Goal: Task Accomplishment & Management: Manage account settings

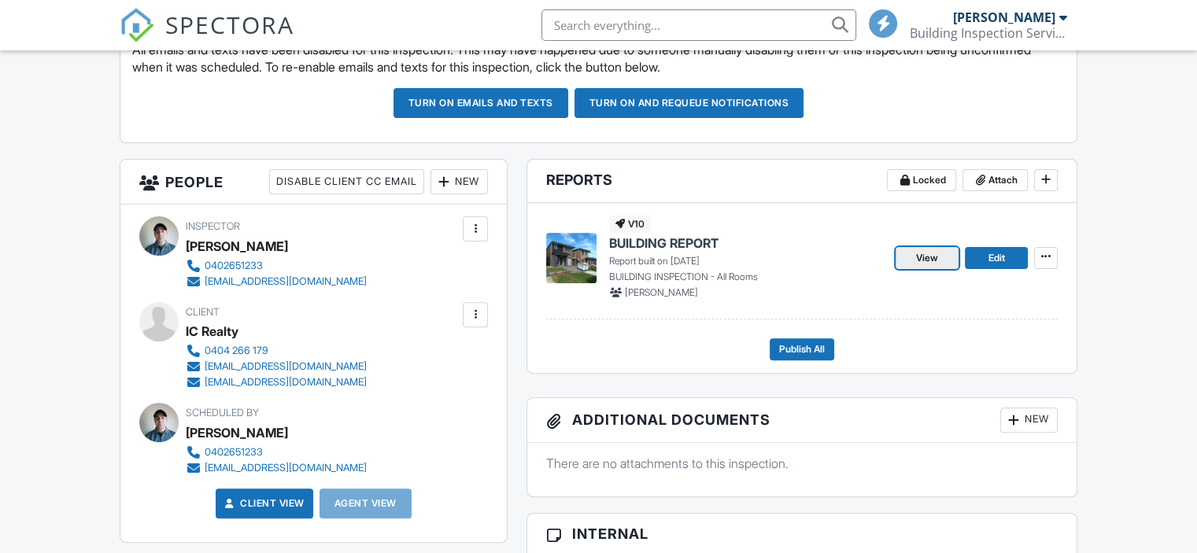
click at [909, 261] on link "View" at bounding box center [927, 258] width 63 height 22
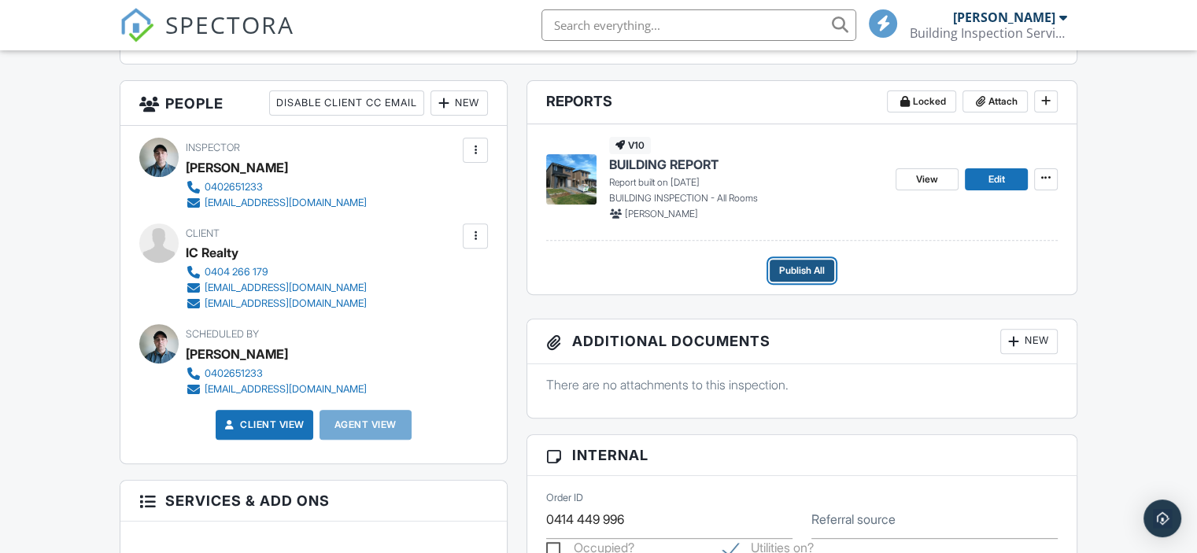
click at [801, 264] on span "Publish All" at bounding box center [802, 271] width 46 height 16
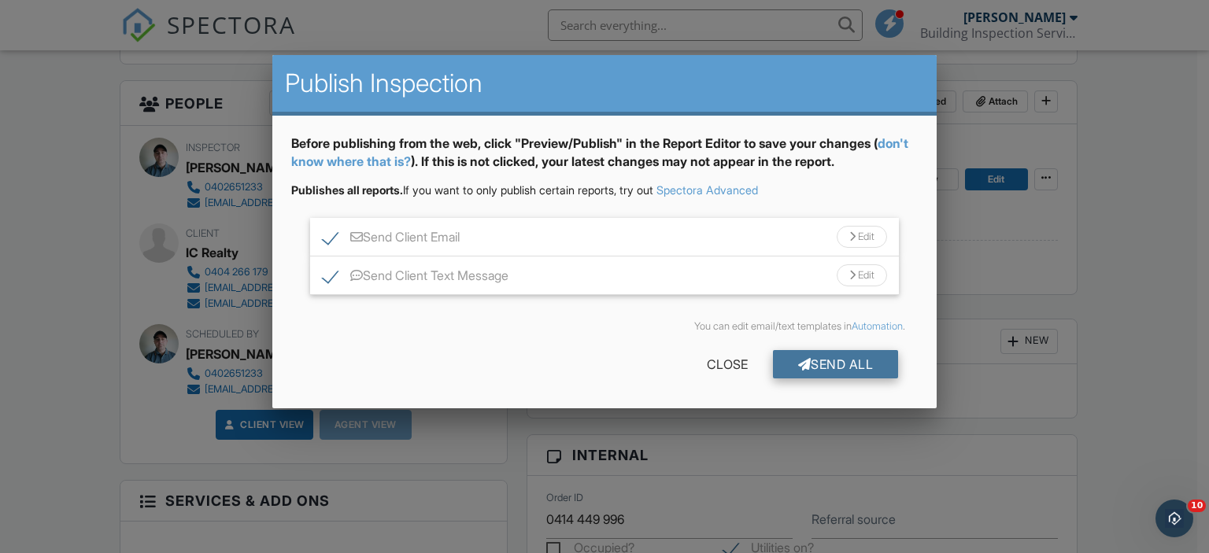
click at [816, 361] on div "Send All" at bounding box center [836, 364] width 126 height 28
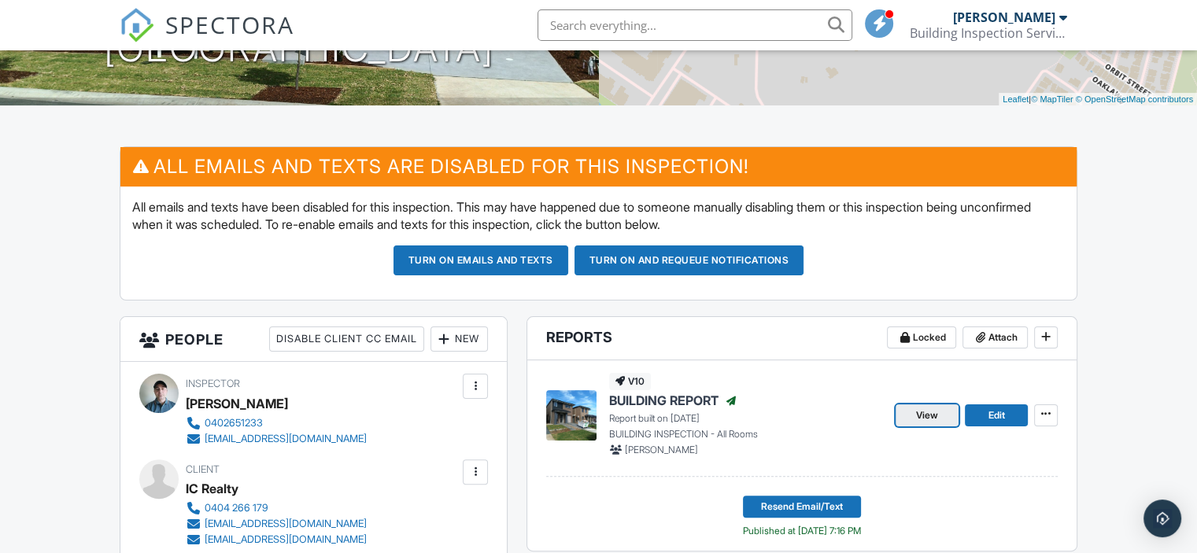
click at [929, 421] on span "View" at bounding box center [927, 416] width 22 height 16
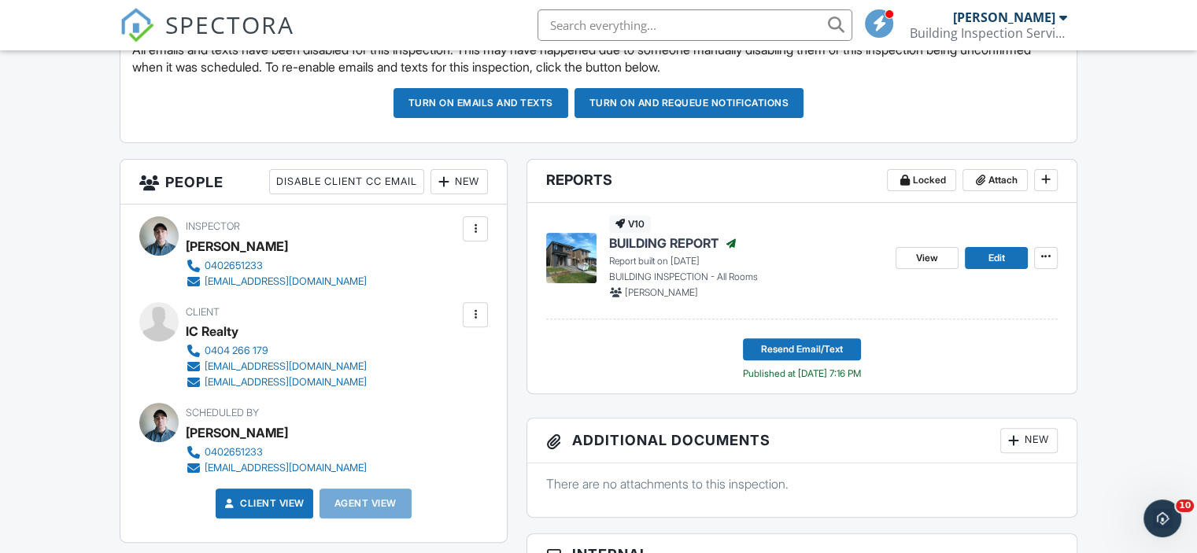
click at [482, 310] on div at bounding box center [476, 315] width 16 height 16
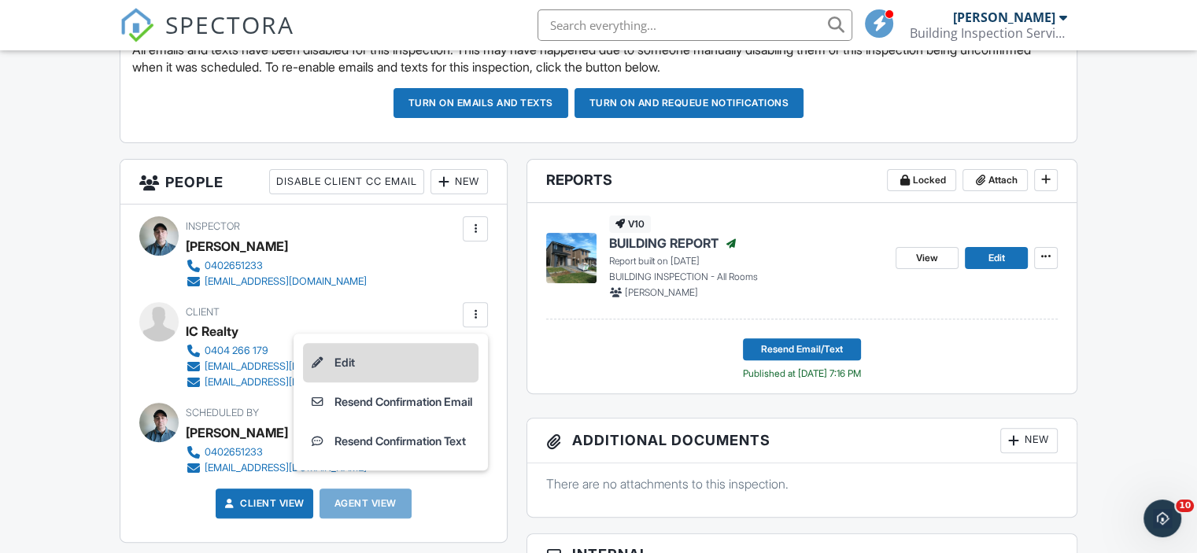
click at [446, 358] on li "Edit" at bounding box center [391, 362] width 176 height 39
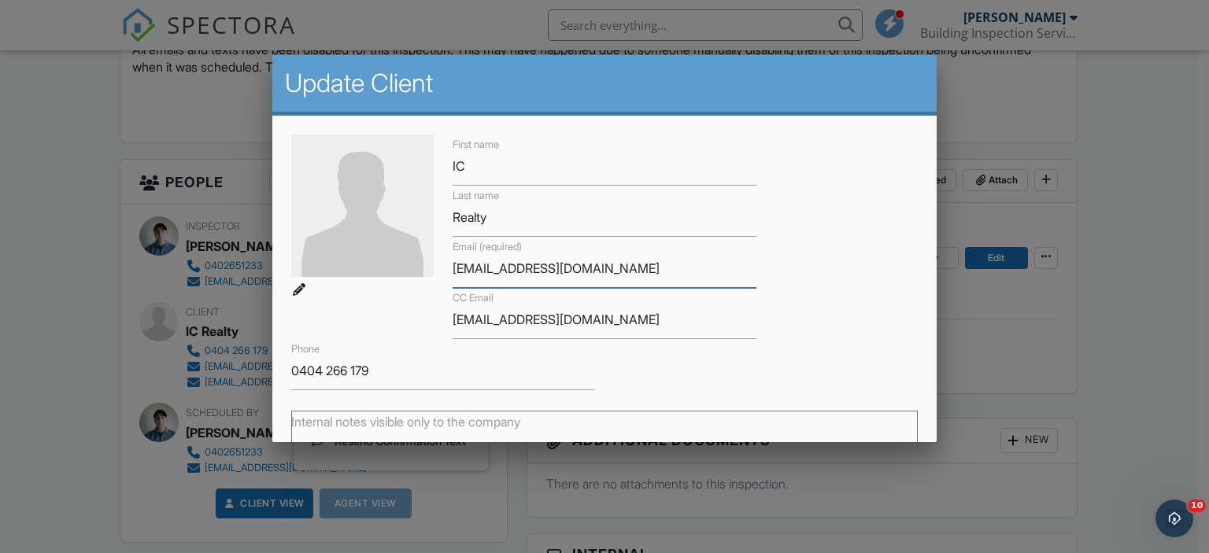
click at [457, 274] on input "williamsong@icrealty.com.au" at bounding box center [605, 269] width 304 height 39
click at [523, 318] on input "[EMAIL_ADDRESS][DOMAIN_NAME]" at bounding box center [605, 320] width 304 height 39
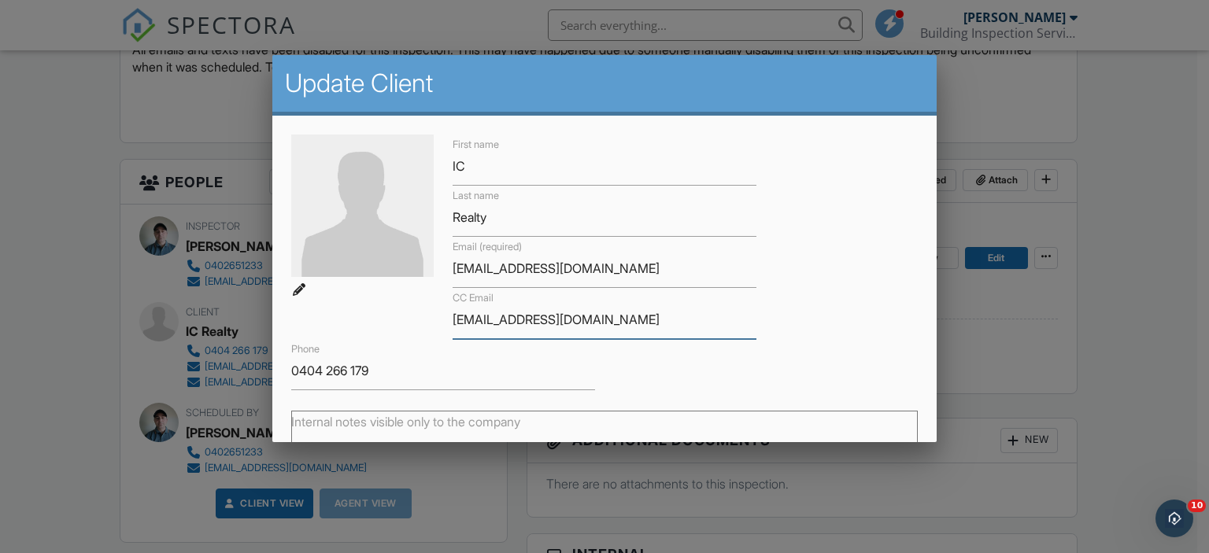
click at [523, 318] on input "[EMAIL_ADDRESS][DOMAIN_NAME]" at bounding box center [605, 320] width 304 height 39
click at [1071, 200] on div at bounding box center [604, 267] width 1209 height 692
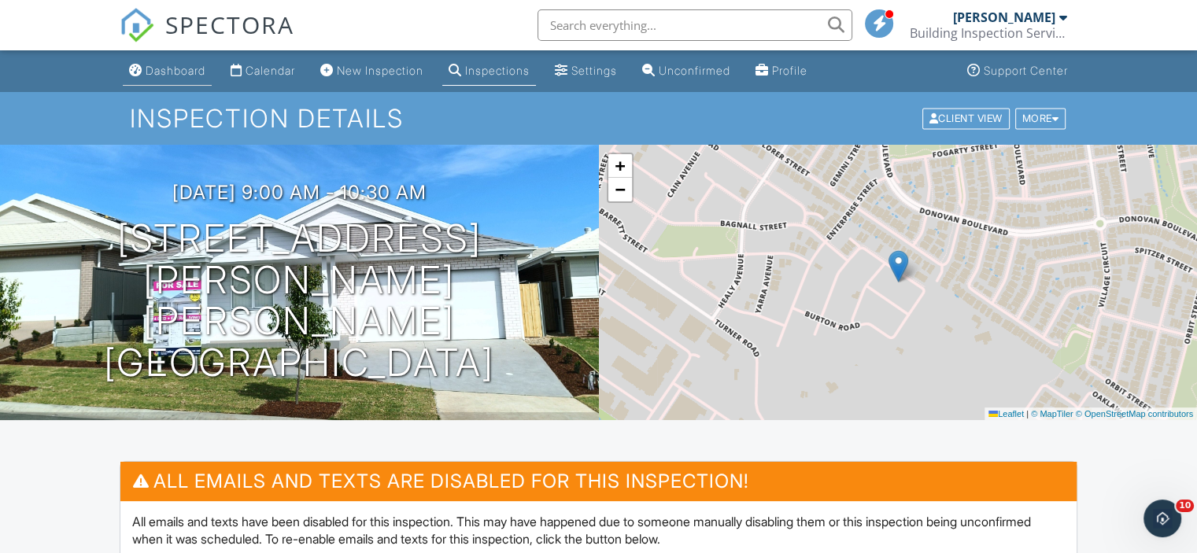
click at [201, 67] on div "Dashboard" at bounding box center [176, 70] width 60 height 13
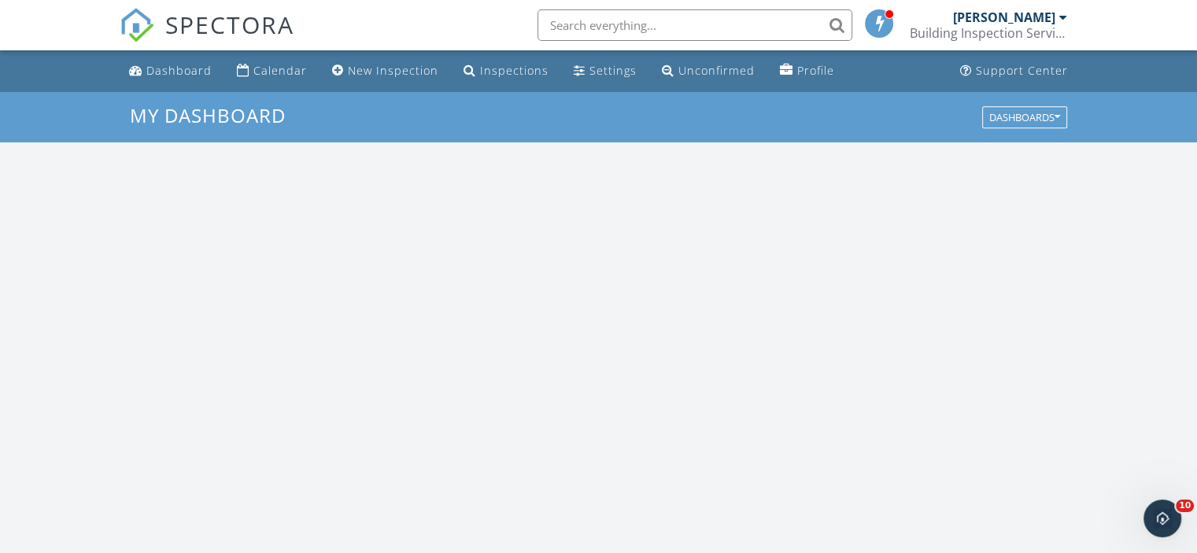
scroll to position [1457, 1222]
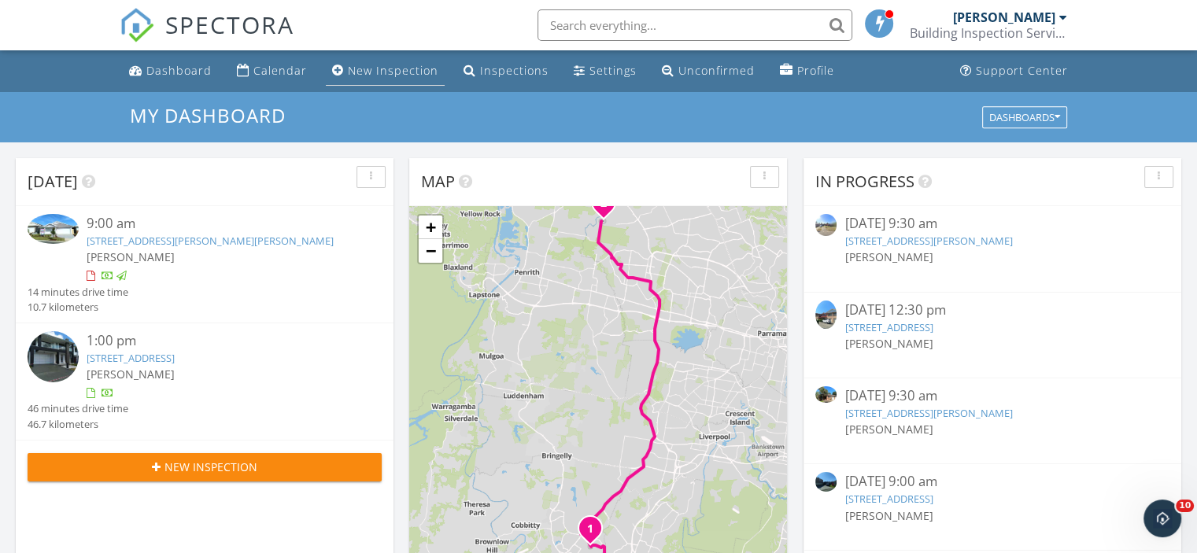
click at [342, 82] on link "New Inspection" at bounding box center [385, 71] width 119 height 29
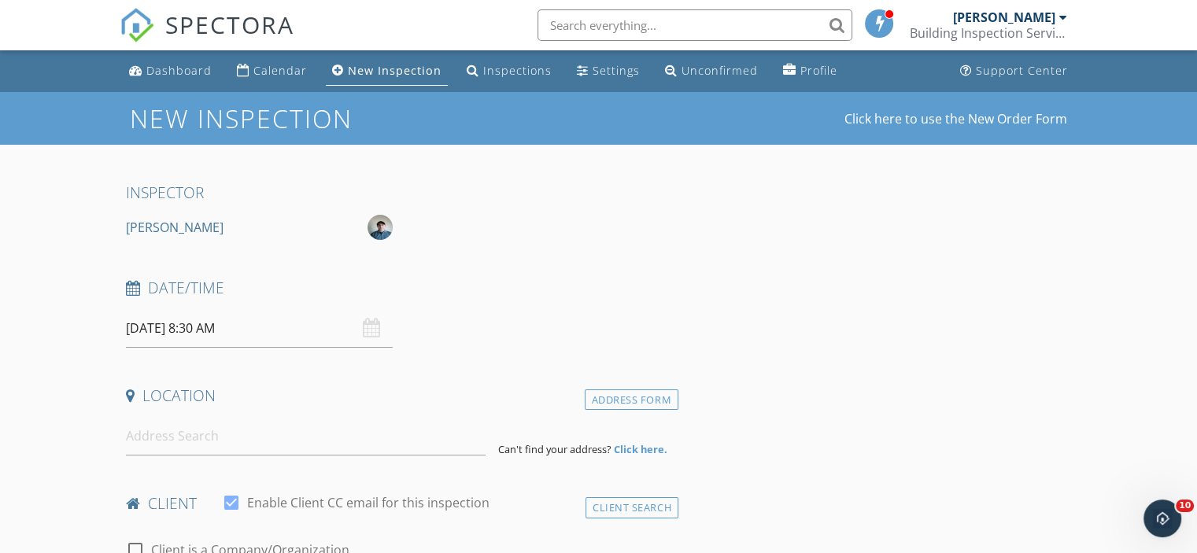
click at [259, 327] on input "30/09/2025 8:30 AM" at bounding box center [259, 328] width 267 height 39
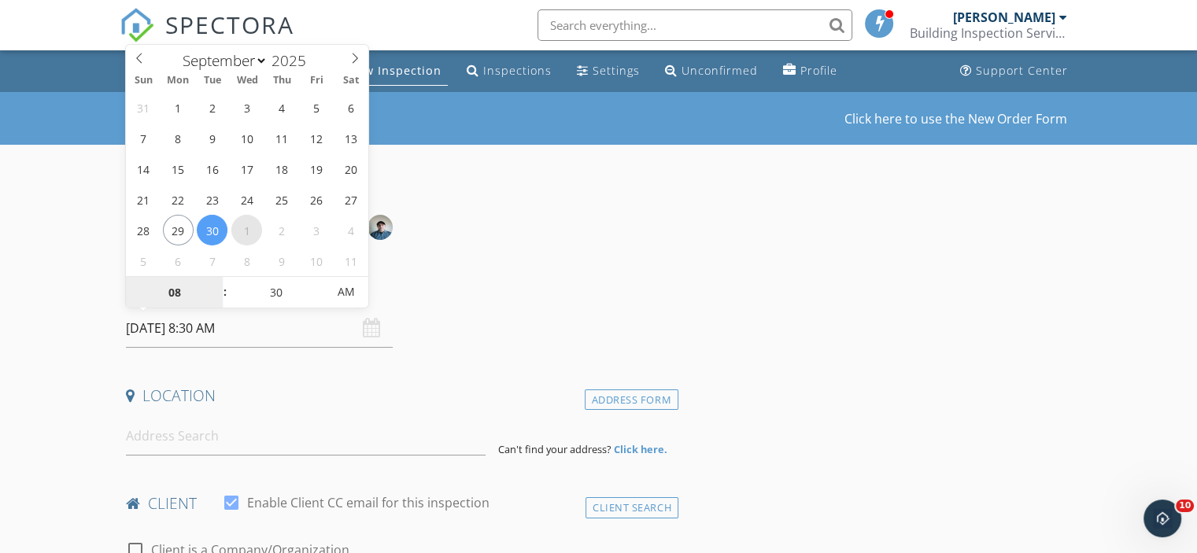
select select "9"
type input "01/10/2025 8:30 AM"
type input "12"
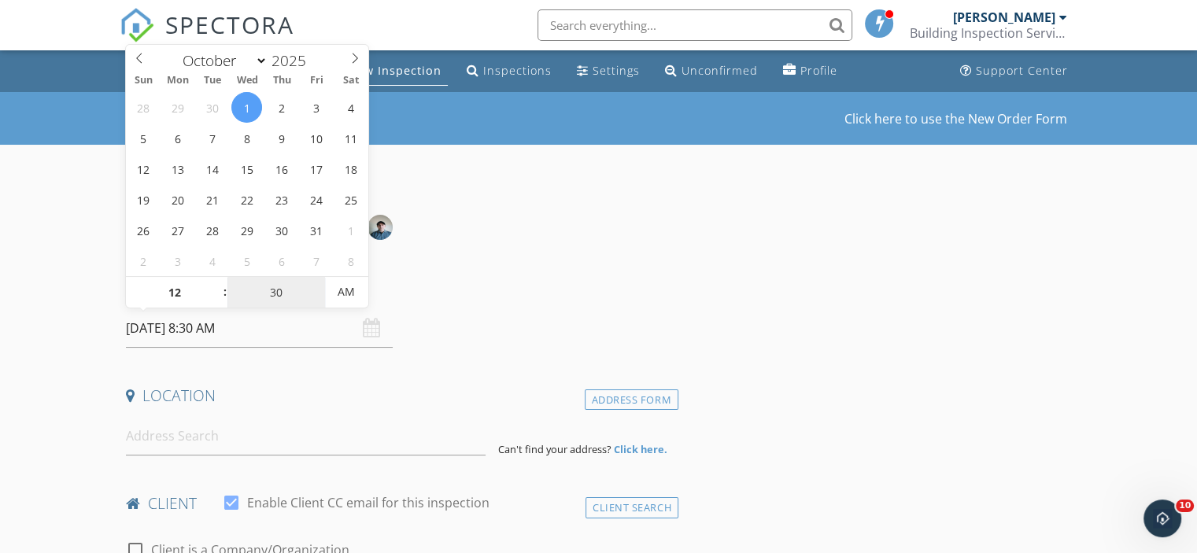
type input "01/10/2025 12:30 AM"
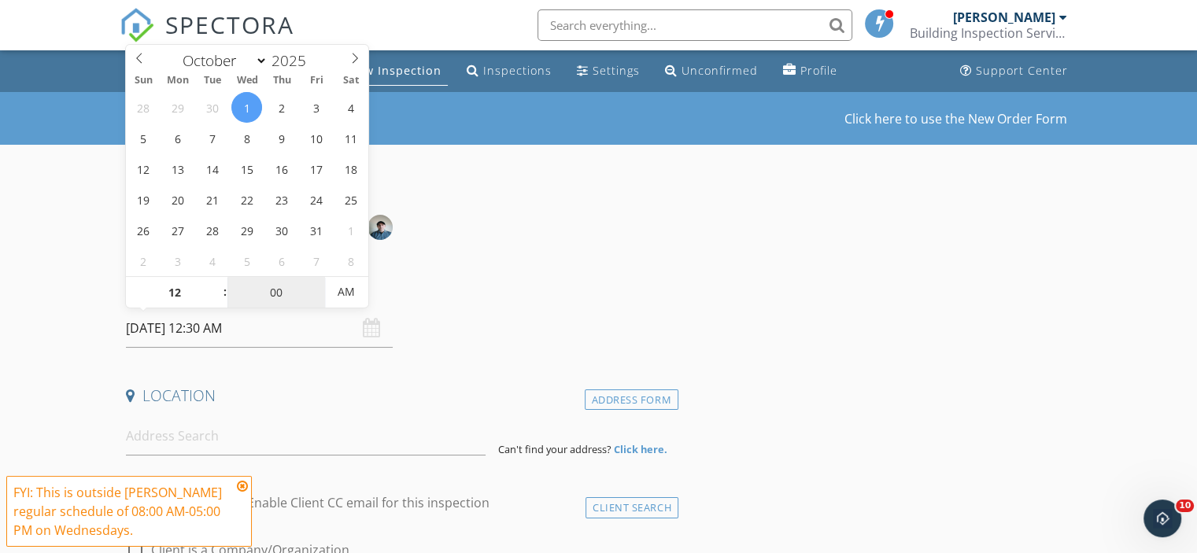
type input "00"
type input "01/10/2025 12:00 PM"
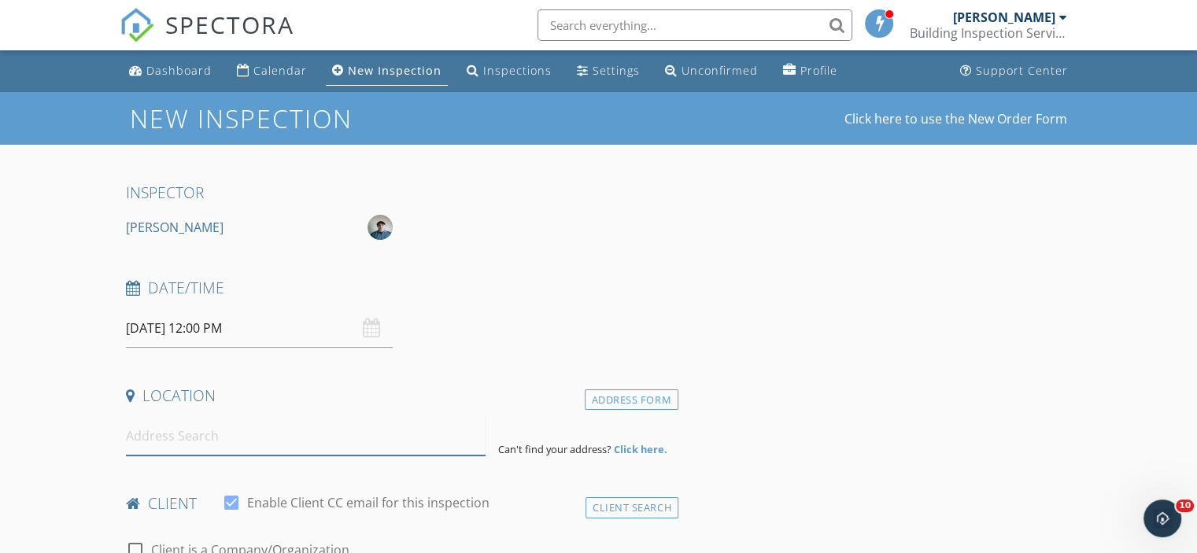
click at [233, 448] on input at bounding box center [306, 436] width 360 height 39
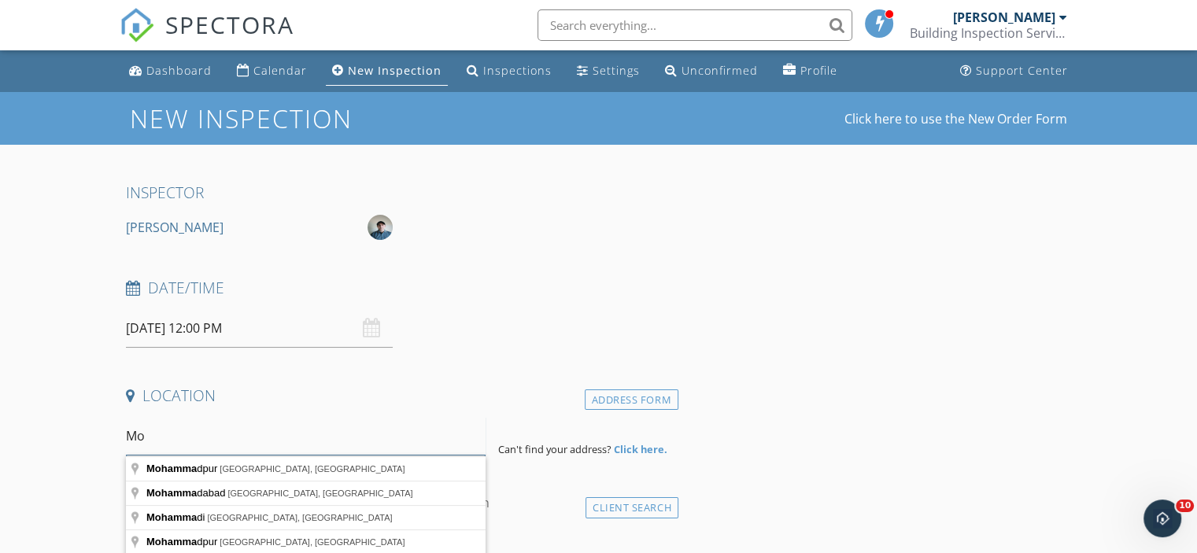
type input "M"
type input "6 Micawber Street, Ambarvale NSW, Australia"
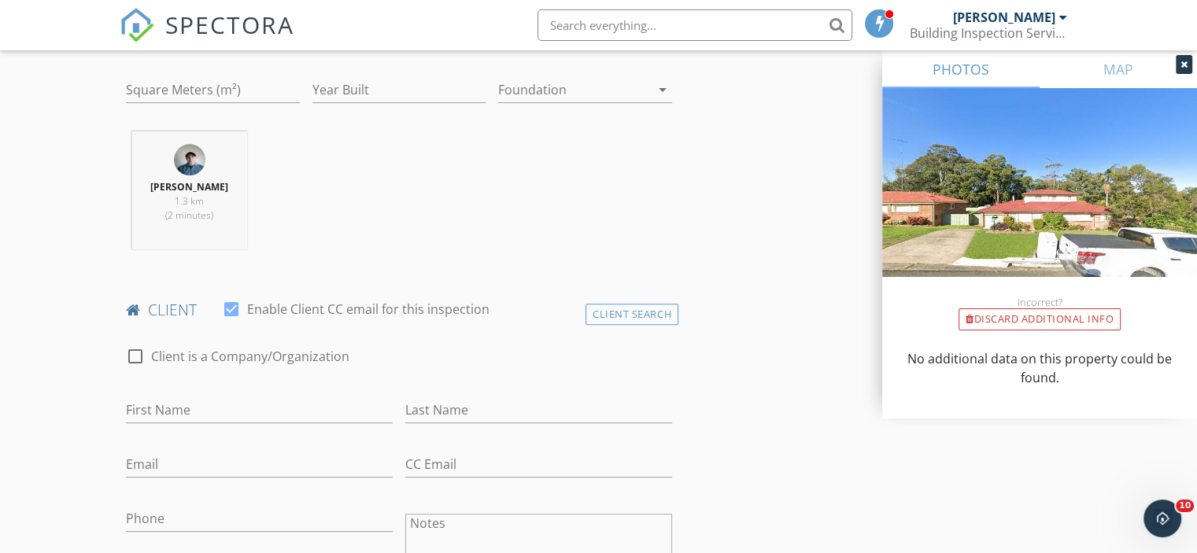
scroll to position [551, 0]
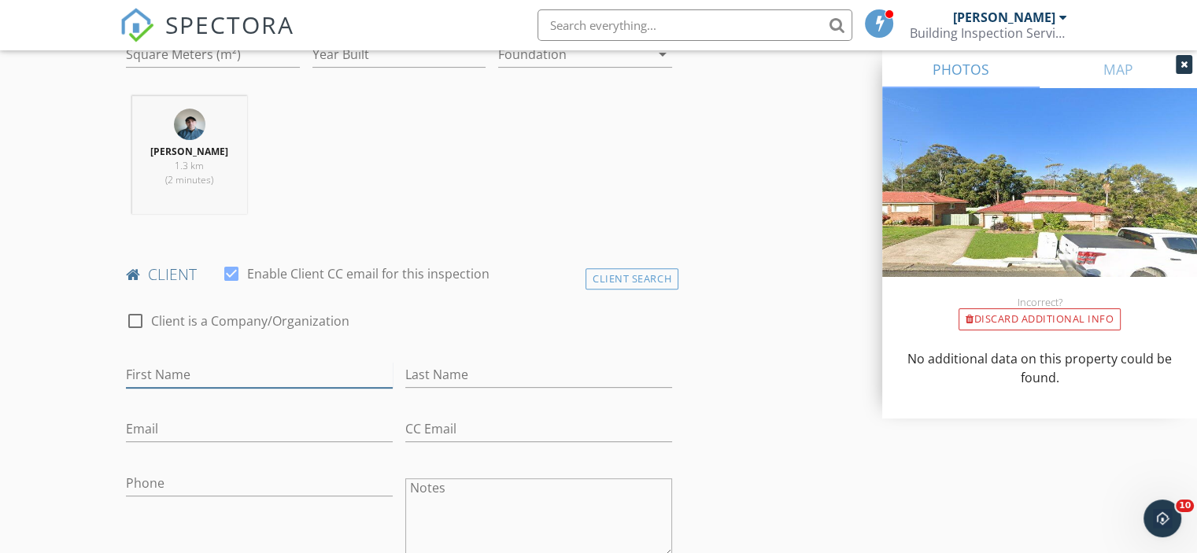
click at [301, 374] on input "First Name" at bounding box center [259, 375] width 267 height 26
type input "[PERSON_NAME]"
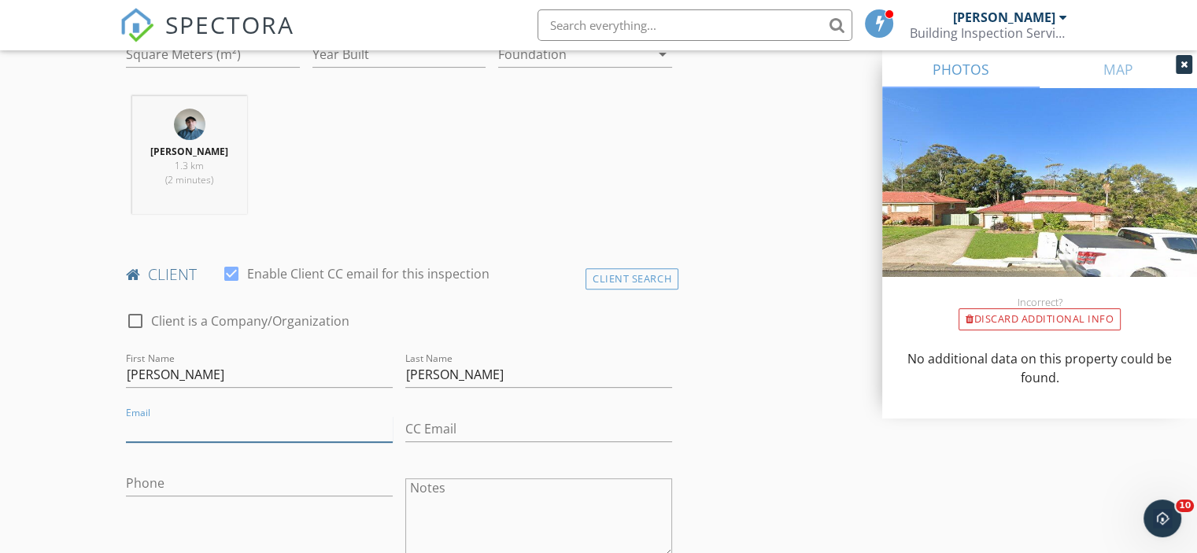
click at [266, 436] on input "Email" at bounding box center [259, 429] width 267 height 26
type input "[EMAIL_ADDRESS][DOMAIN_NAME]"
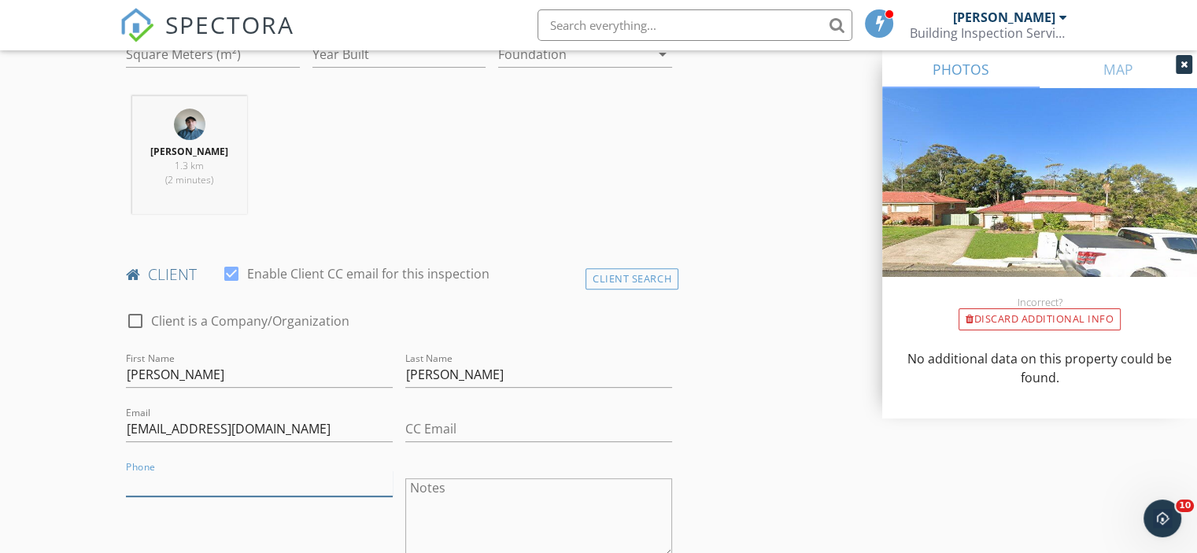
click at [249, 481] on input "Phone" at bounding box center [259, 484] width 267 height 26
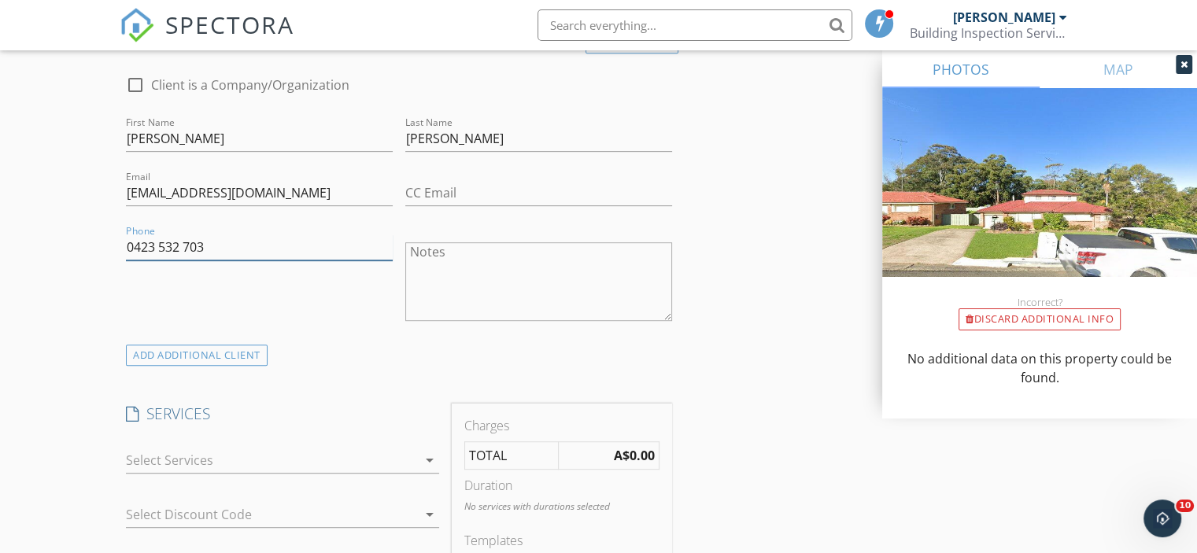
type input "0423 532 703"
click at [252, 457] on div at bounding box center [271, 460] width 291 height 25
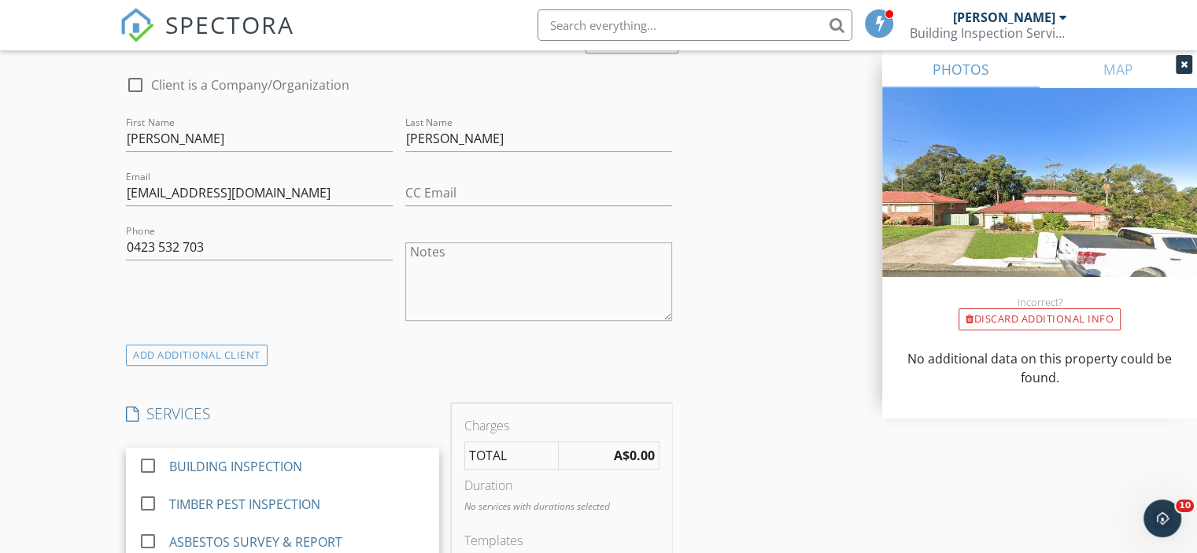
click at [252, 457] on div "BUILDING INSPECTION" at bounding box center [235, 466] width 133 height 19
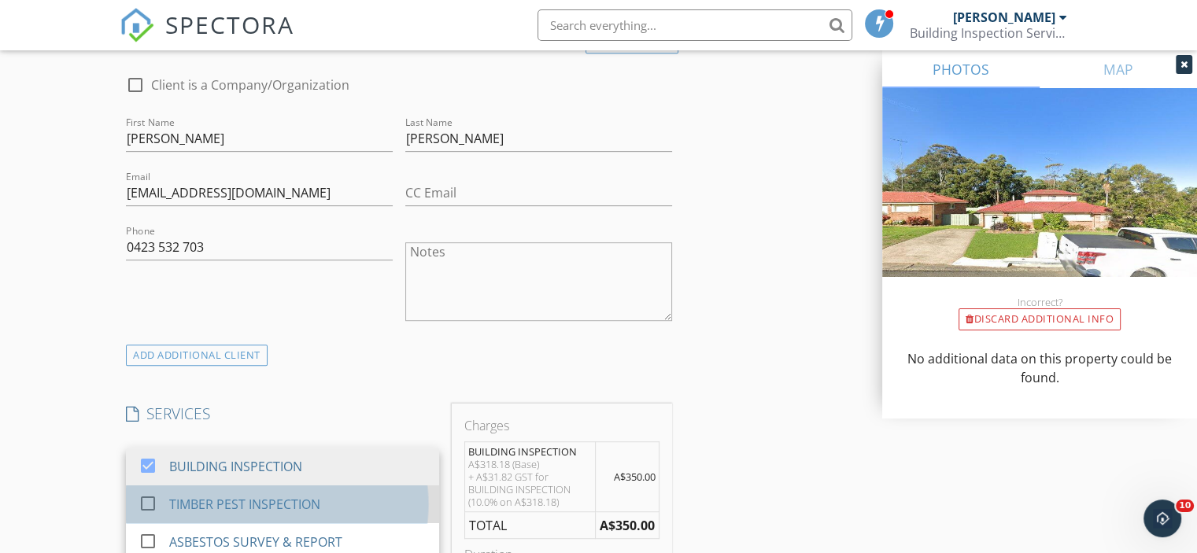
click at [238, 501] on div "TIMBER PEST INSPECTION" at bounding box center [244, 504] width 151 height 19
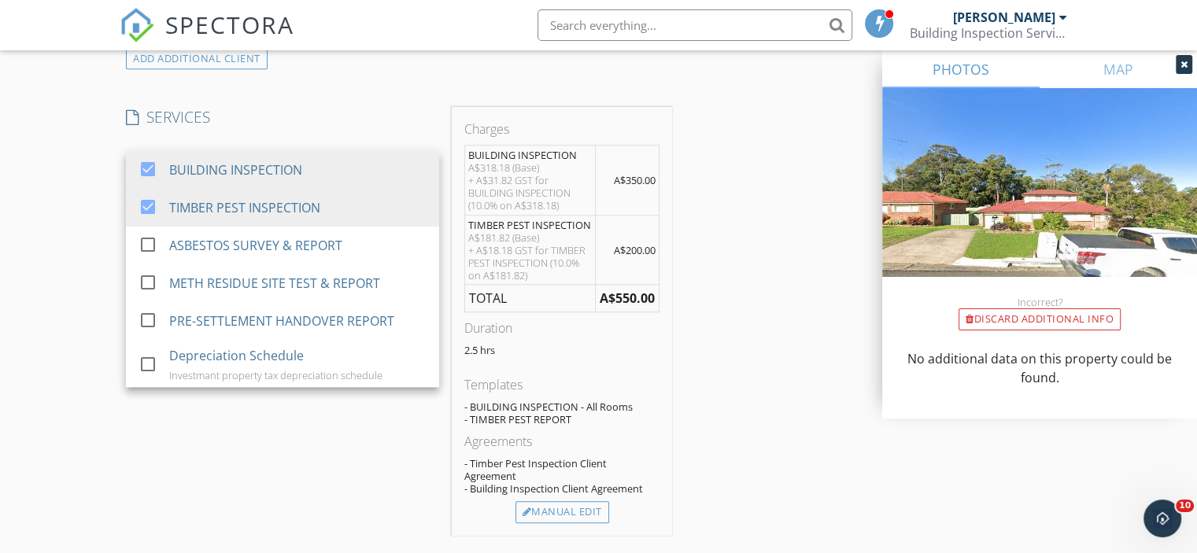
scroll to position [1102, 0]
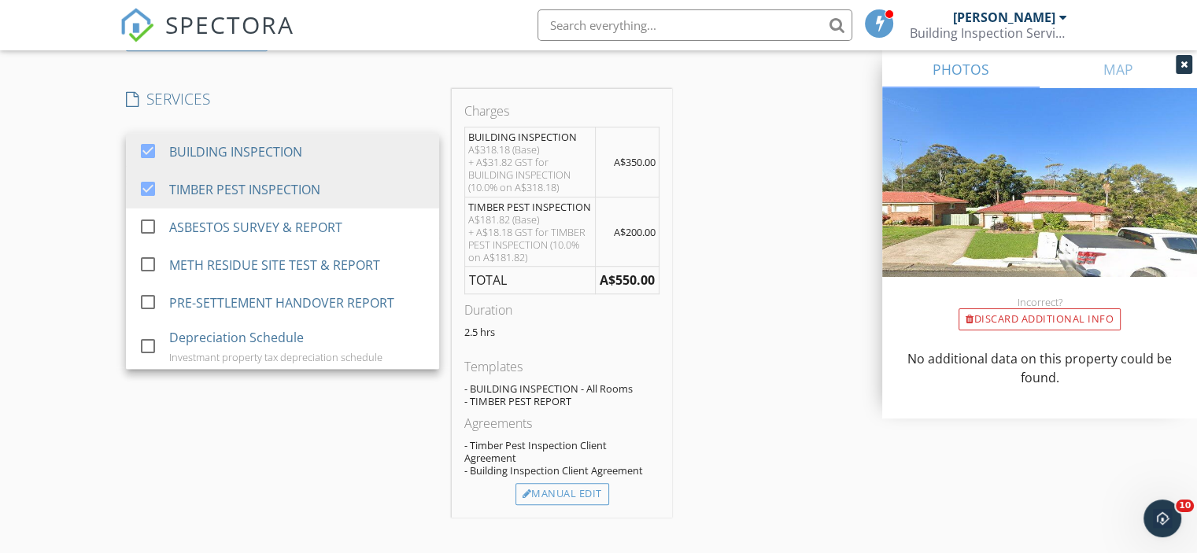
click at [779, 464] on div "INSPECTOR Sam Nour Date/Time 01/10/2025 12:00 PM Location Address Search Addres…" at bounding box center [599, 428] width 958 height 2694
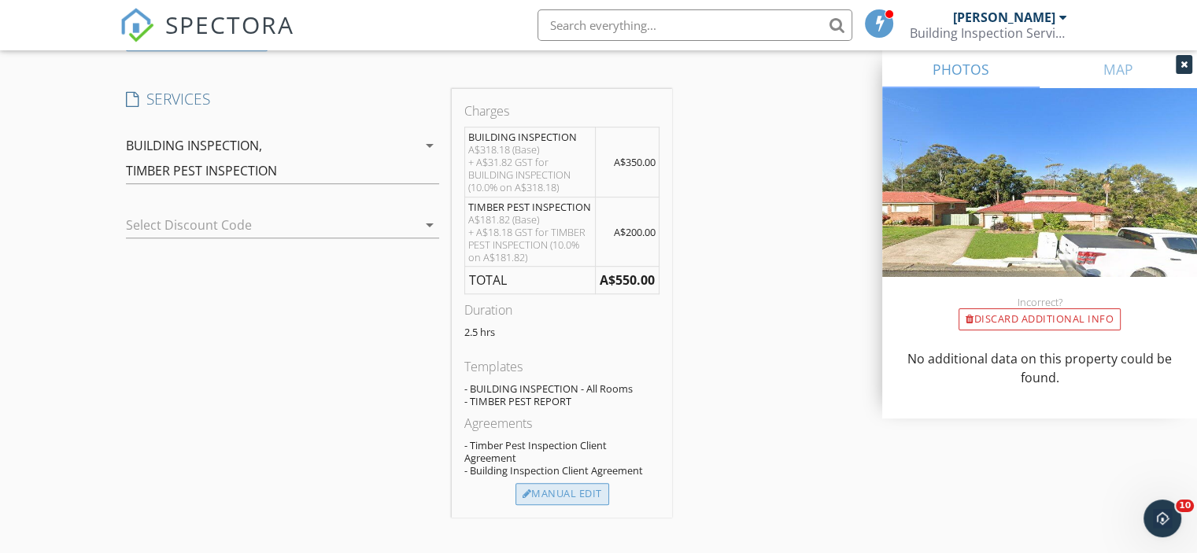
click at [597, 495] on div "Manual Edit" at bounding box center [563, 494] width 94 height 22
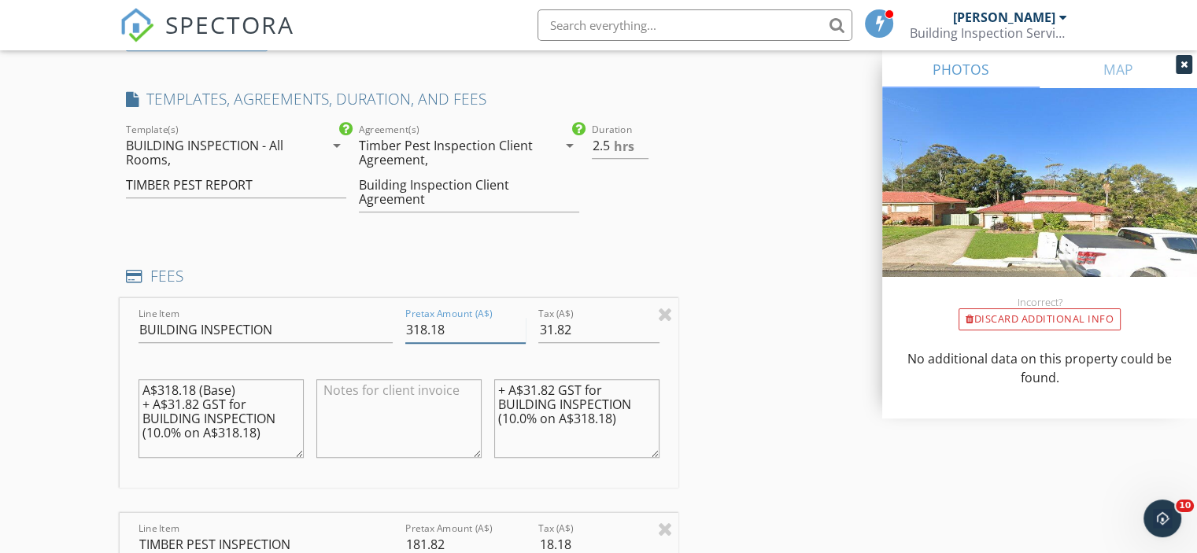
click at [410, 328] on input "318.18" at bounding box center [465, 330] width 120 height 26
click at [410, 327] on input "318.18" at bounding box center [465, 330] width 120 height 26
paste input "272.73"
type input "272.73"
type input "27.27"
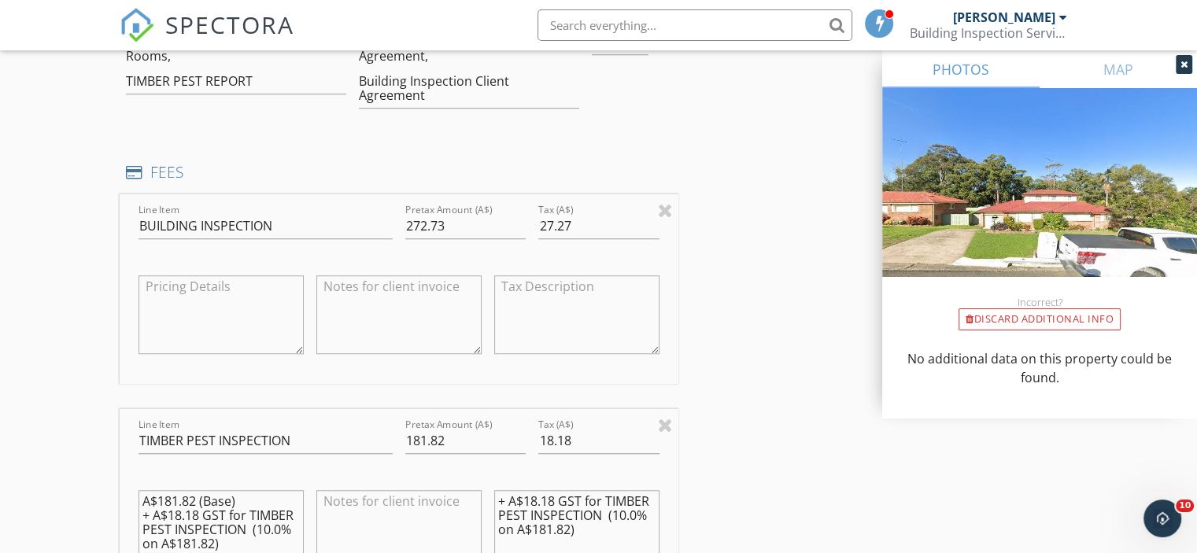
scroll to position [1338, 0]
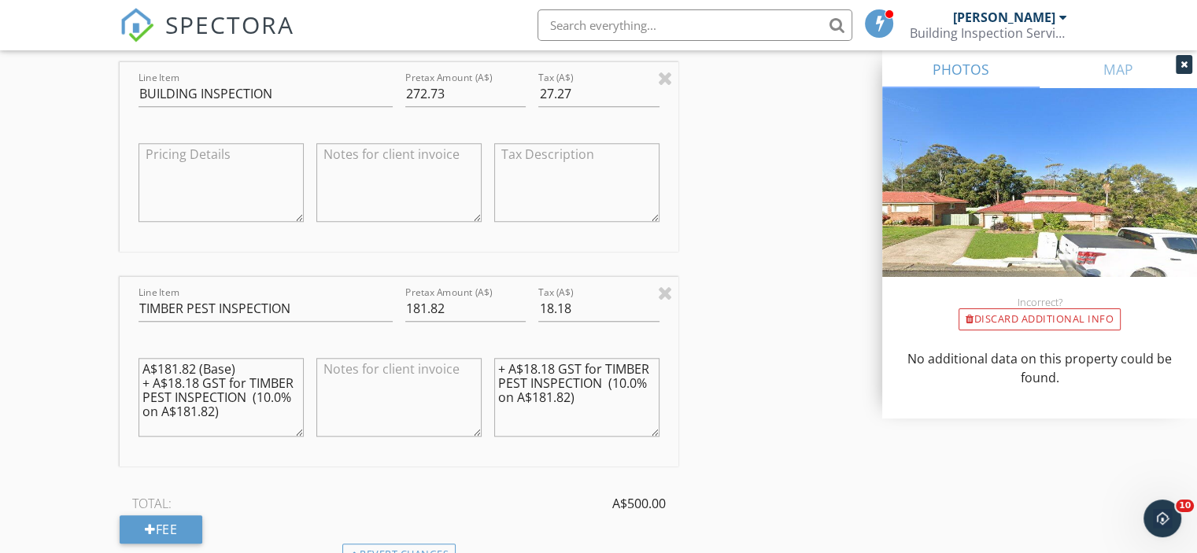
click at [227, 375] on textarea "A$181.82 (Base) + A$18.18 GST for TIMBER PEST INSPECTION (10.0% on A$181.82)" at bounding box center [221, 397] width 165 height 79
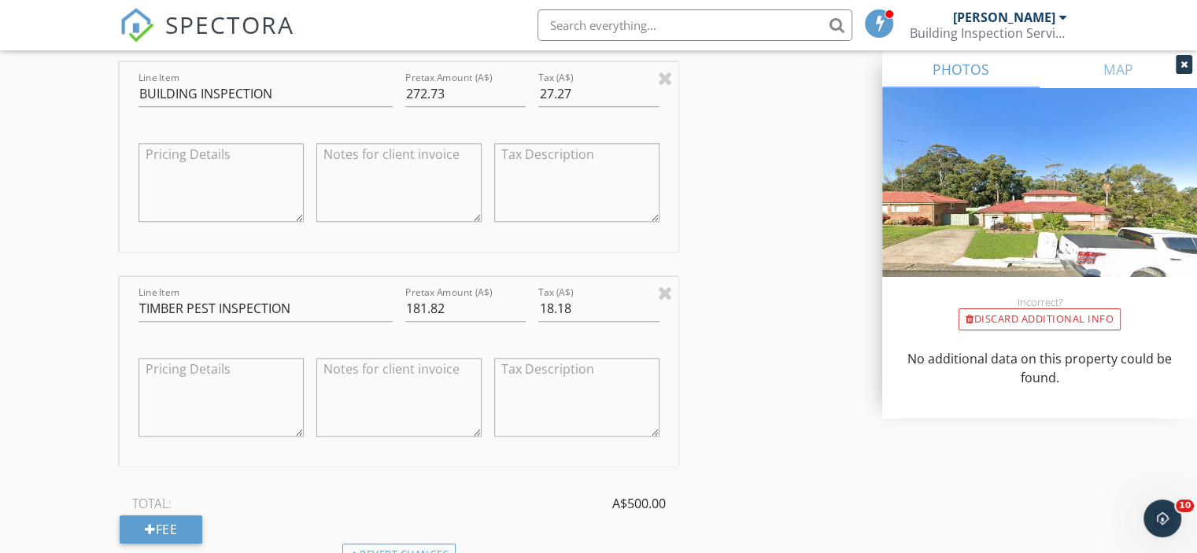
click at [48, 412] on div "New Inspection Click here to use the New Order Form INSPECTOR Sam Nour Date/Tim…" at bounding box center [598, 306] width 1197 height 3105
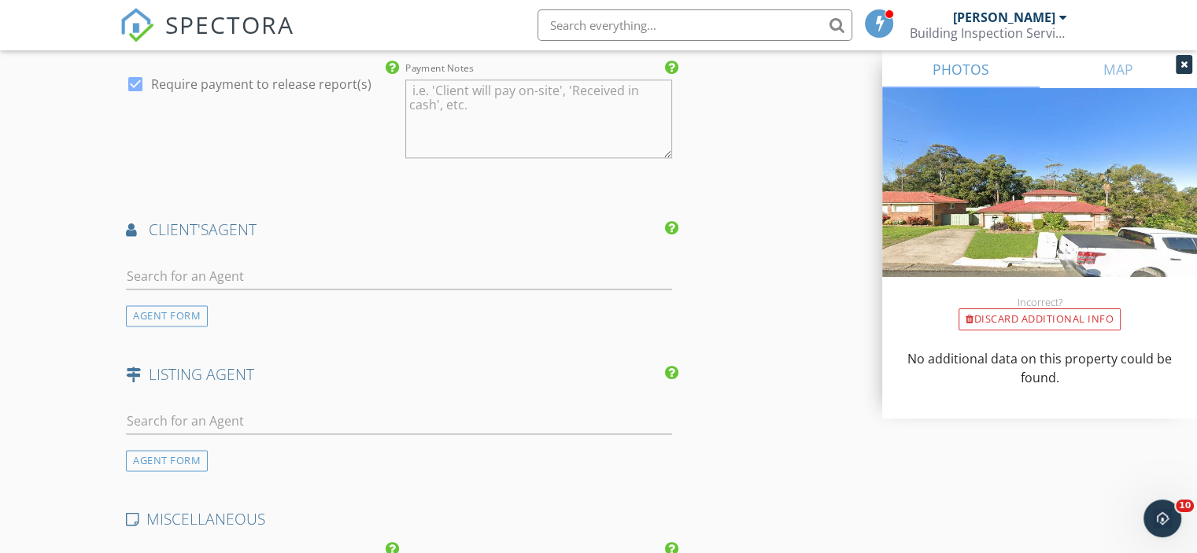
scroll to position [2047, 0]
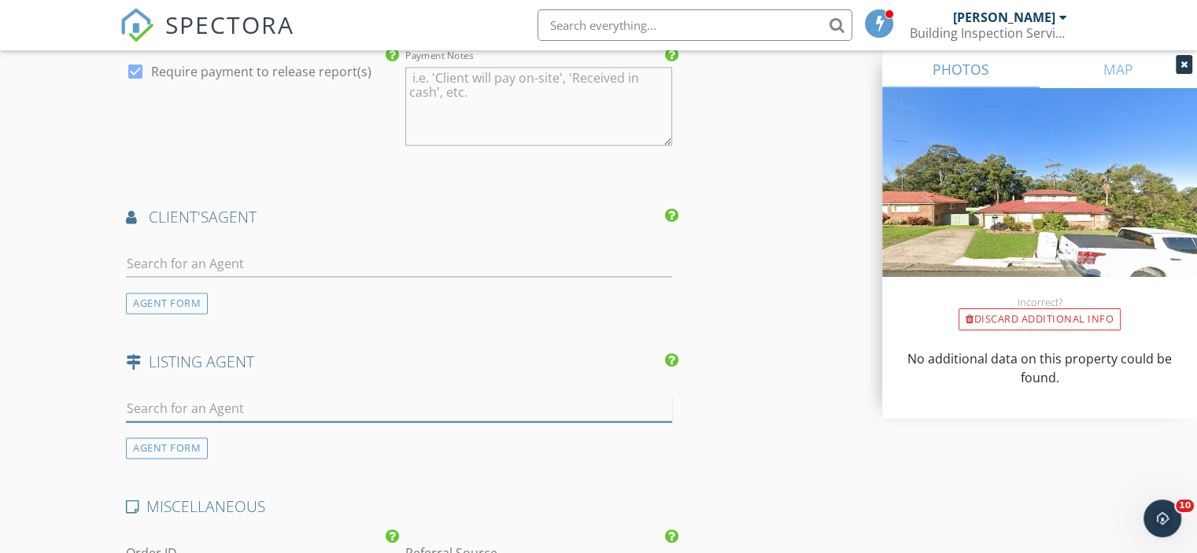
click at [302, 398] on input "text" at bounding box center [399, 409] width 546 height 26
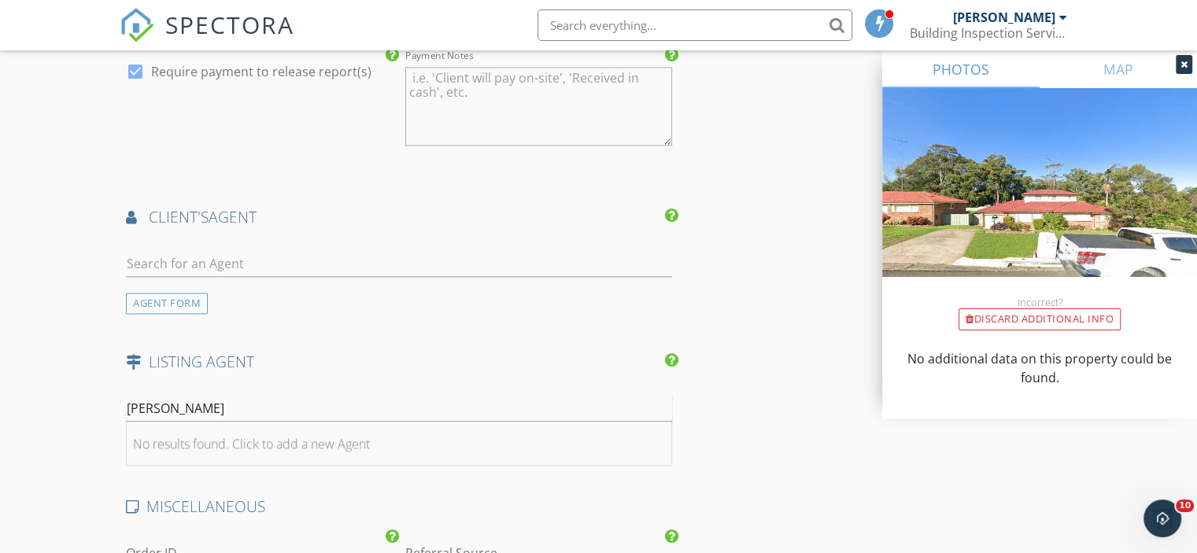
type input "Mark Sori"
click at [282, 435] on div "No results found. Click to add a new Agent" at bounding box center [251, 444] width 237 height 19
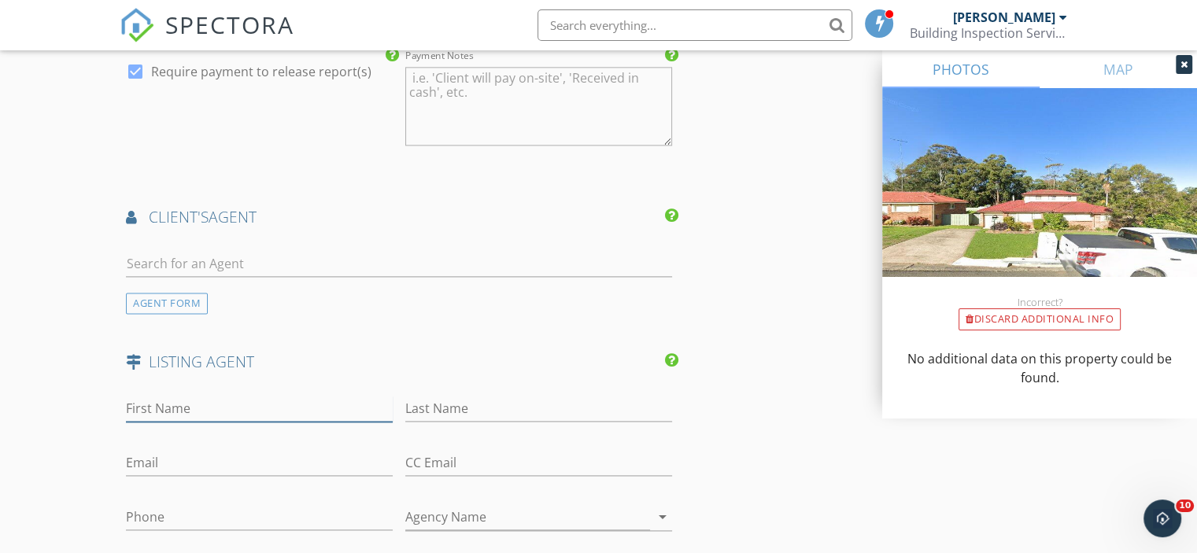
click at [280, 409] on input "First Name" at bounding box center [259, 409] width 267 height 26
type input "Mark"
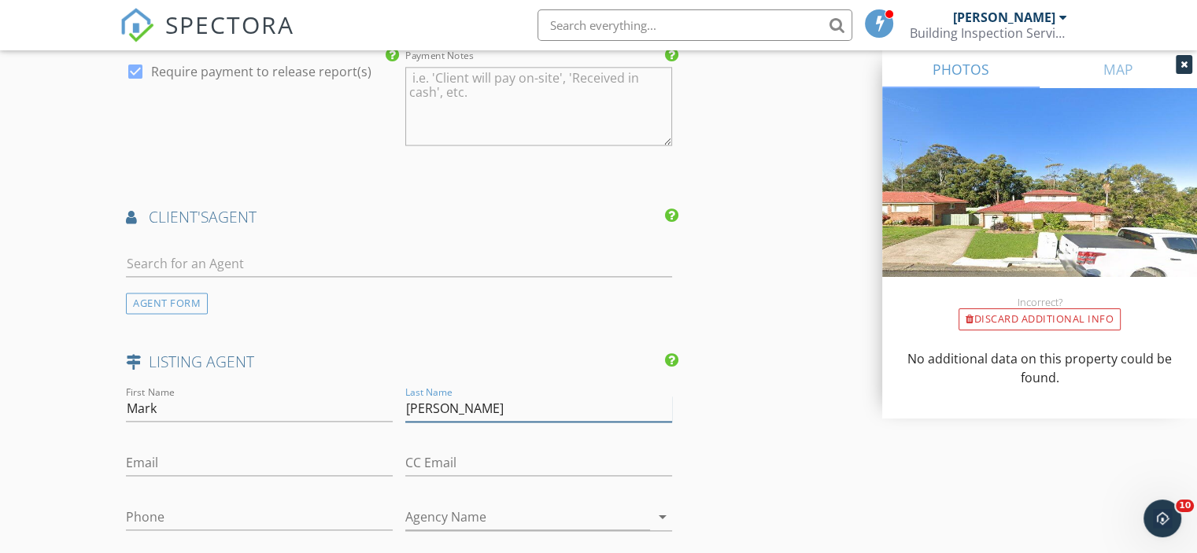
type input "Sorial"
click at [249, 505] on input "Phone" at bounding box center [259, 518] width 267 height 26
type input "0478 916 733"
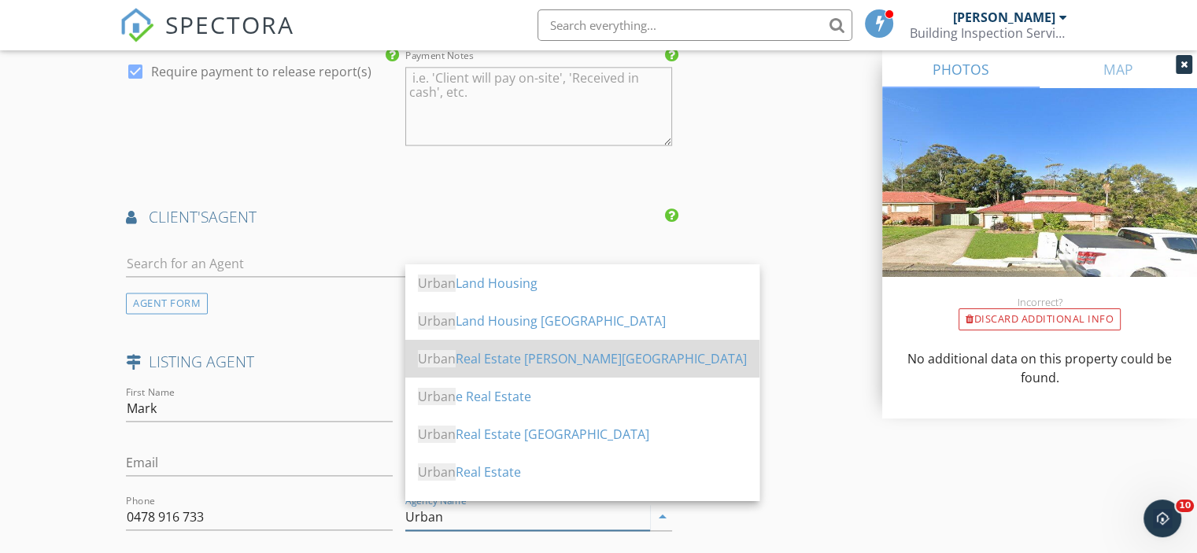
click at [586, 370] on div "Urban Real Estate Edmondson Park" at bounding box center [582, 359] width 329 height 38
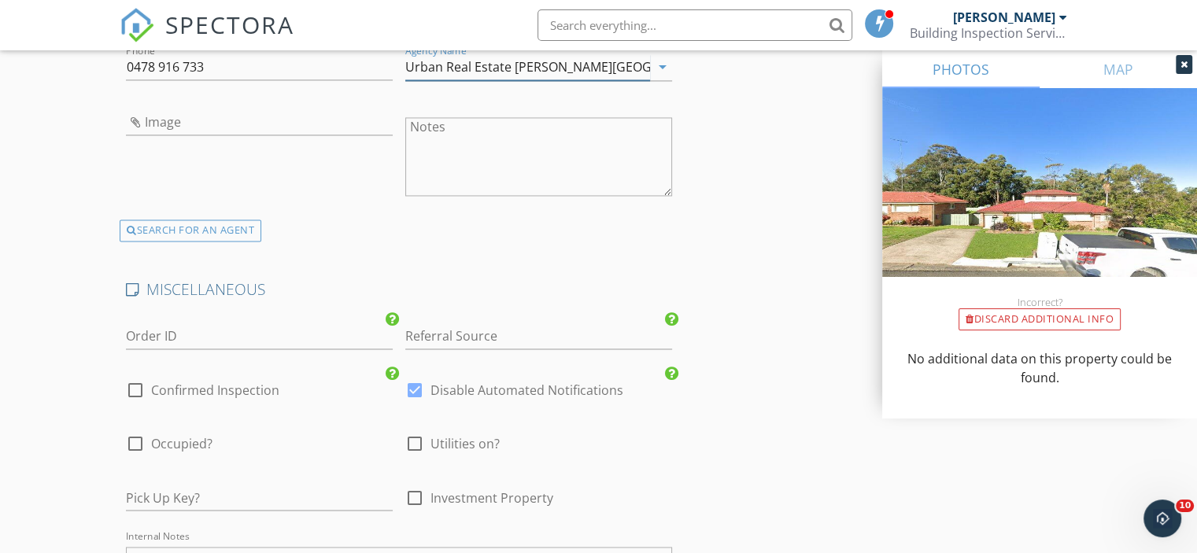
scroll to position [2519, 0]
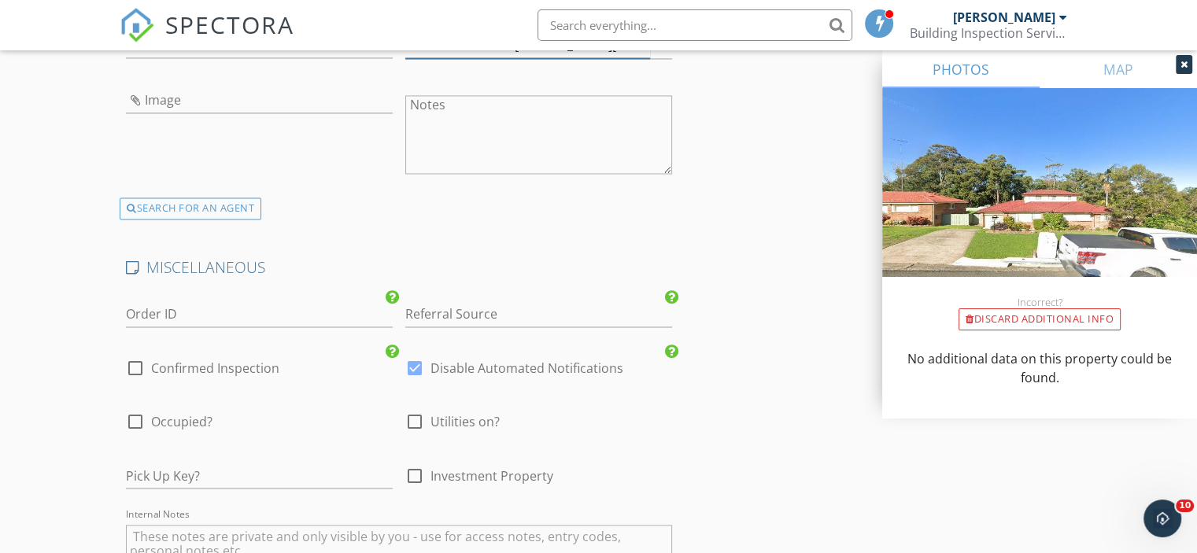
type input "Urban Real Estate Edmondson Park"
click at [271, 361] on label "Confirmed Inspection" at bounding box center [215, 369] width 128 height 16
checkbox input "true"
click at [195, 415] on span "Occupied?" at bounding box center [181, 422] width 61 height 16
checkbox input "true"
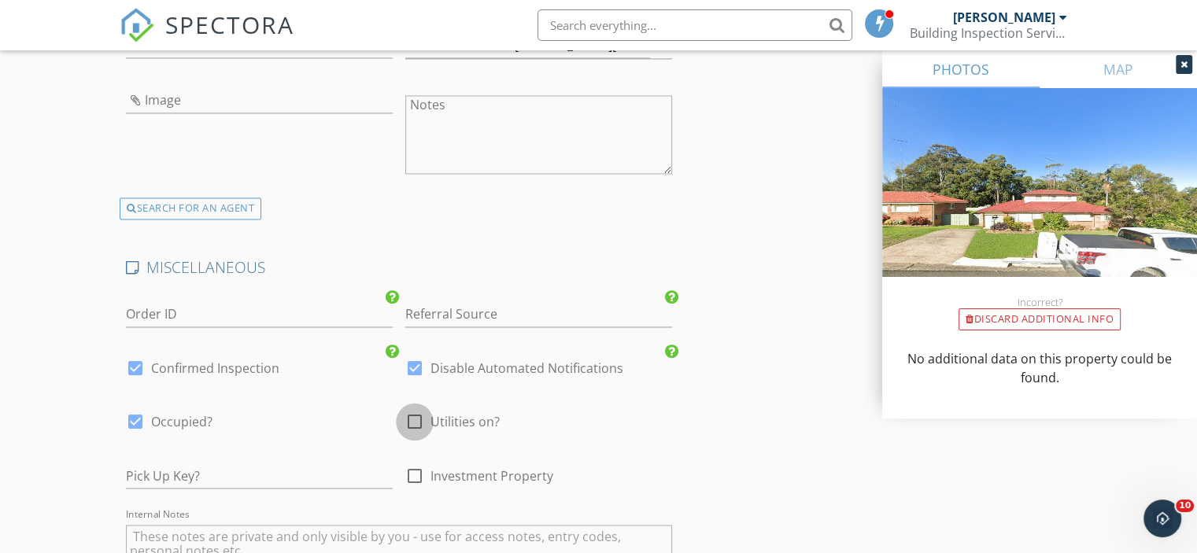
click at [401, 416] on div at bounding box center [414, 422] width 27 height 27
checkbox input "true"
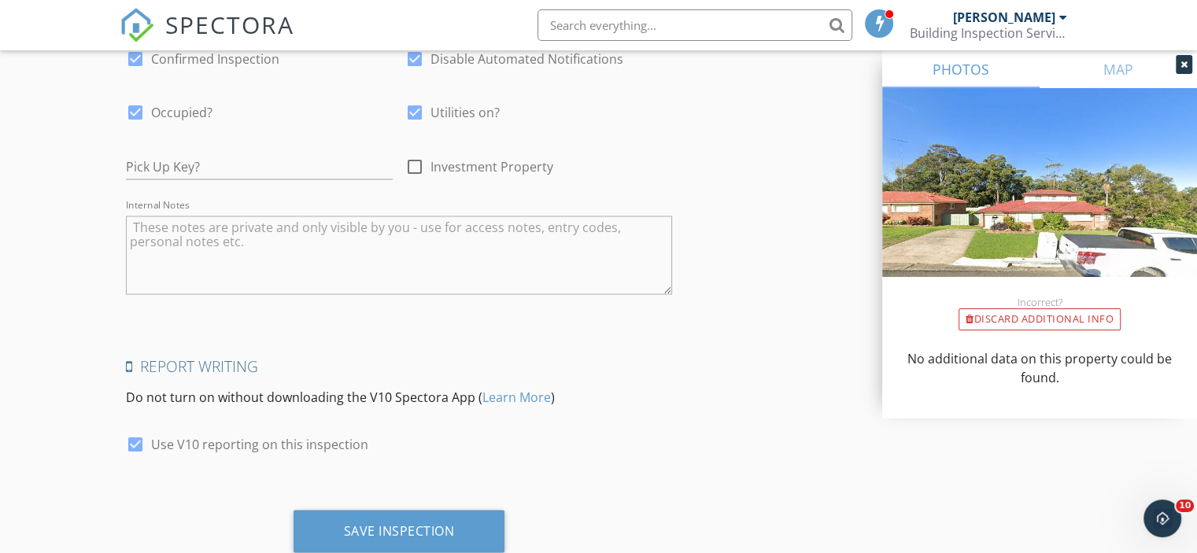
scroll to position [2834, 0]
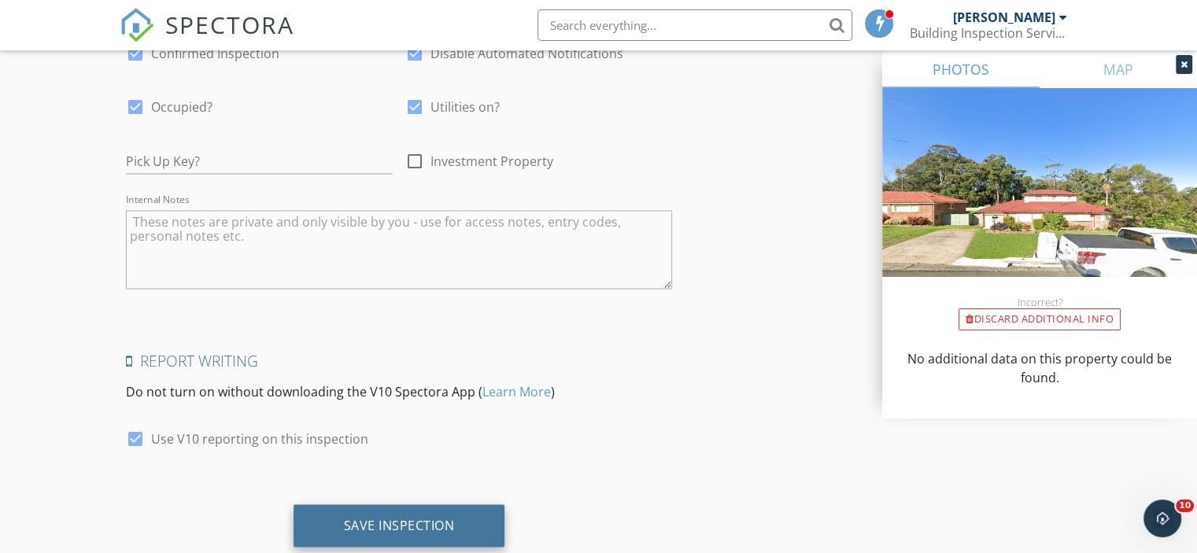
click at [403, 508] on div "Save Inspection" at bounding box center [400, 526] width 212 height 43
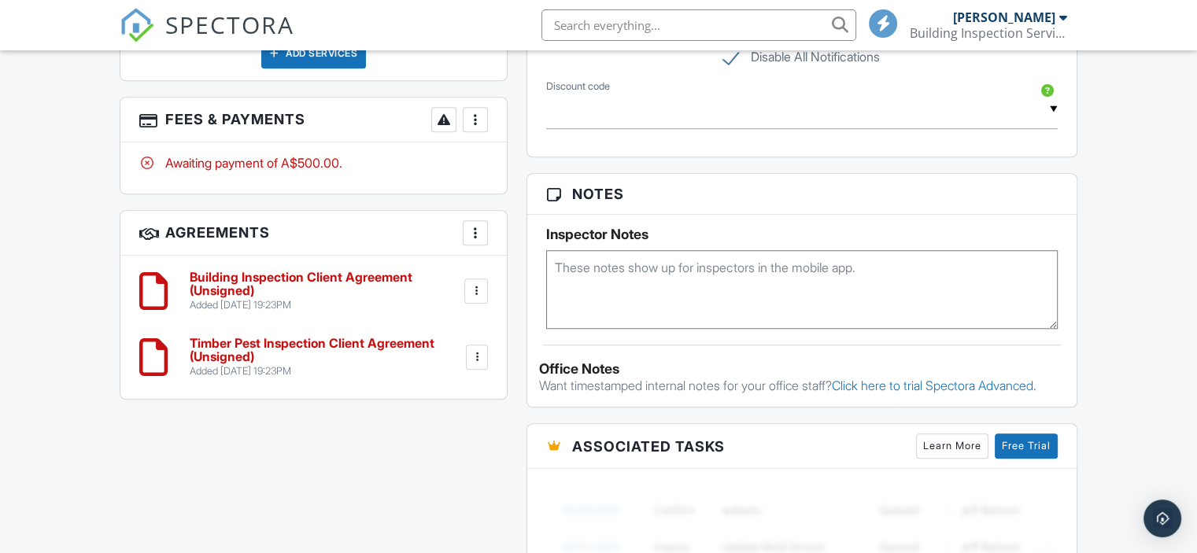
scroll to position [1192, 0]
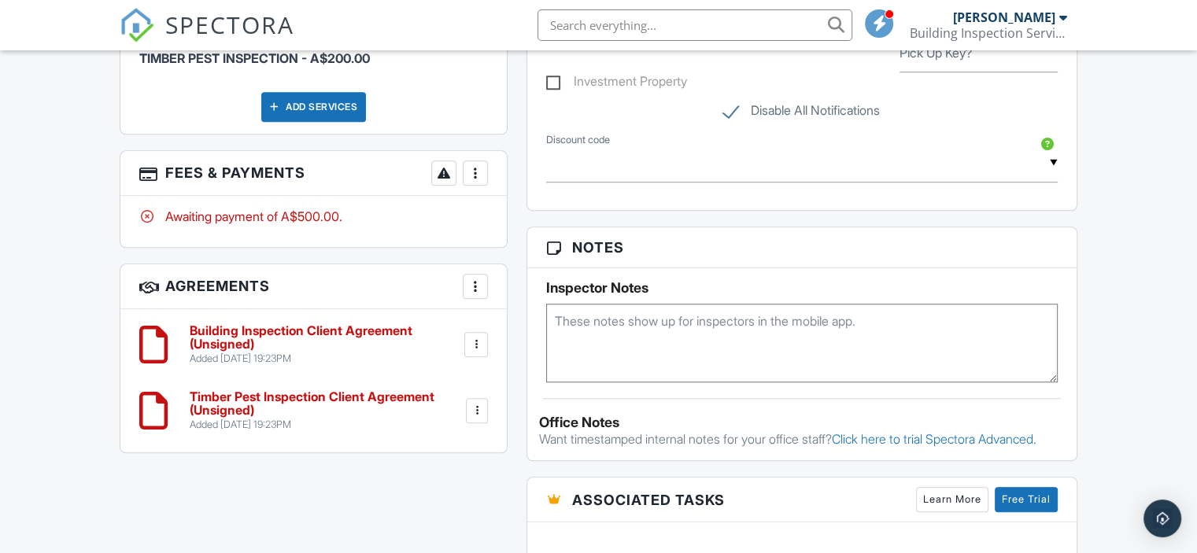
click at [476, 169] on div at bounding box center [476, 173] width 16 height 16
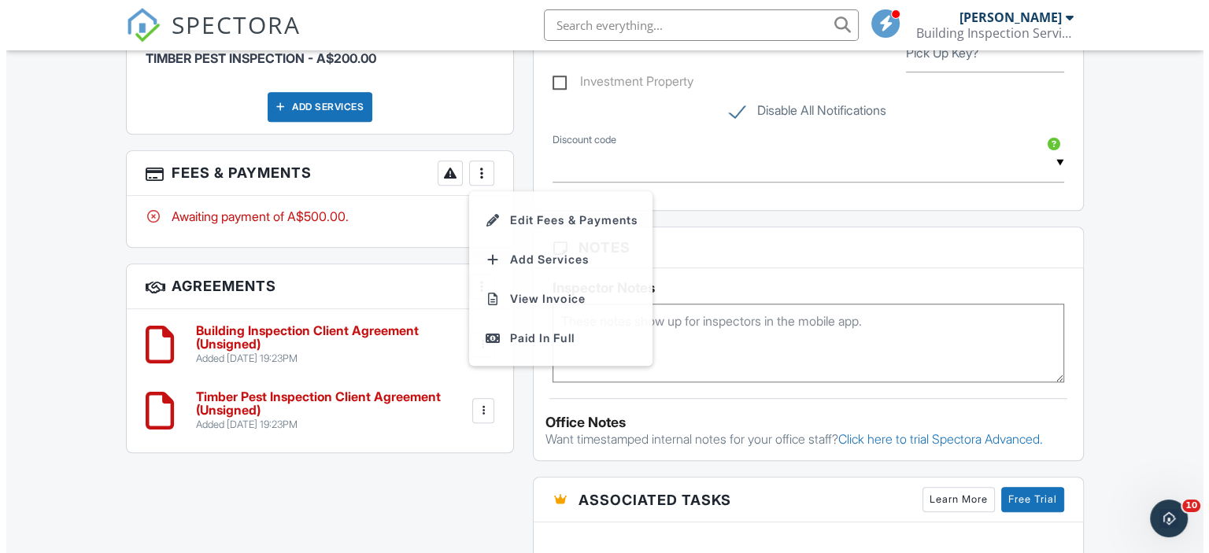
scroll to position [0, 0]
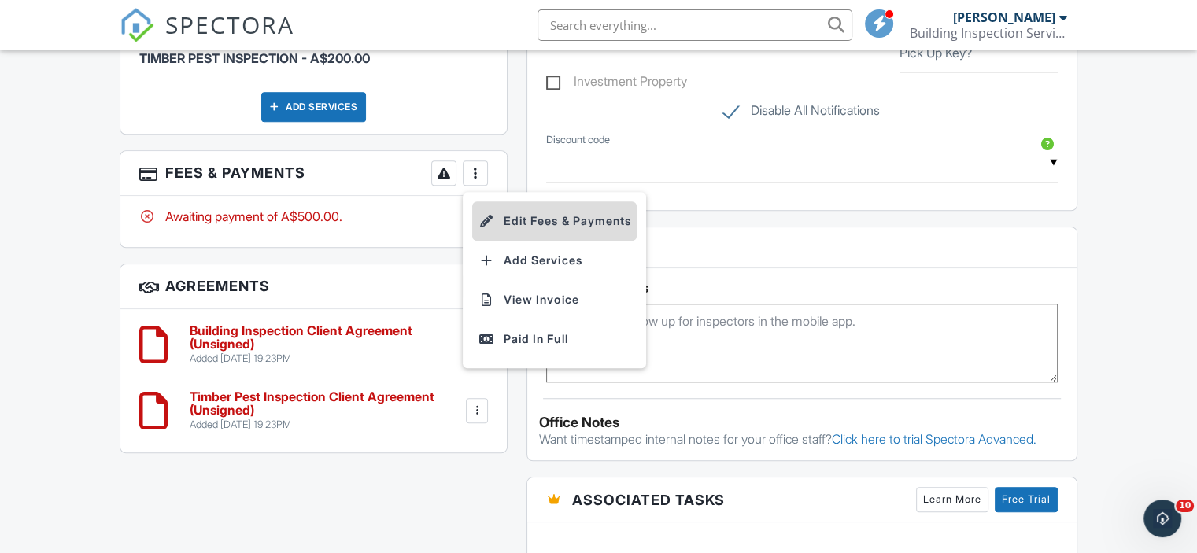
click at [479, 217] on div at bounding box center [487, 221] width 16 height 16
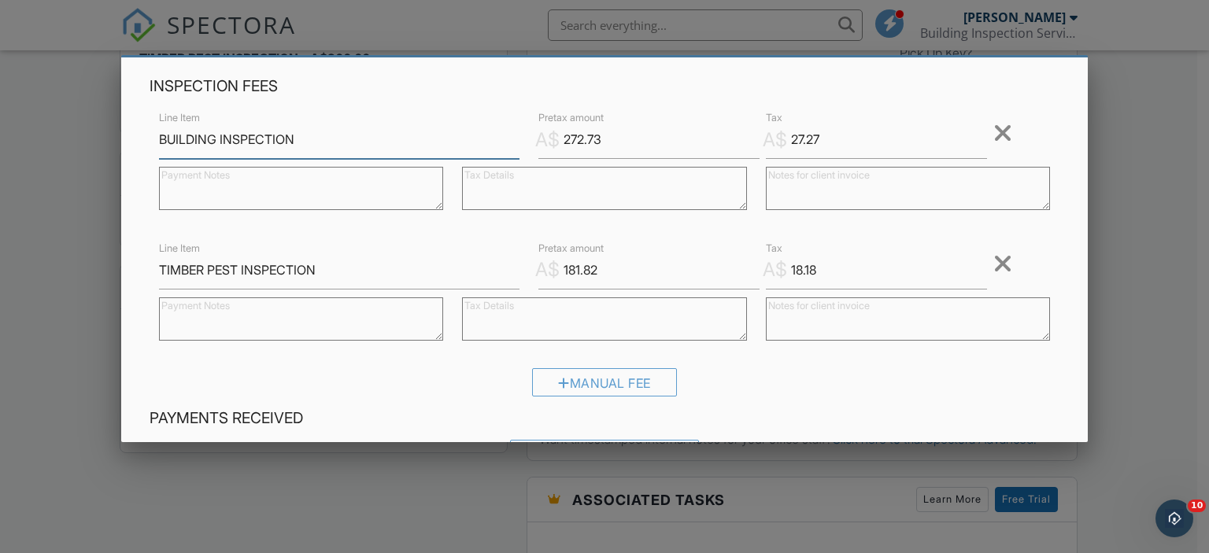
scroll to position [236, 0]
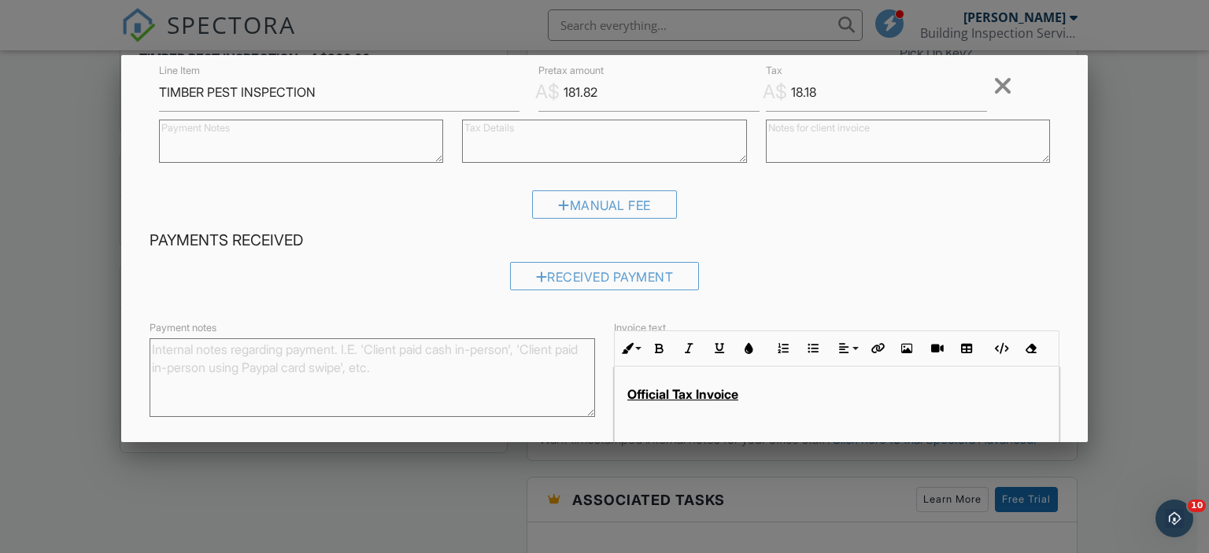
click at [863, 381] on div "Official Tax Invoice" at bounding box center [837, 426] width 444 height 118
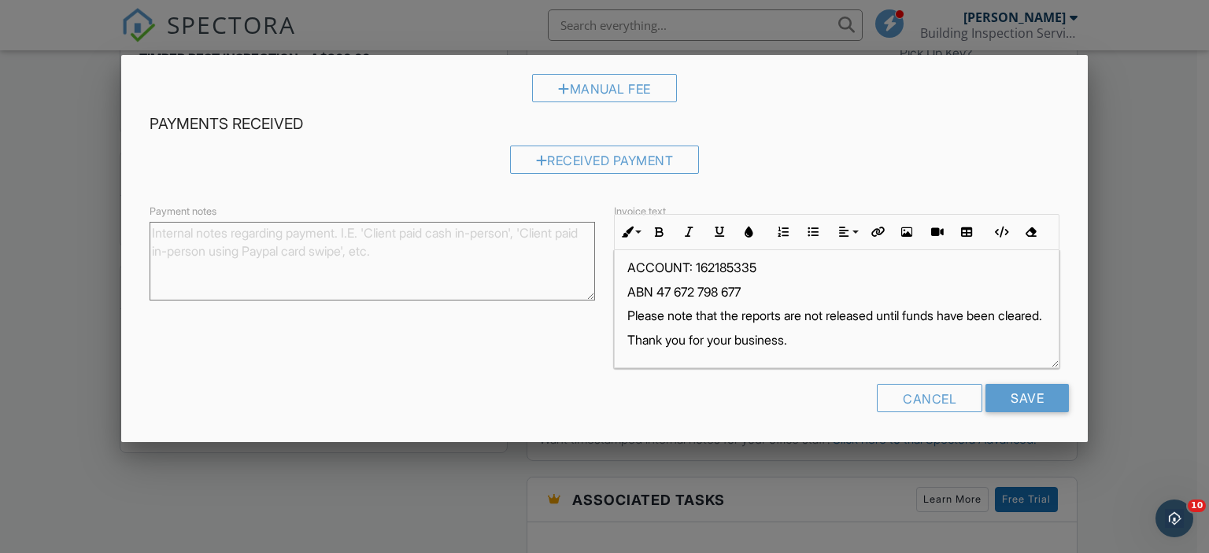
scroll to position [164, 0]
click at [1016, 392] on input "Save" at bounding box center [1027, 398] width 83 height 28
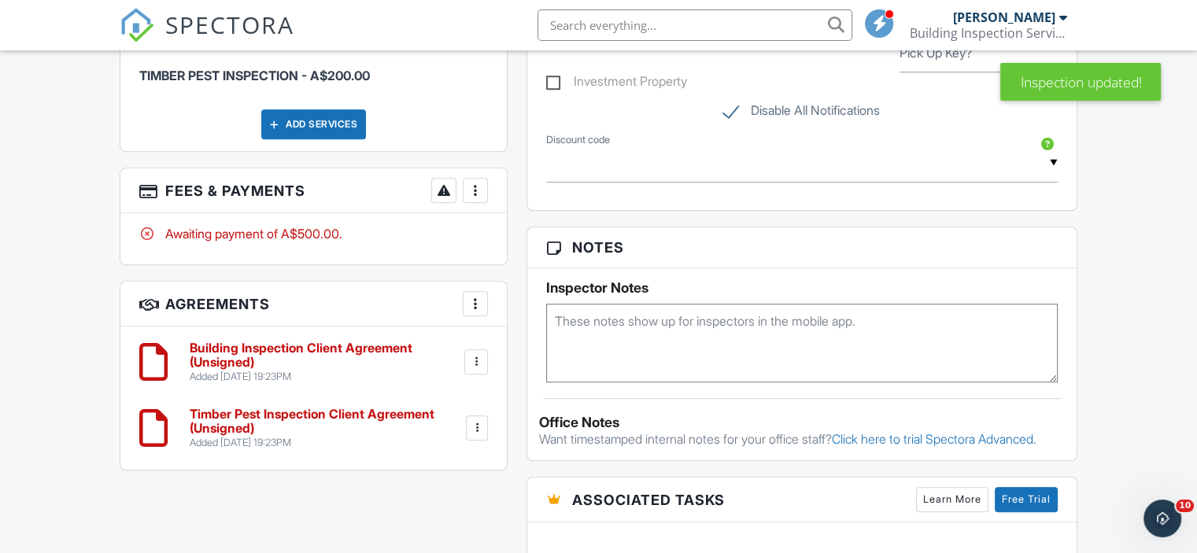
click at [469, 197] on div "More" at bounding box center [475, 190] width 25 height 25
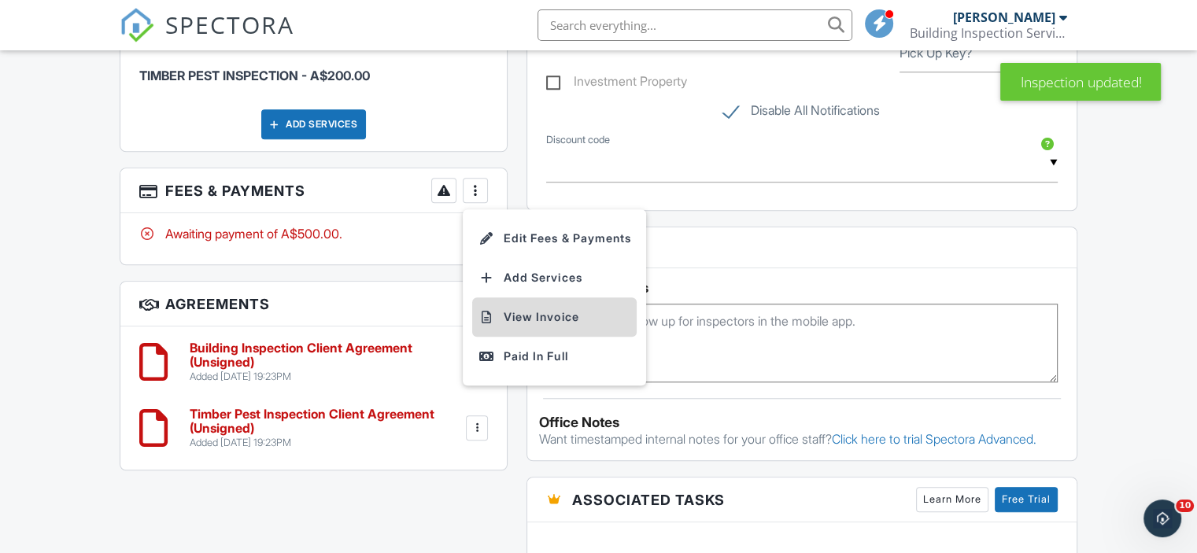
click at [504, 308] on li "View Invoice" at bounding box center [554, 317] width 165 height 39
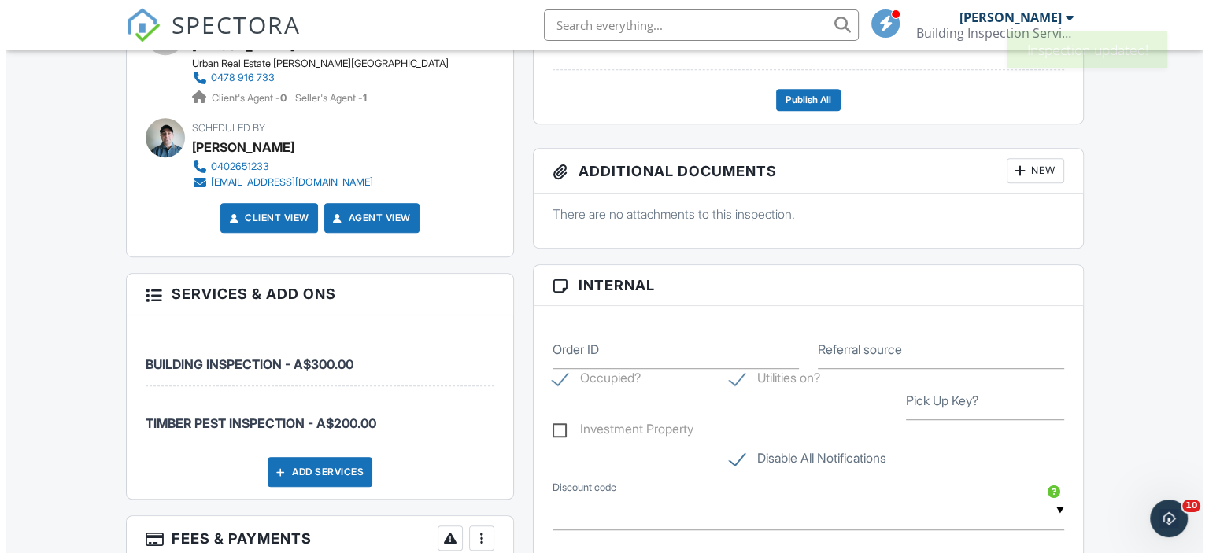
scroll to position [641, 0]
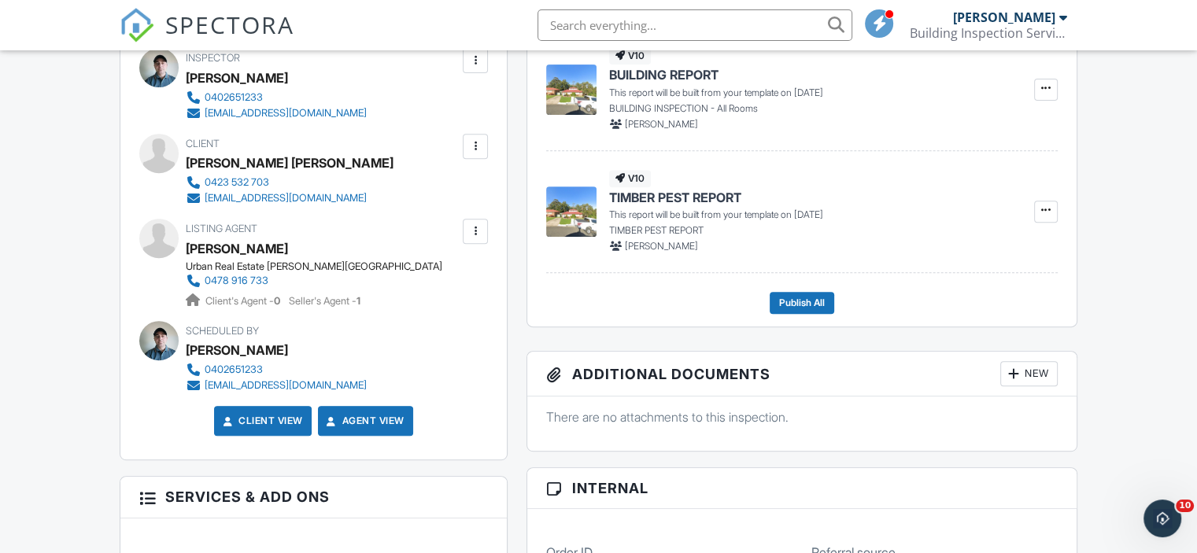
click at [483, 149] on div at bounding box center [476, 147] width 16 height 16
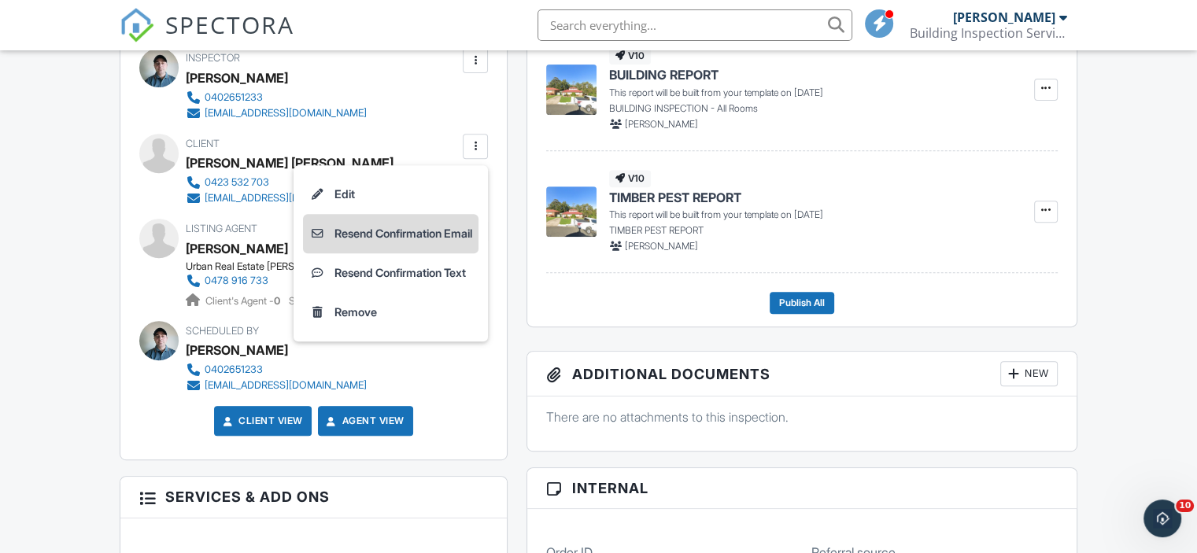
click at [453, 224] on li "Resend Confirmation Email" at bounding box center [391, 233] width 176 height 39
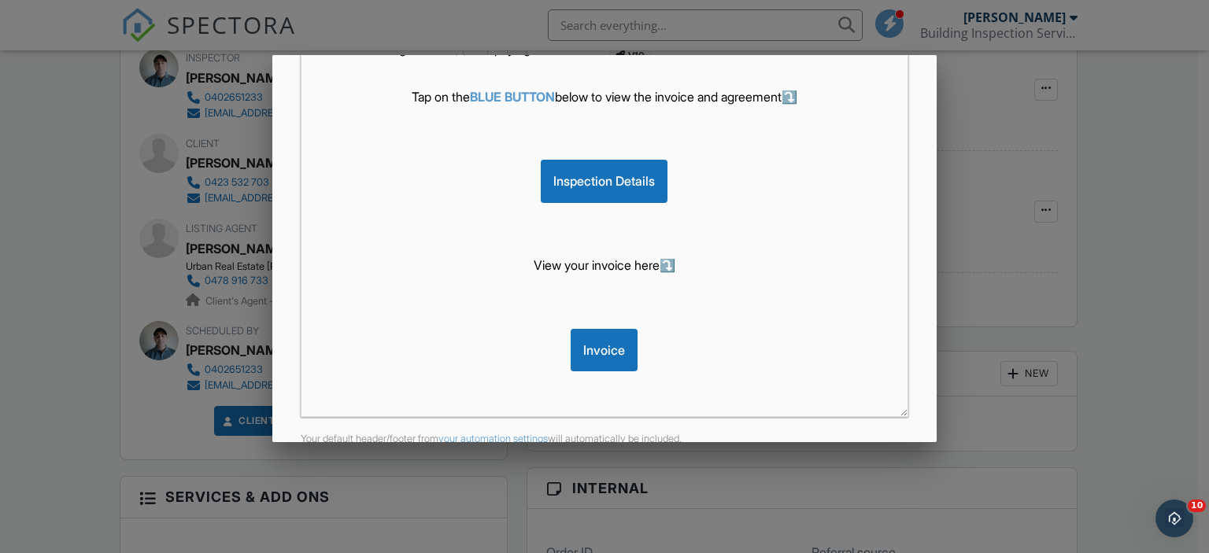
scroll to position [386, 0]
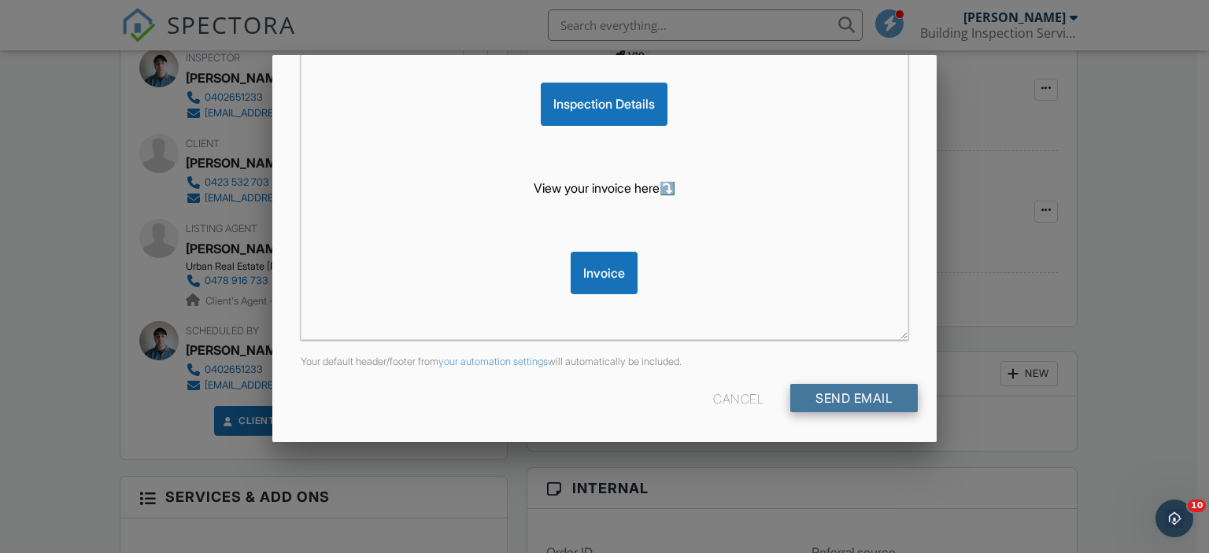
click at [860, 387] on input "Send Email" at bounding box center [854, 398] width 128 height 28
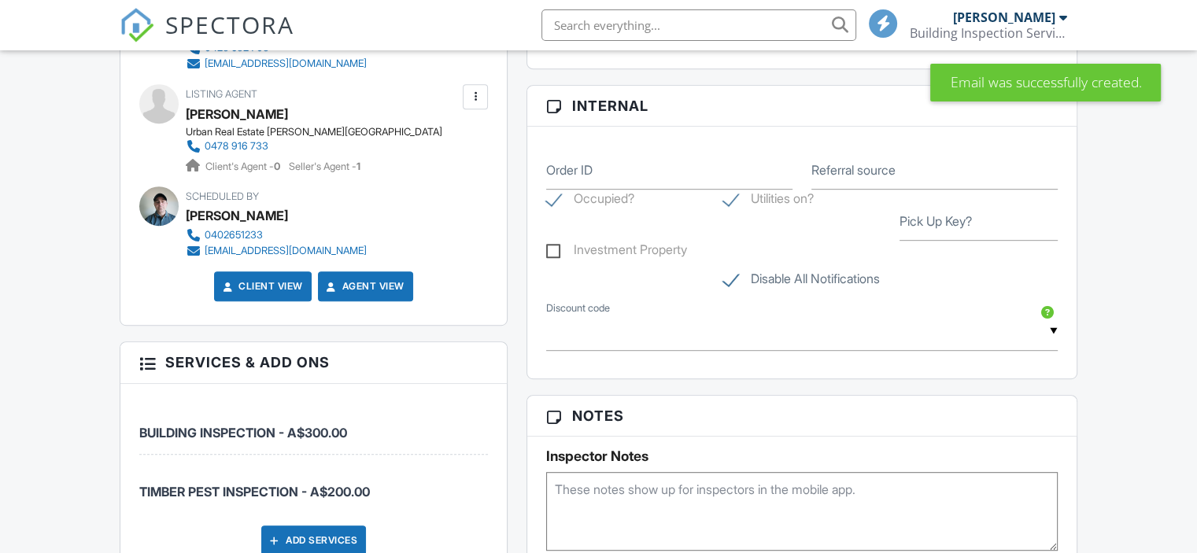
scroll to position [708, 0]
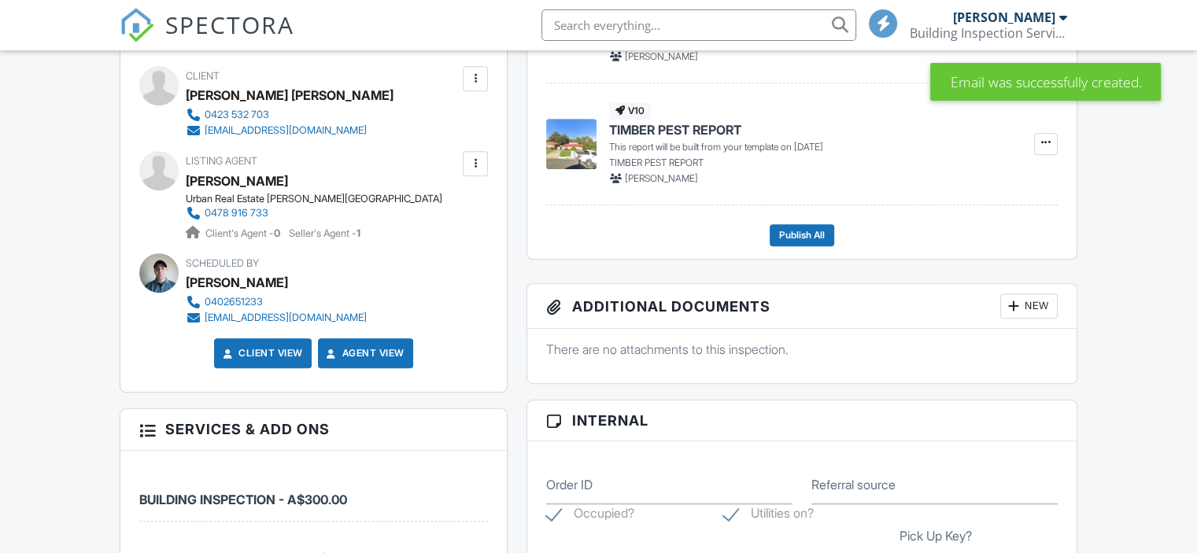
click at [469, 87] on div at bounding box center [476, 79] width 16 height 16
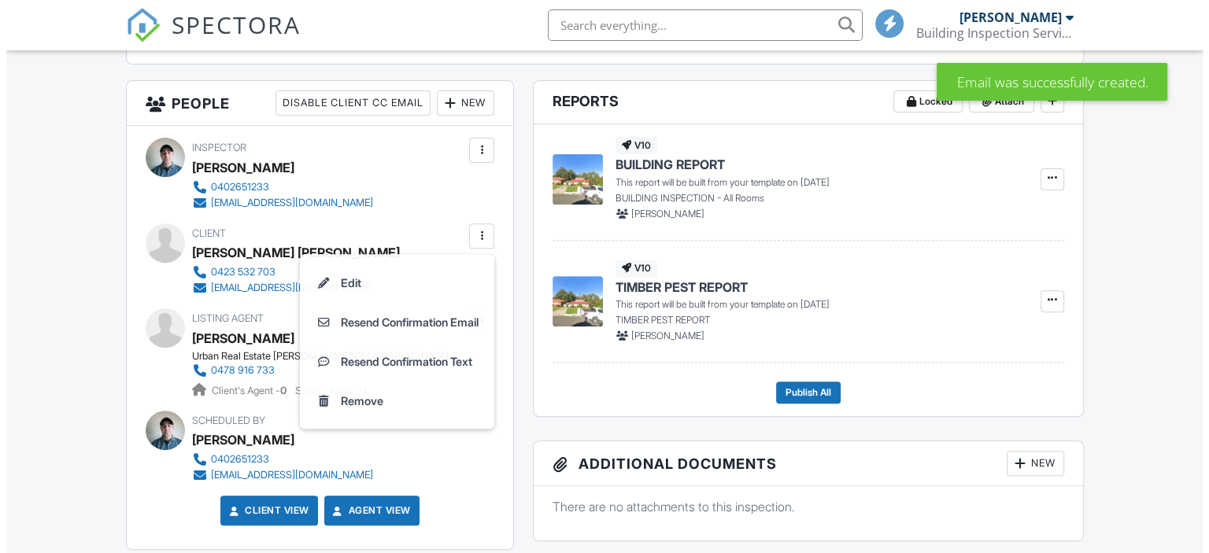
scroll to position [0, 0]
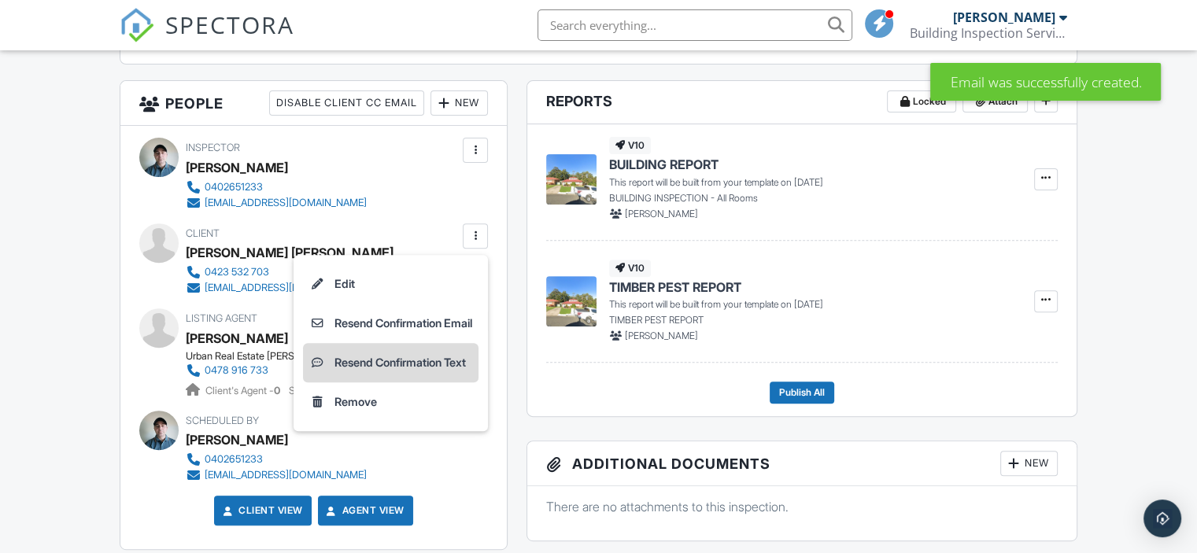
click at [419, 351] on li "Resend Confirmation Text" at bounding box center [391, 362] width 176 height 39
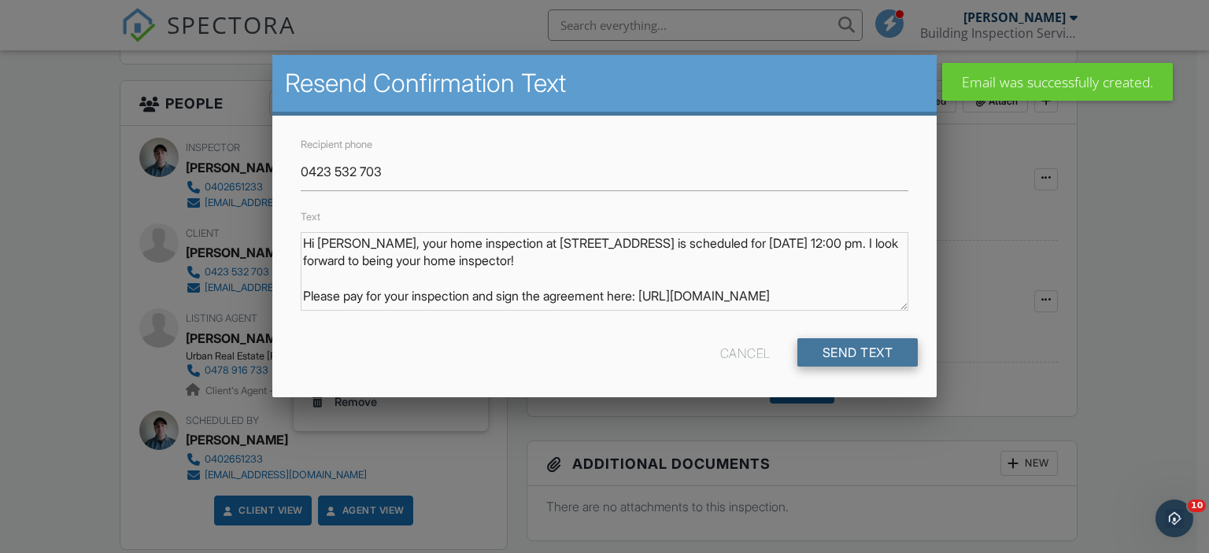
click at [820, 341] on input "Send Text" at bounding box center [857, 352] width 121 height 28
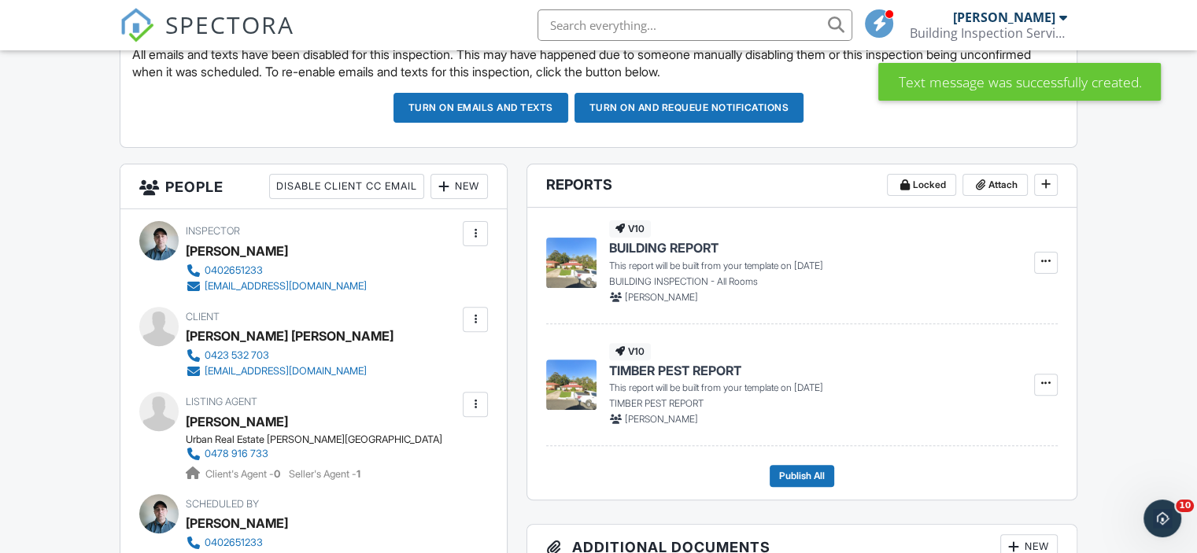
scroll to position [551, 0]
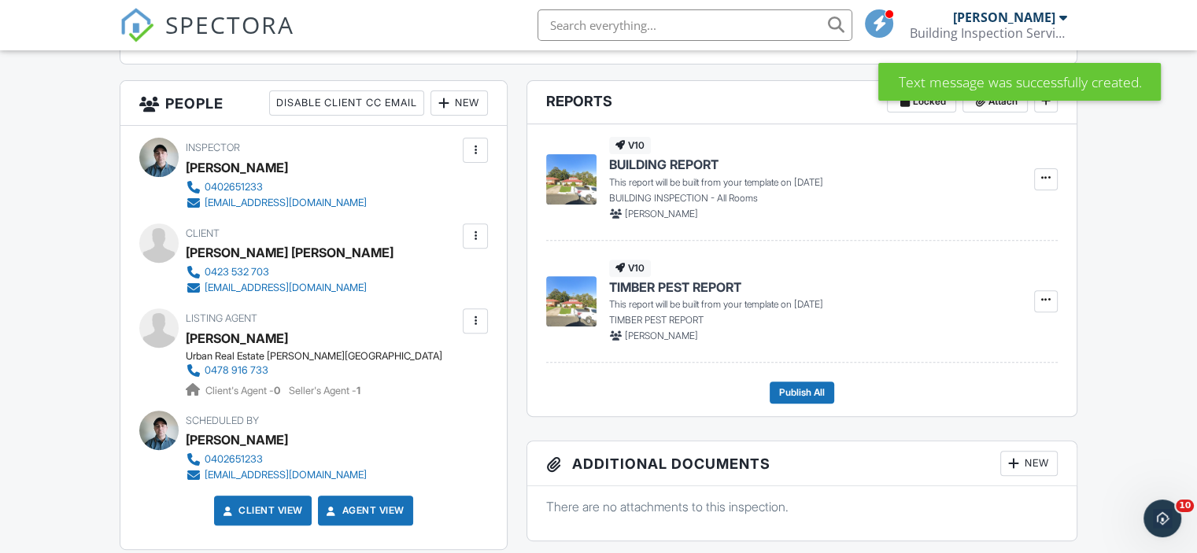
click at [294, 246] on div "Mohammad Abdullah Al Numan" at bounding box center [290, 253] width 208 height 24
copy div "Mohammad Abdullah Al Numan"
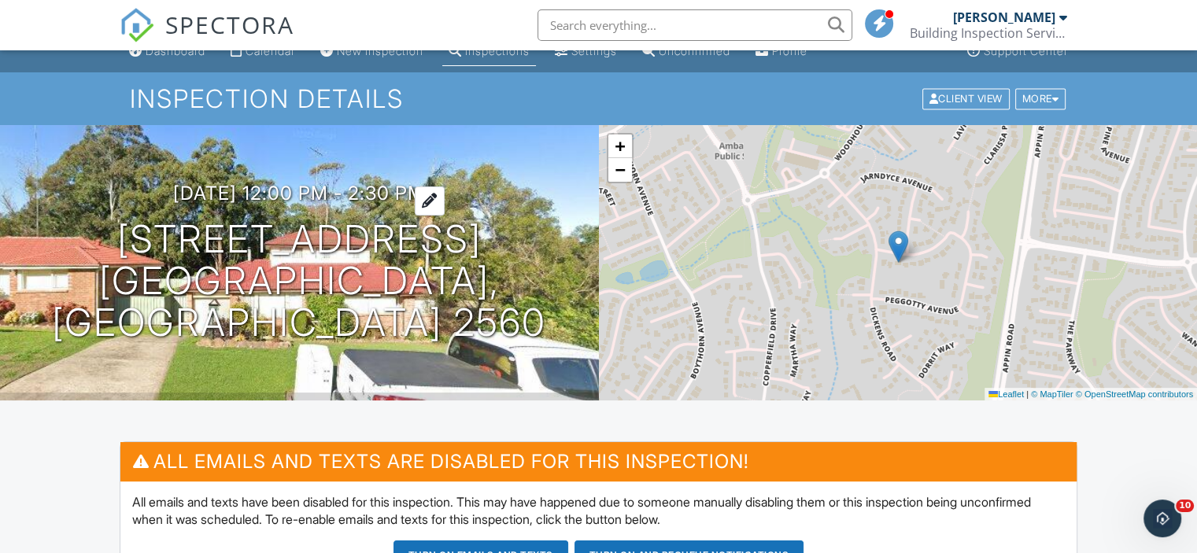
scroll to position [0, 0]
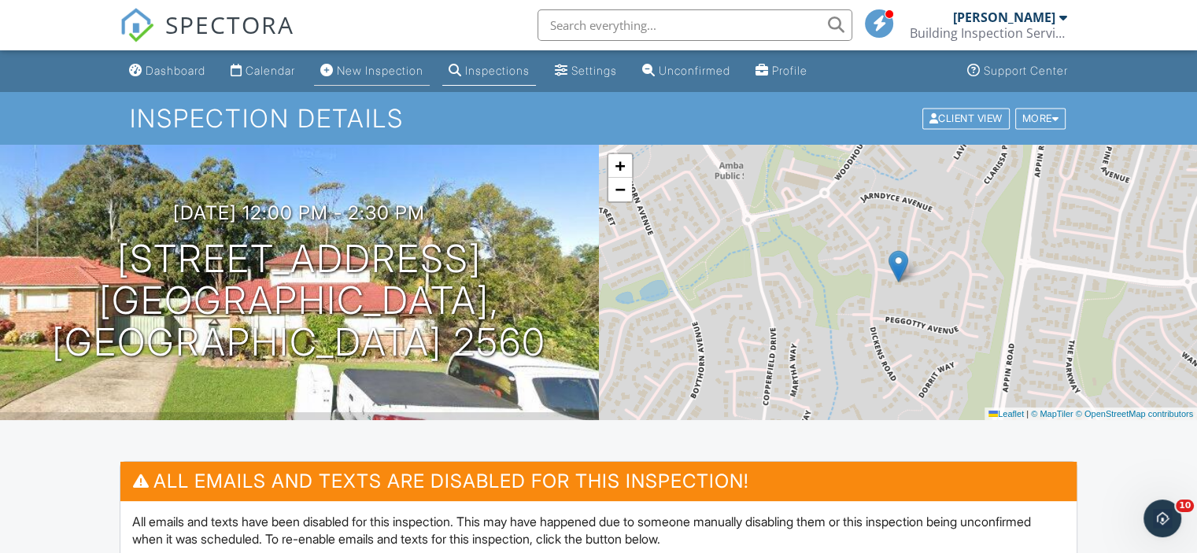
click at [382, 68] on div "New Inspection" at bounding box center [380, 70] width 87 height 13
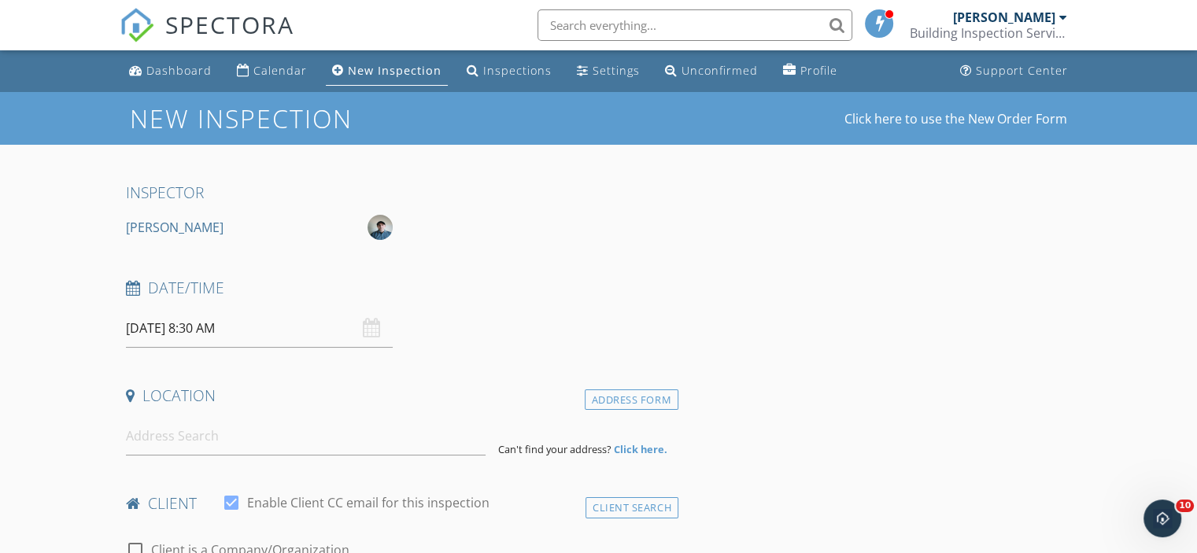
click at [293, 325] on input "[DATE] 8:30 AM" at bounding box center [259, 328] width 267 height 39
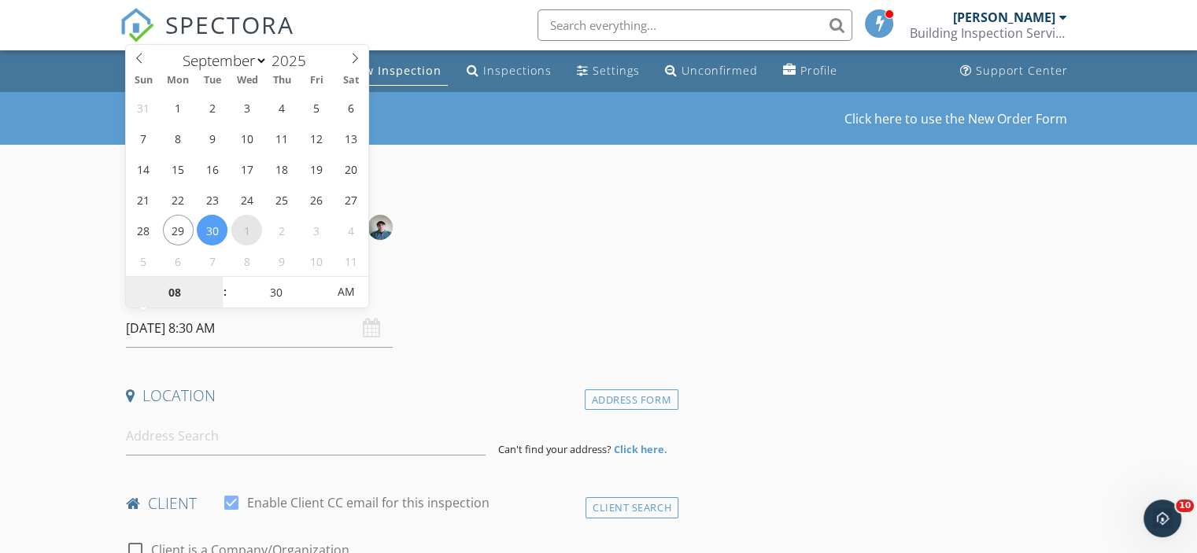
select select "9"
type input "[DATE] 8:30 AM"
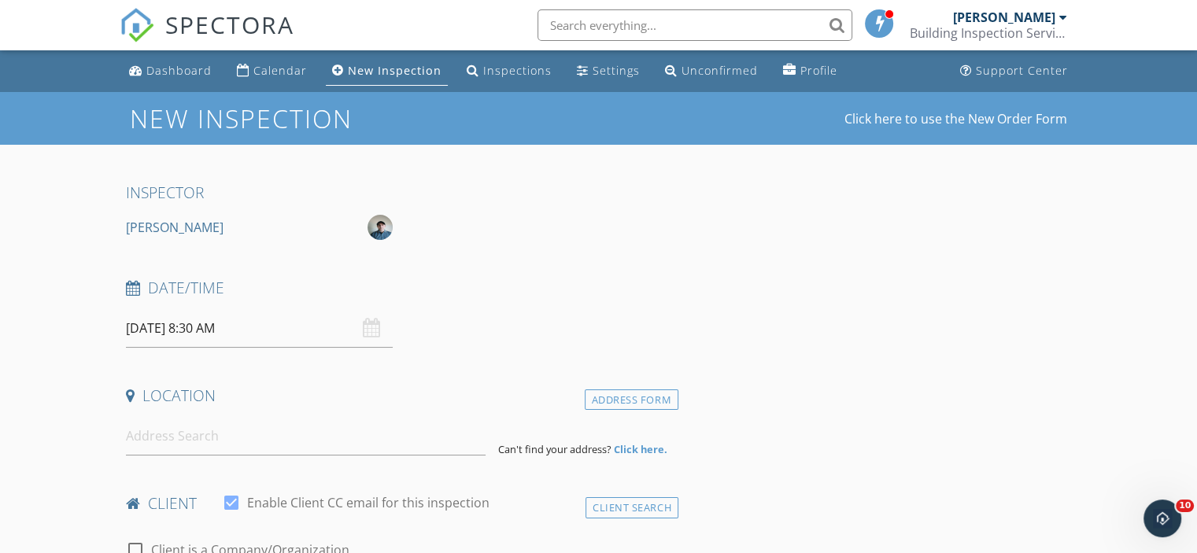
click at [582, 239] on div "INSPECTOR [PERSON_NAME]" at bounding box center [399, 211] width 559 height 57
click at [267, 445] on input at bounding box center [306, 436] width 360 height 39
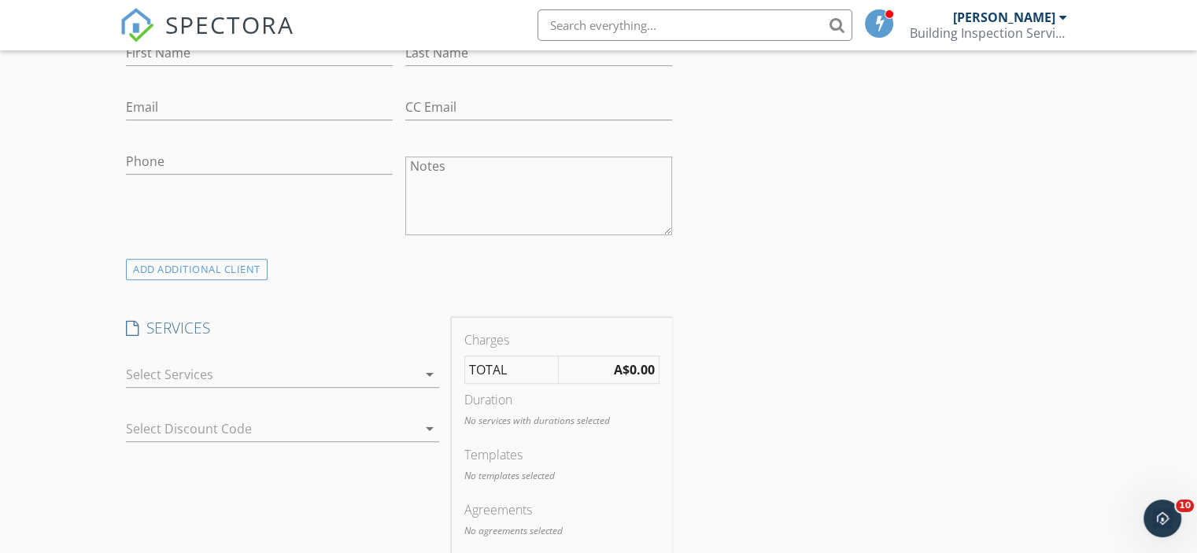
scroll to position [394, 0]
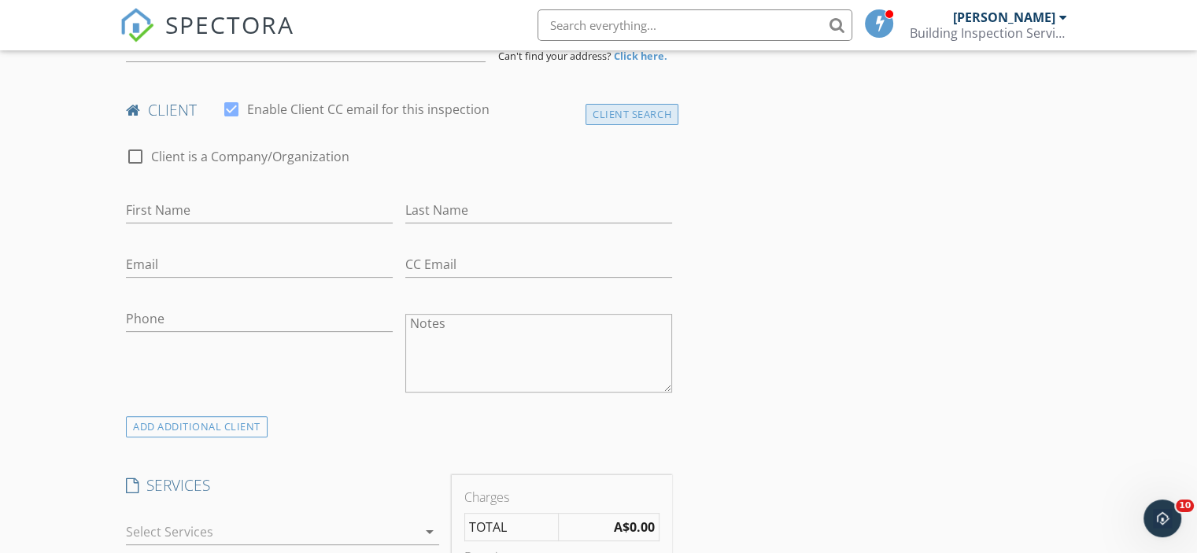
click at [595, 112] on div "Client Search" at bounding box center [632, 114] width 93 height 21
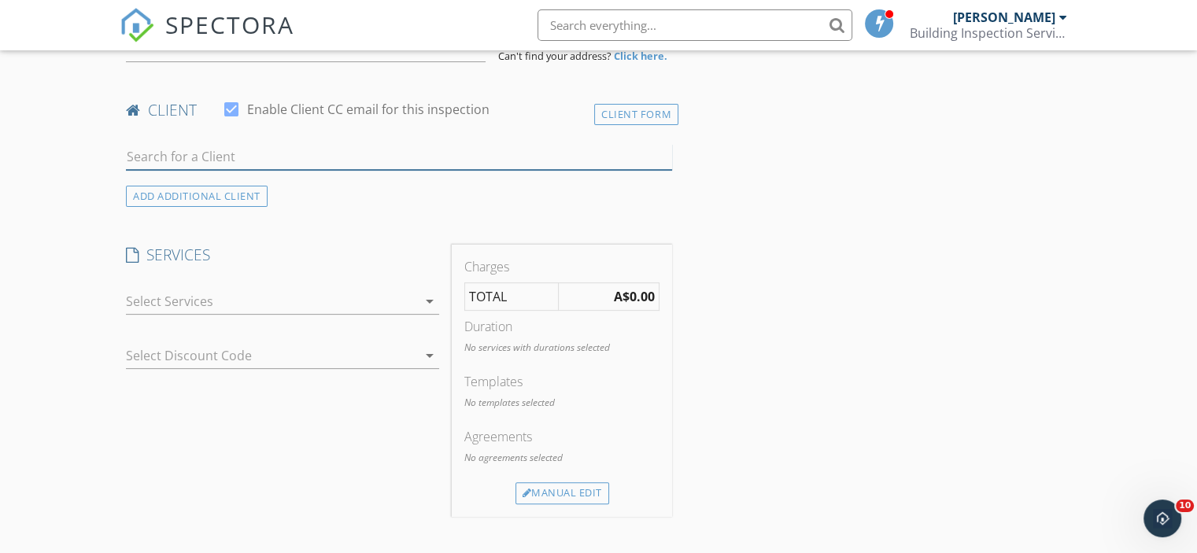
click at [359, 144] on input "text" at bounding box center [399, 157] width 546 height 26
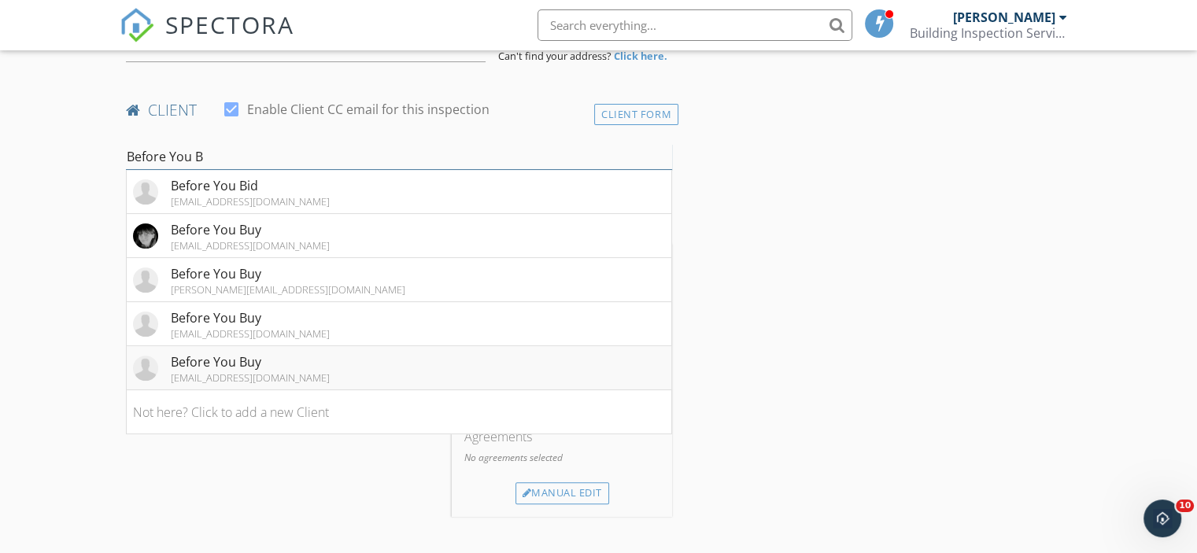
type input "Before You B"
click at [519, 371] on li "Before You Buy notanemail@noemail.com" at bounding box center [399, 368] width 545 height 44
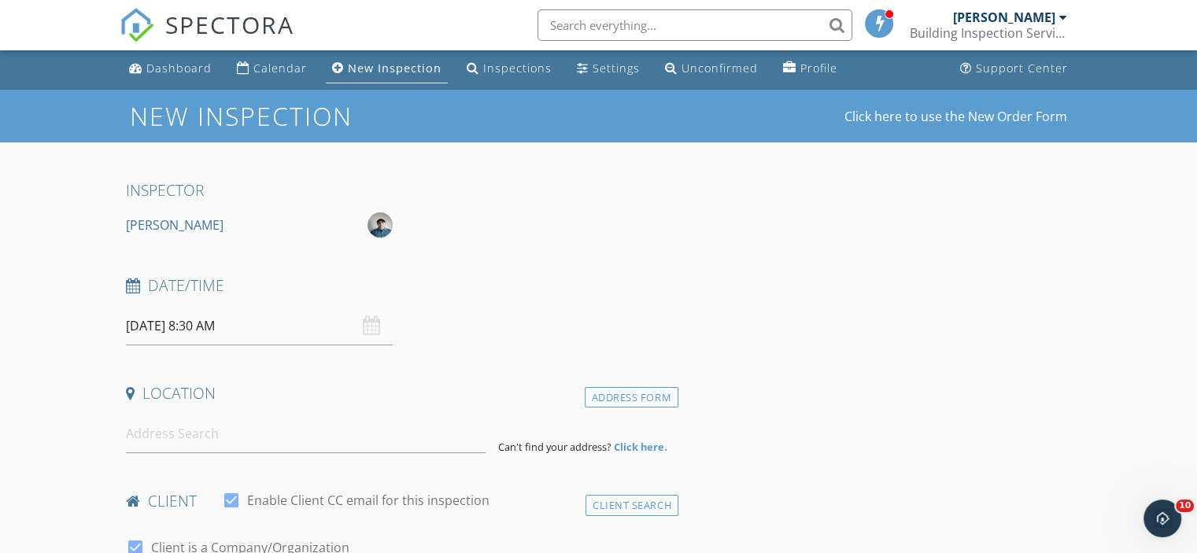
scroll to position [0, 0]
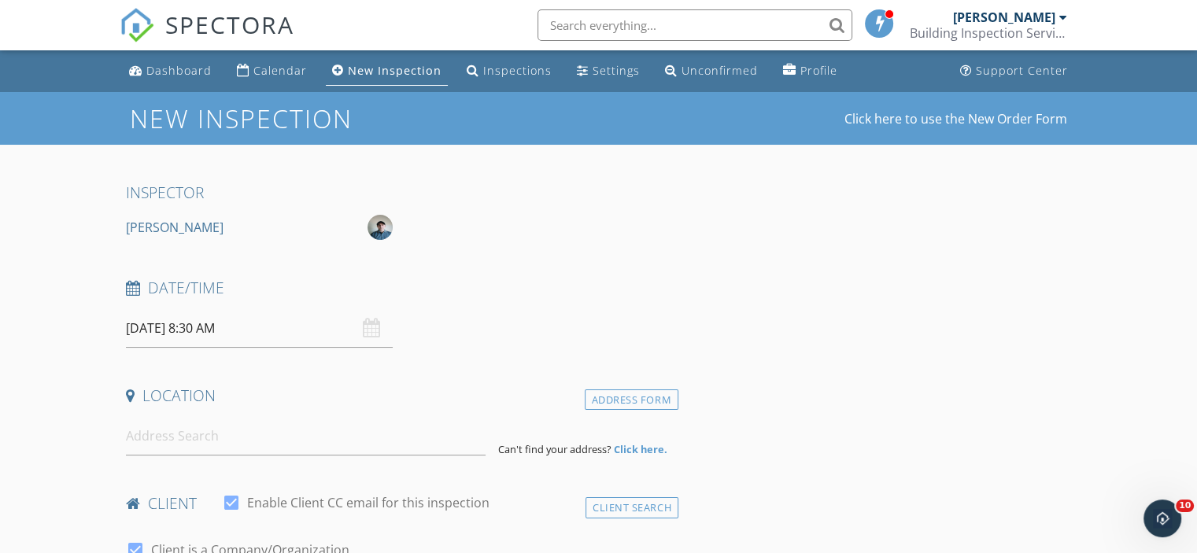
click at [308, 330] on input "01/10/2025 8:30 AM" at bounding box center [259, 328] width 267 height 39
click at [564, 305] on div "Date/Time" at bounding box center [399, 293] width 559 height 31
click at [215, 447] on input at bounding box center [306, 436] width 360 height 39
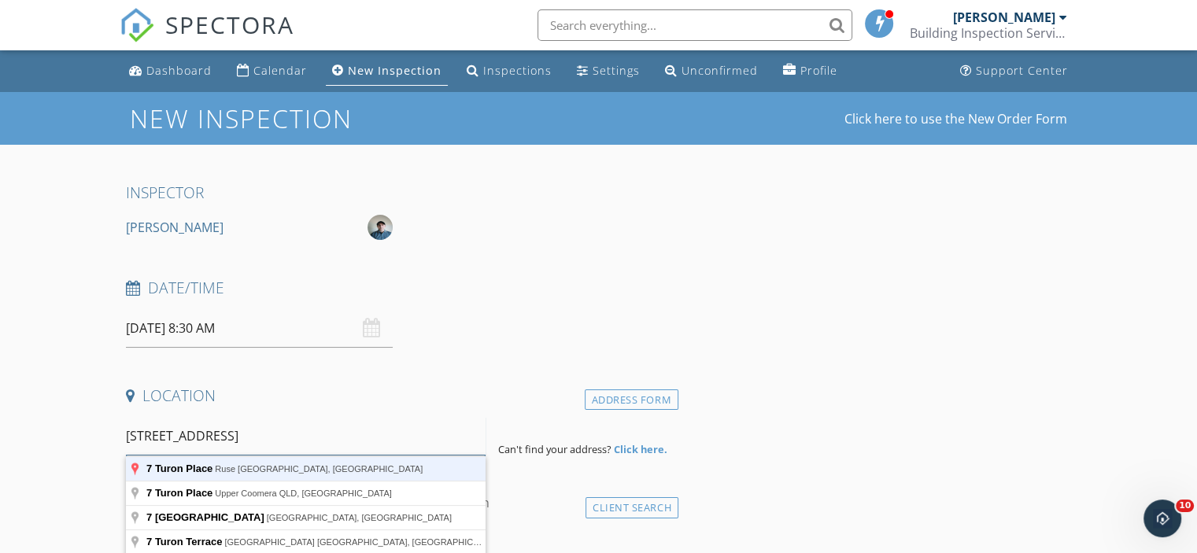
type input "7 Turon Place, Ruse NSW, Australia"
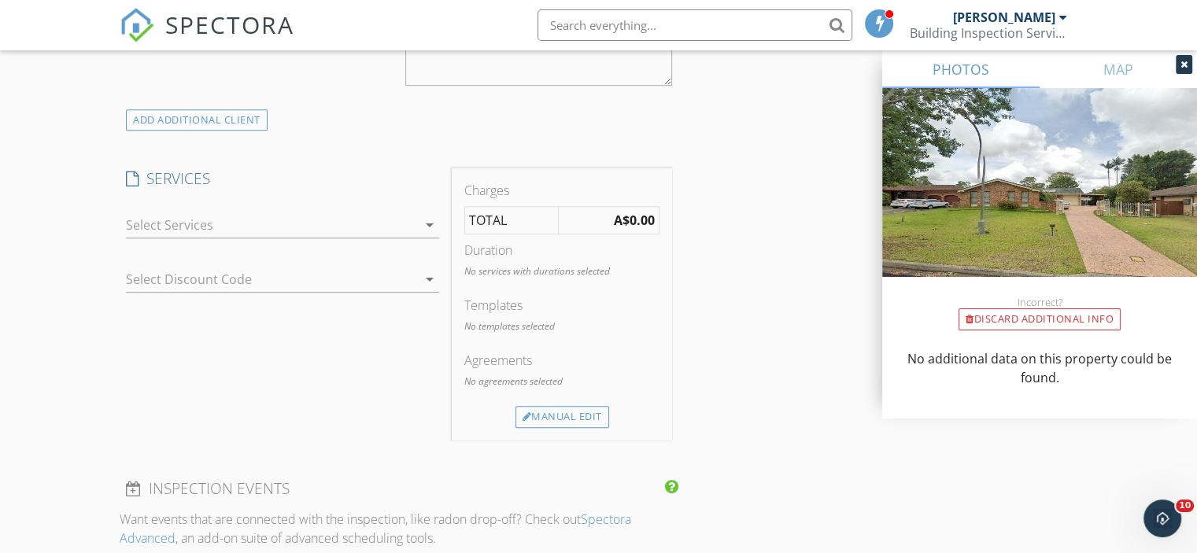
scroll to position [1023, 0]
click at [310, 213] on div at bounding box center [271, 224] width 291 height 25
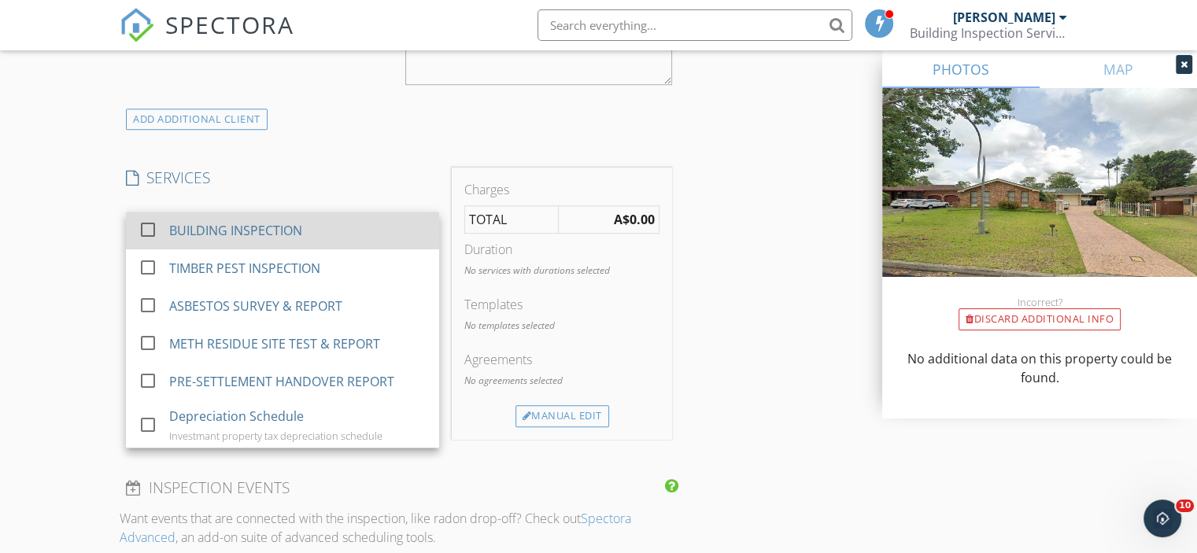
click at [300, 242] on div "BUILDING INSPECTION" at bounding box center [298, 230] width 258 height 31
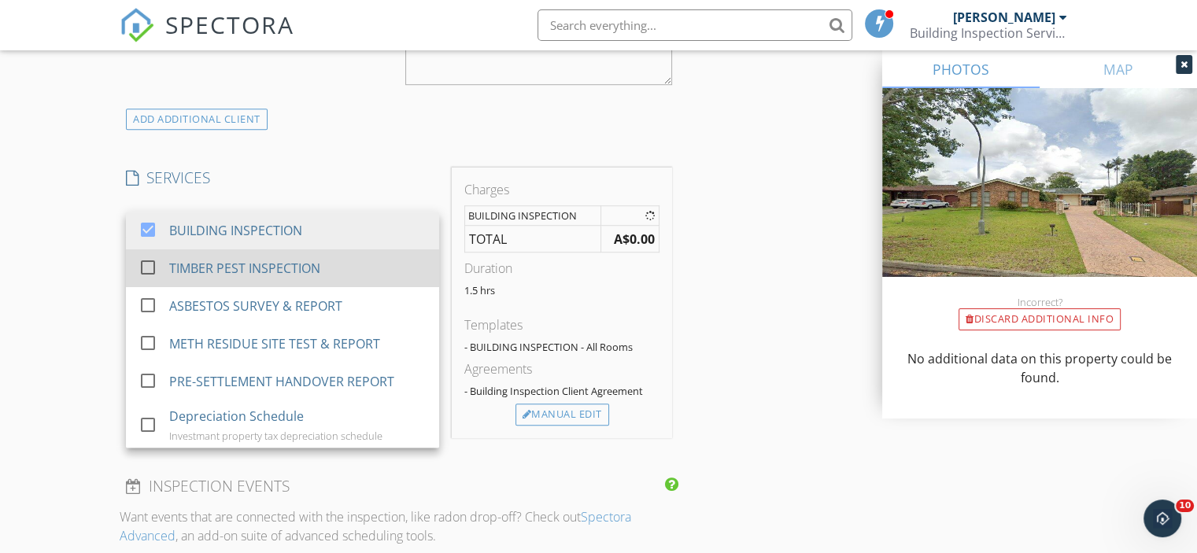
click at [291, 259] on div "TIMBER PEST INSPECTION" at bounding box center [244, 268] width 151 height 19
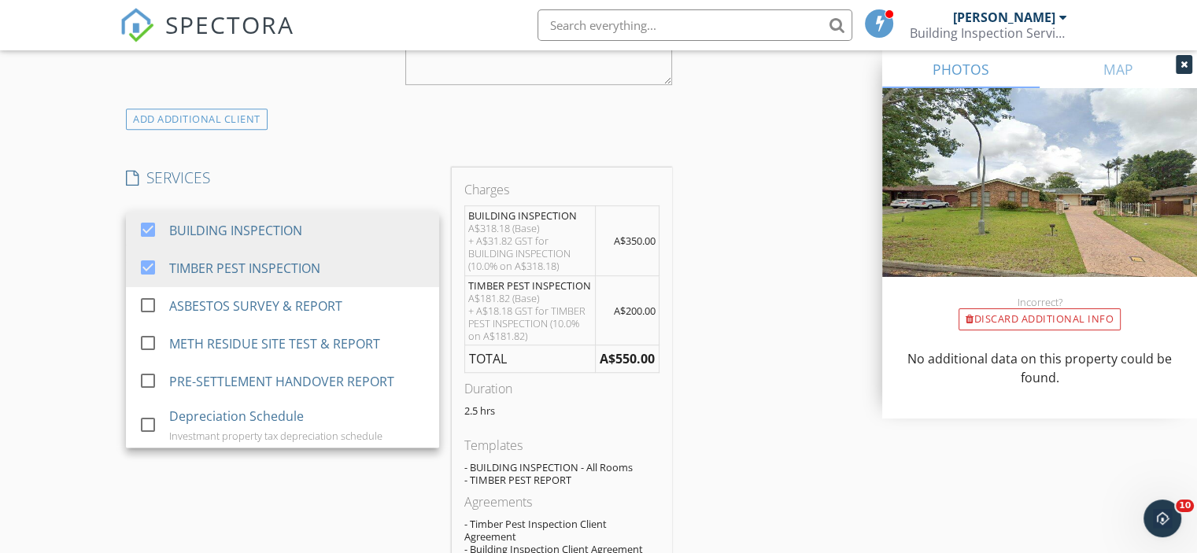
click at [701, 321] on div "INSPECTOR Sam Nour Date/Time 01/10/2025 8:30 AM Location Address Search Address…" at bounding box center [599, 506] width 958 height 2694
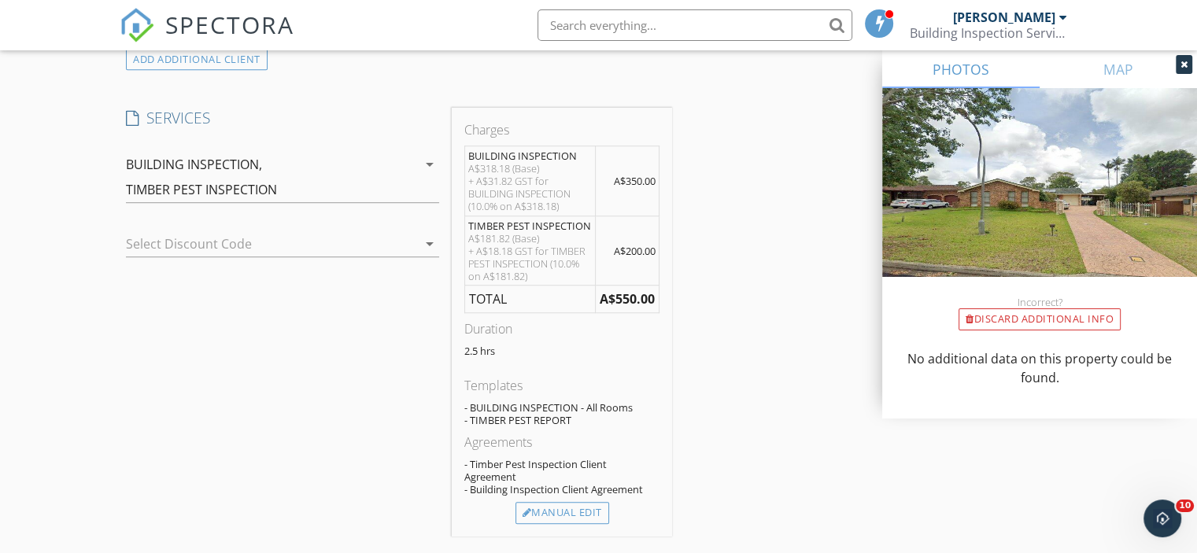
scroll to position [1181, 0]
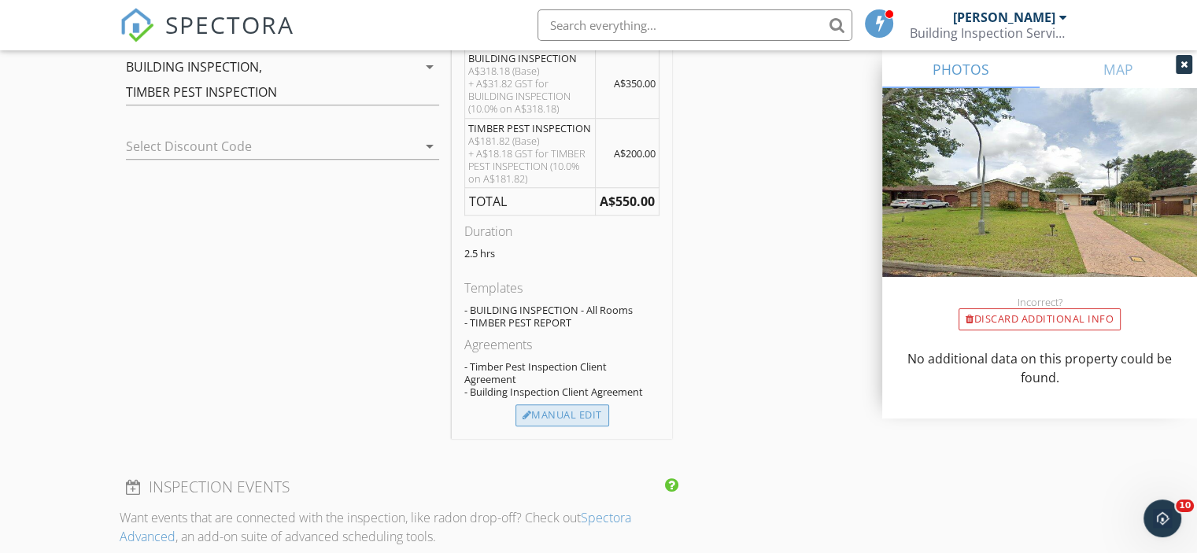
click at [574, 418] on div "Manual Edit" at bounding box center [563, 416] width 94 height 22
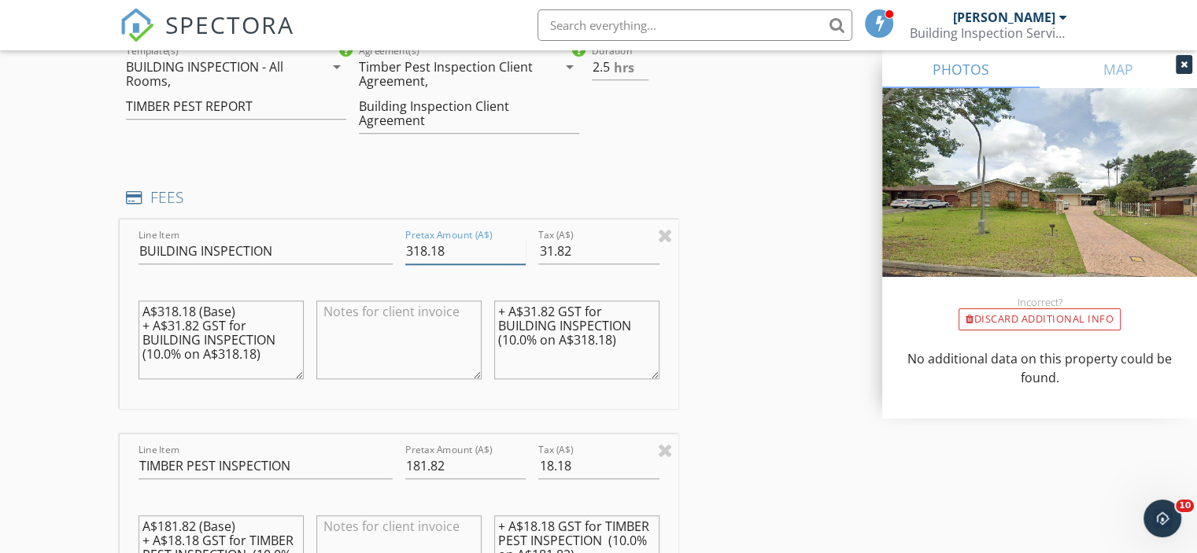
click at [442, 239] on input "318.18" at bounding box center [465, 252] width 120 height 26
type input "181.82"
type input "18.18"
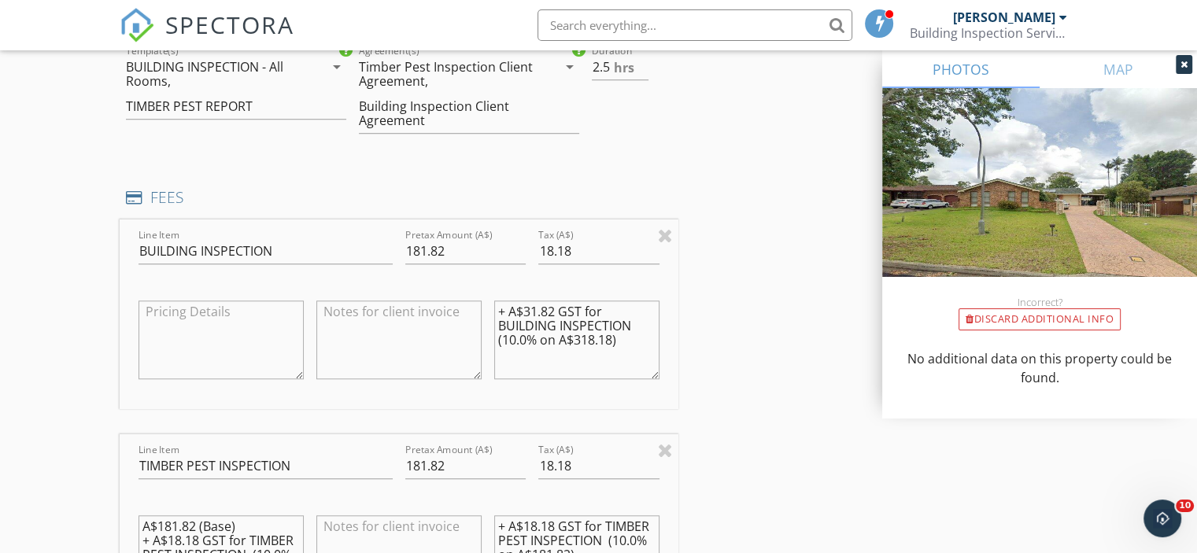
type textarea "="
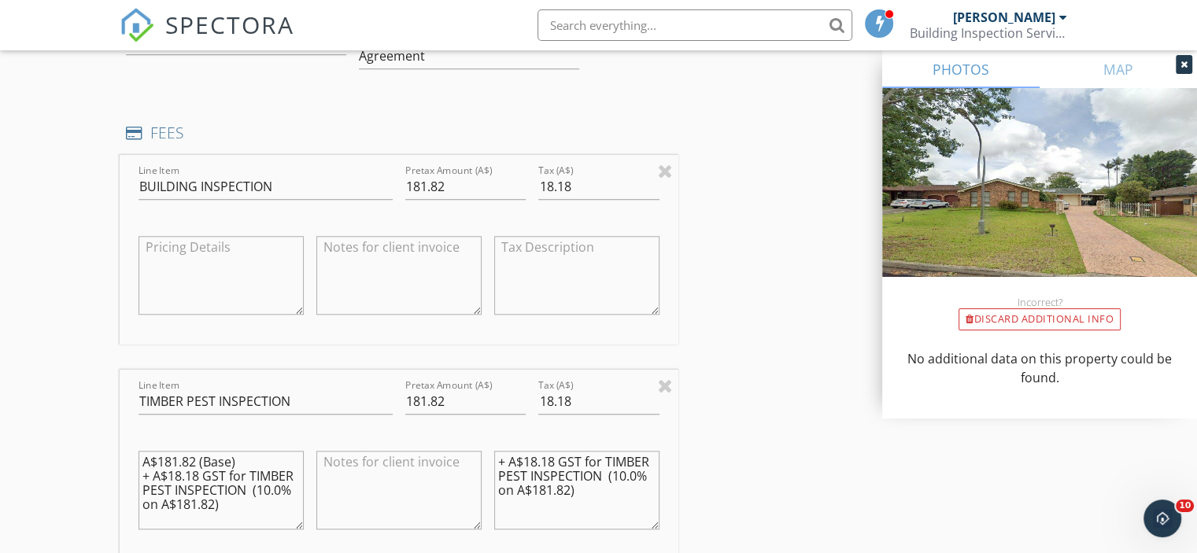
scroll to position [1338, 0]
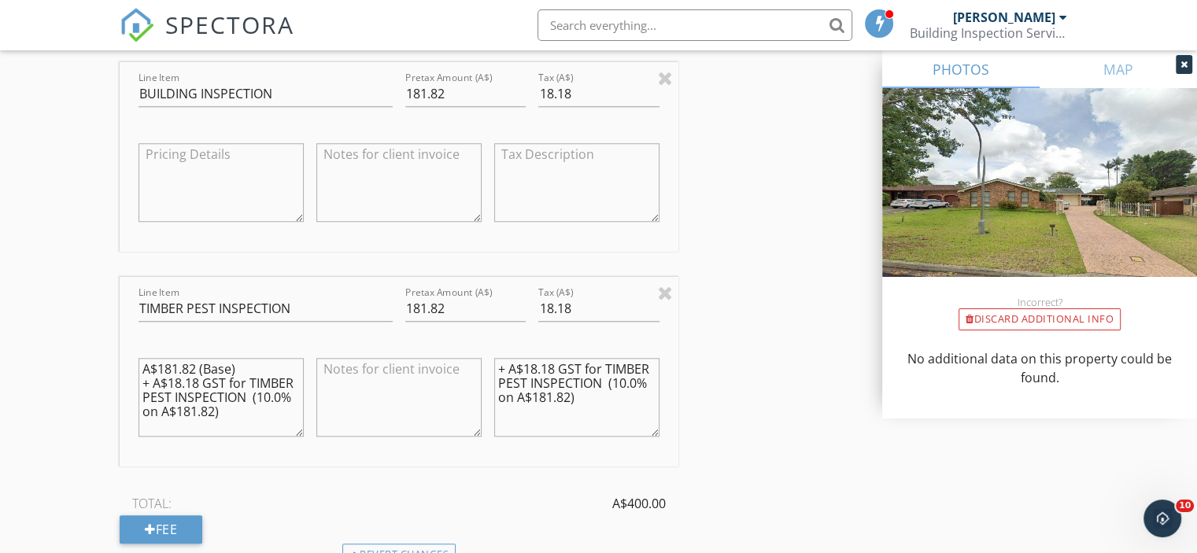
click at [151, 375] on textarea "A$181.82 (Base) + A$18.18 GST for TIMBER PEST INSPECTION (10.0% on A$181.82)" at bounding box center [221, 397] width 165 height 79
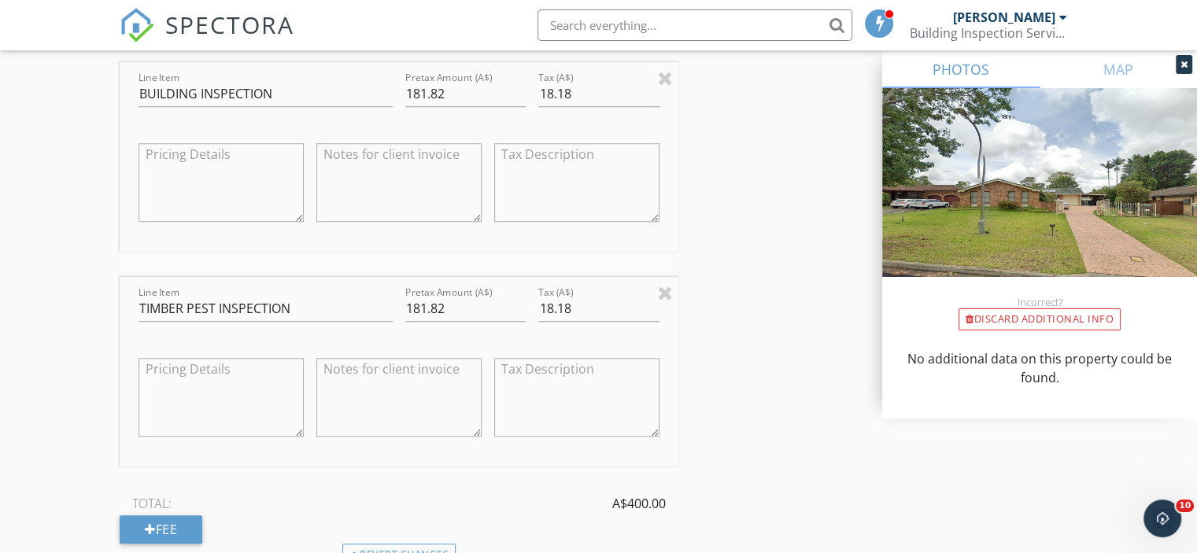
click at [91, 416] on div "New Inspection Click here to use the New Order Form INSPECTOR Sam Nour Date/Tim…" at bounding box center [598, 306] width 1197 height 3105
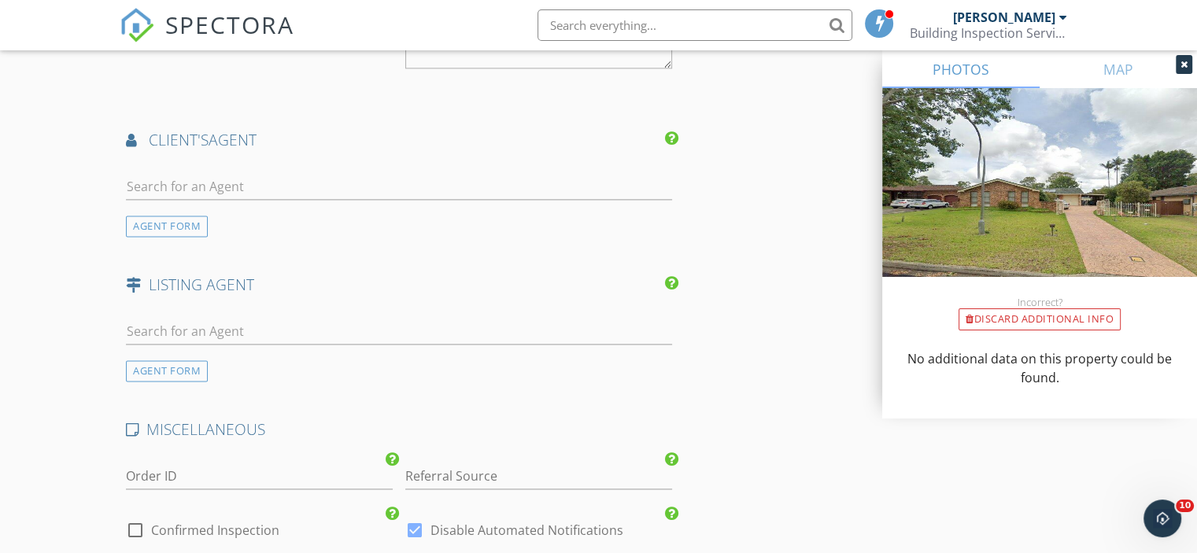
scroll to position [2125, 0]
click at [213, 332] on input "text" at bounding box center [399, 330] width 546 height 26
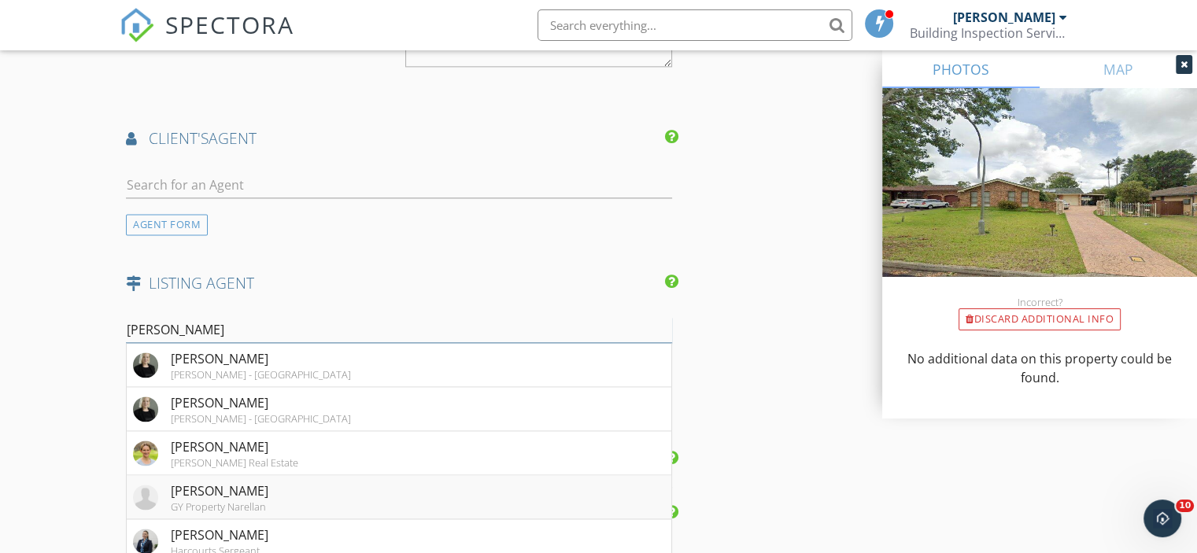
type input "Anna"
click at [247, 483] on div "Anna Younan" at bounding box center [220, 491] width 98 height 19
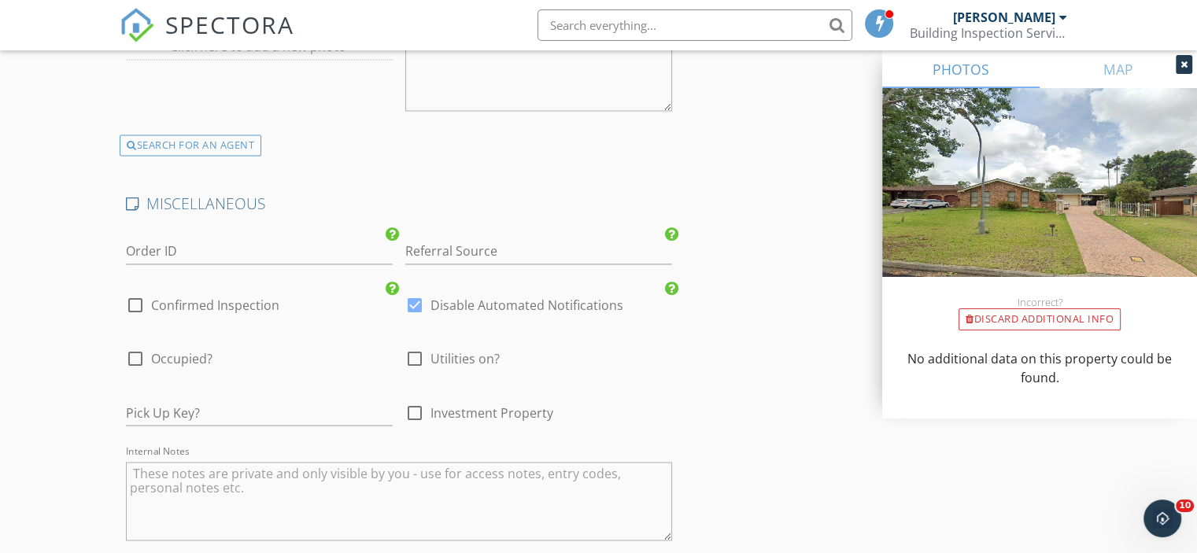
scroll to position [2598, 0]
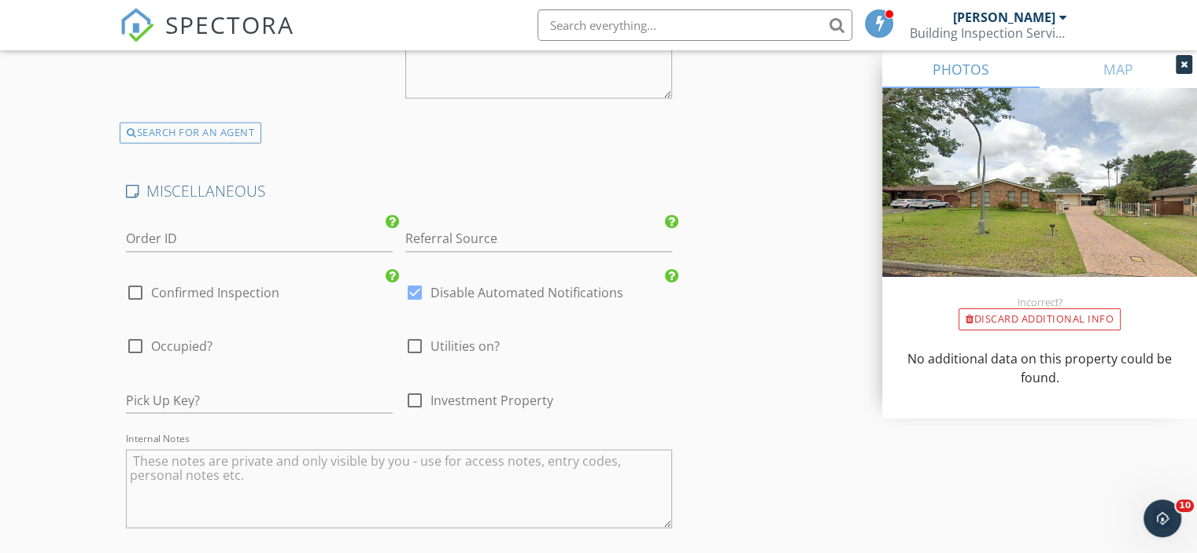
click at [234, 280] on div "check_box_outline_blank Confirmed Inspection" at bounding box center [259, 300] width 267 height 41
click at [235, 285] on label "Confirmed Inspection" at bounding box center [215, 293] width 128 height 16
checkbox input "true"
click at [416, 334] on div at bounding box center [414, 346] width 27 height 27
checkbox input "true"
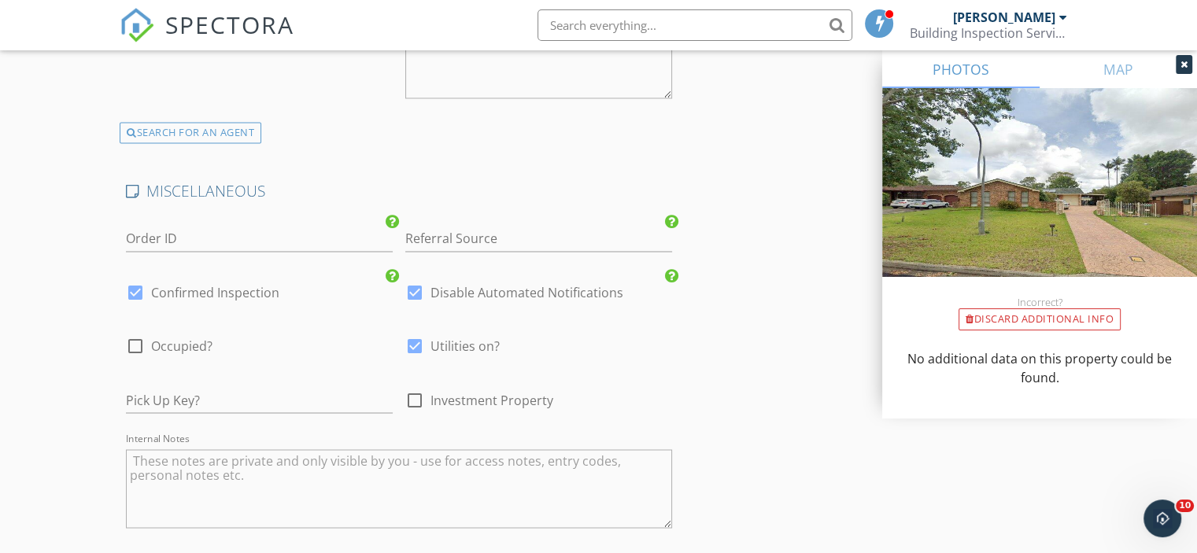
scroll to position [2874, 0]
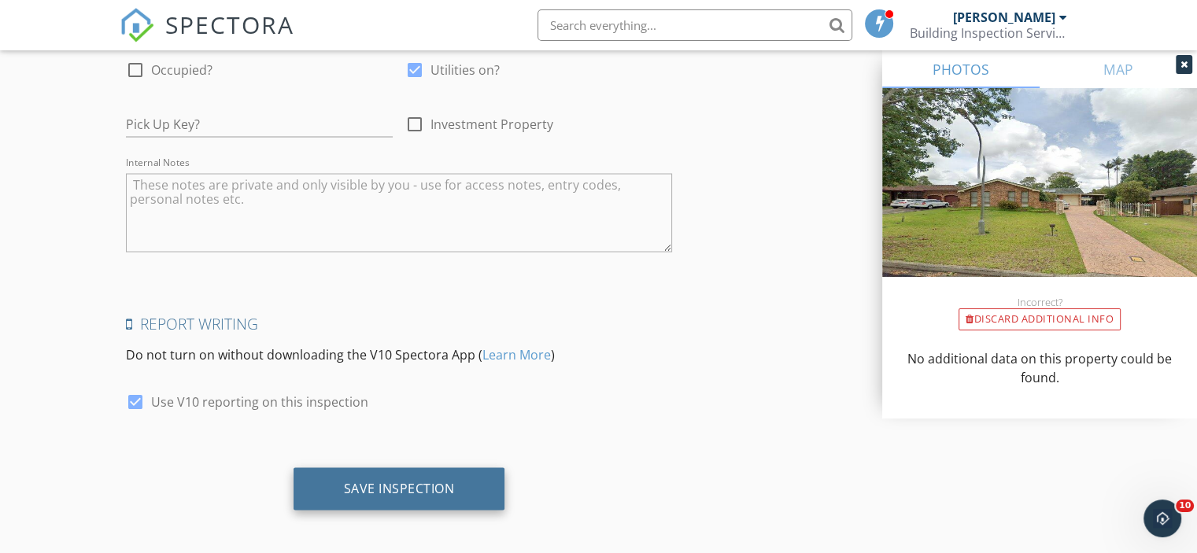
click at [408, 468] on div "Save Inspection" at bounding box center [400, 489] width 212 height 43
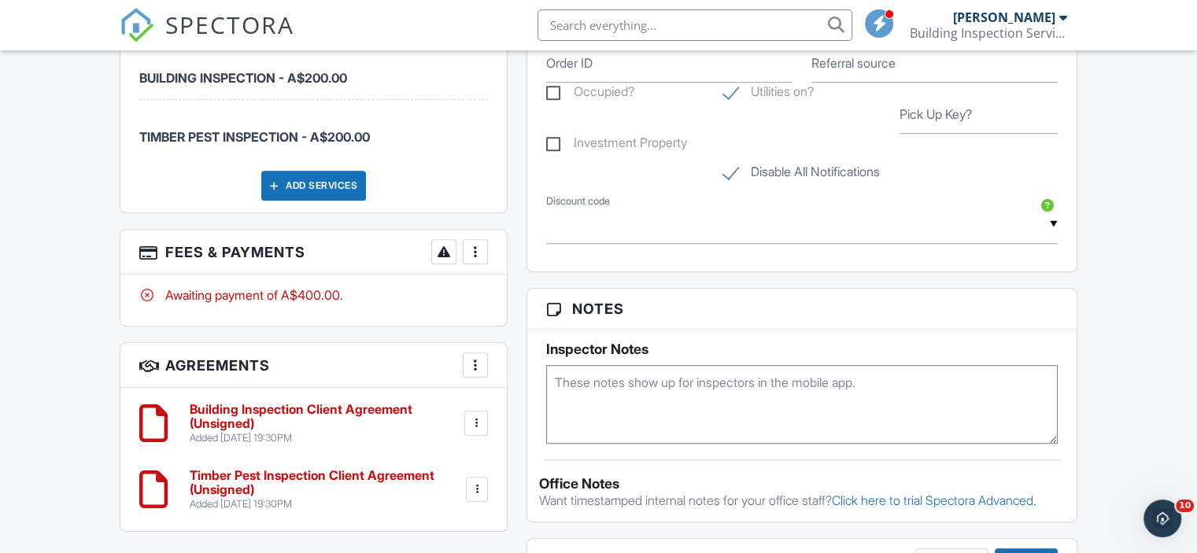
scroll to position [1259, 0]
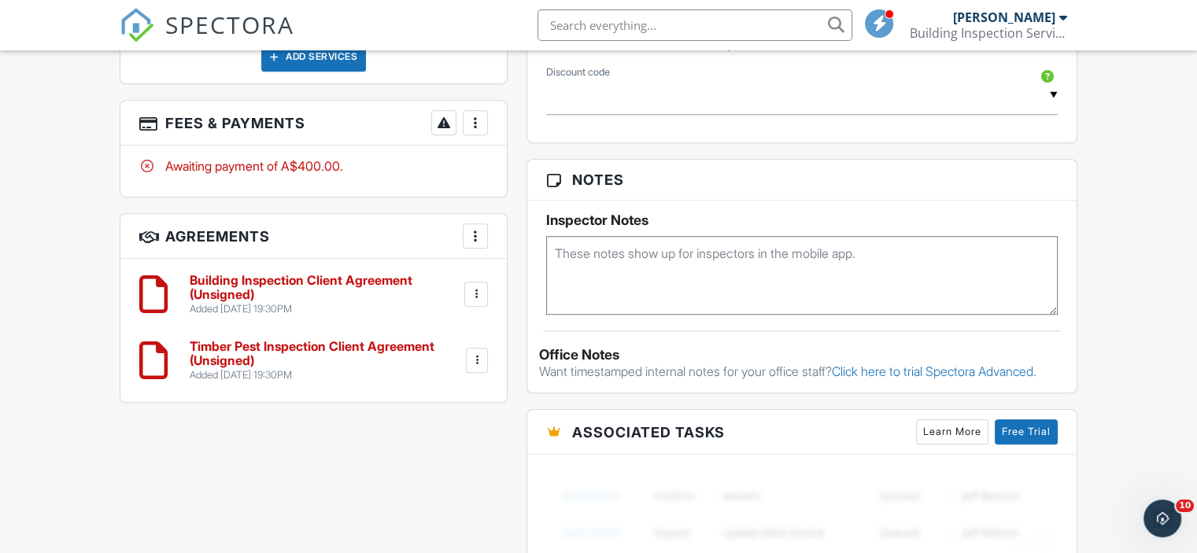
click at [287, 286] on h6 "Building Inspection Client Agreement (Unsigned)" at bounding box center [326, 288] width 272 height 28
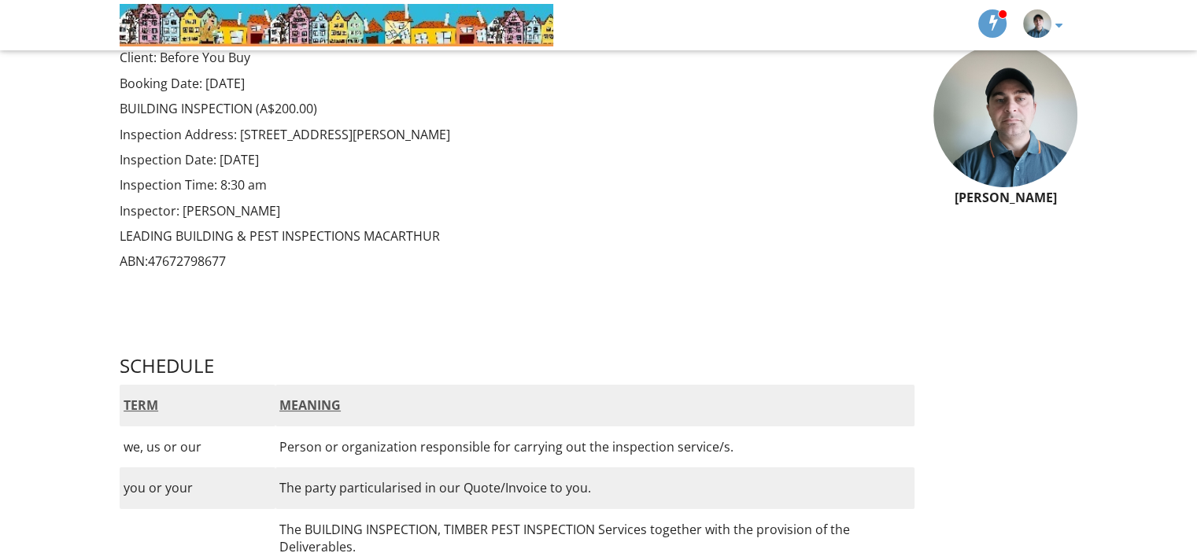
scroll to position [14686, 0]
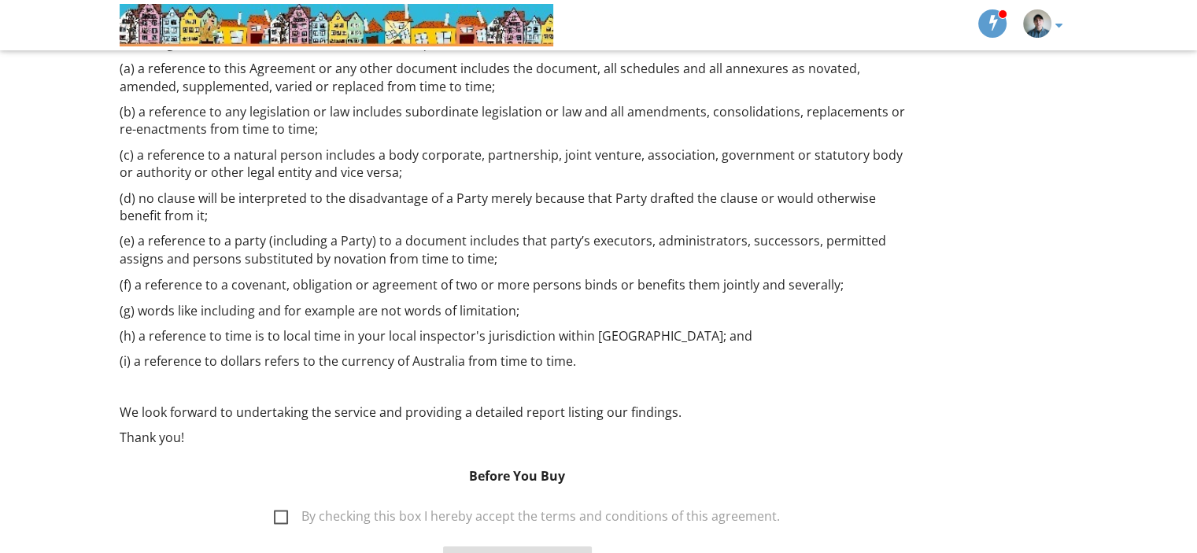
click at [731, 509] on label "By checking this box I hereby accept the terms and conditions of this agreement." at bounding box center [527, 519] width 506 height 20
click at [275, 503] on input "By checking this box I hereby accept the terms and conditions of this agreement." at bounding box center [269, 508] width 10 height 10
checkbox input "true"
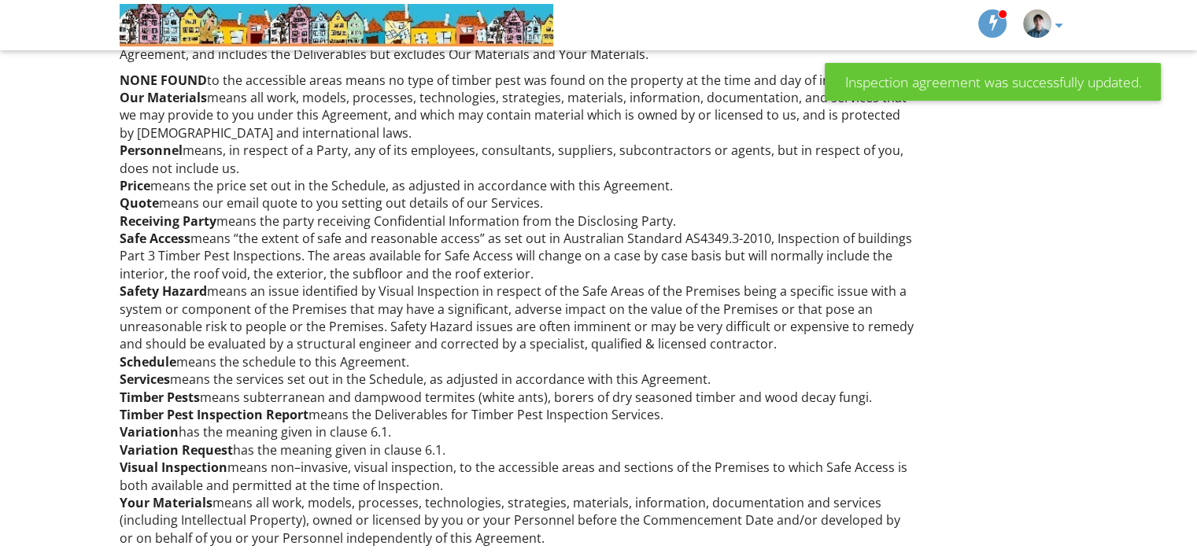
scroll to position [10822, 0]
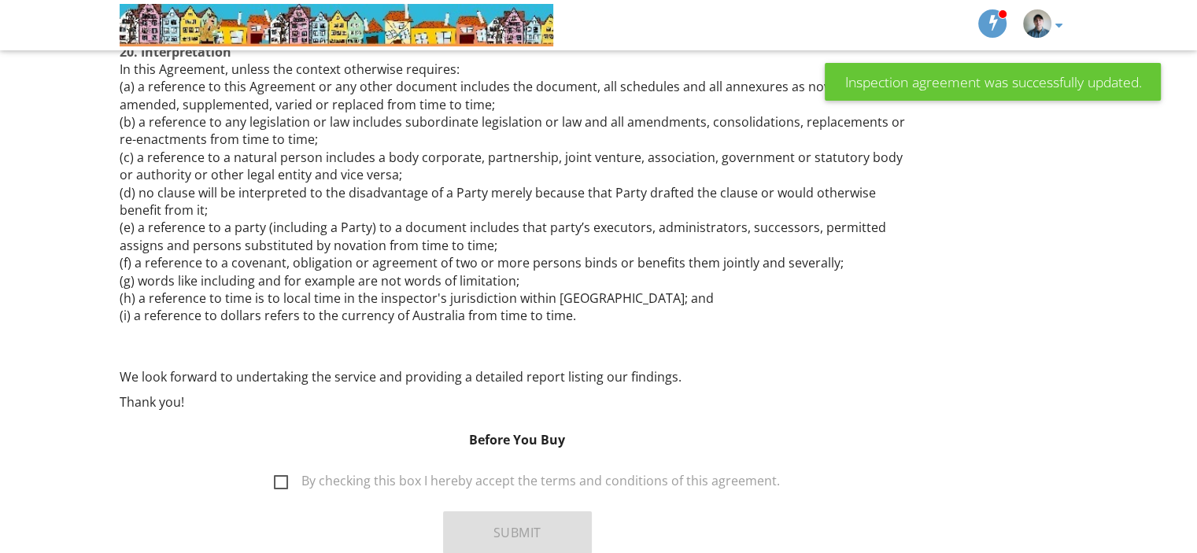
click at [618, 474] on label "By checking this box I hereby accept the terms and conditions of this agreement." at bounding box center [527, 484] width 506 height 20
click at [275, 468] on input "By checking this box I hereby accept the terms and conditions of this agreement." at bounding box center [269, 473] width 10 height 10
checkbox input "true"
click at [575, 512] on button "Submit" at bounding box center [517, 533] width 149 height 43
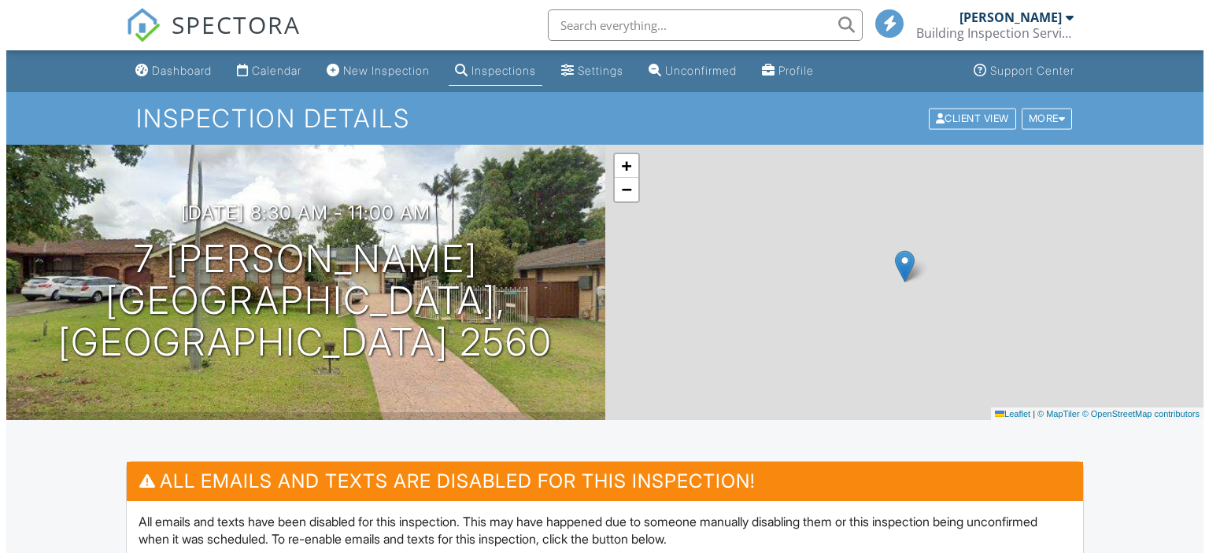
scroll to position [415, 0]
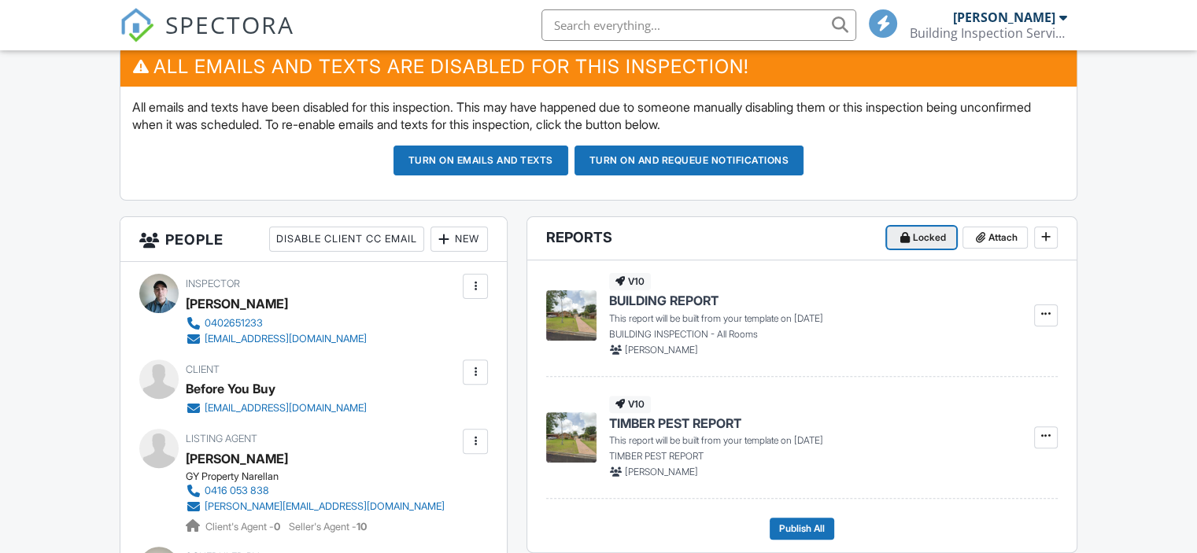
click at [901, 232] on icon at bounding box center [905, 237] width 9 height 11
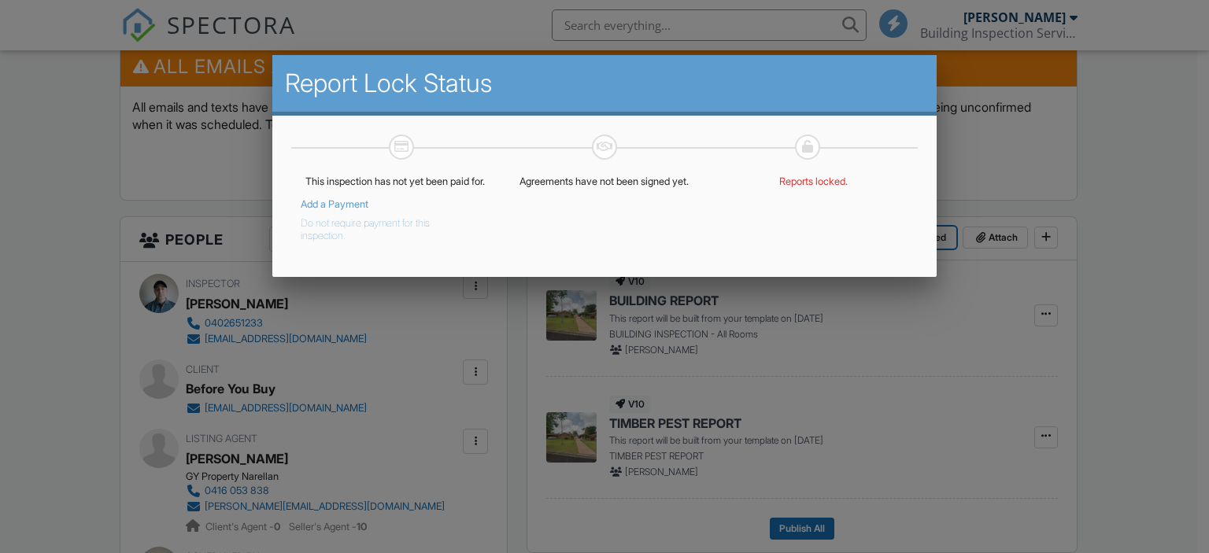
scroll to position [0, 0]
click at [362, 232] on button "Do not require payment for this inspection." at bounding box center [384, 226] width 167 height 31
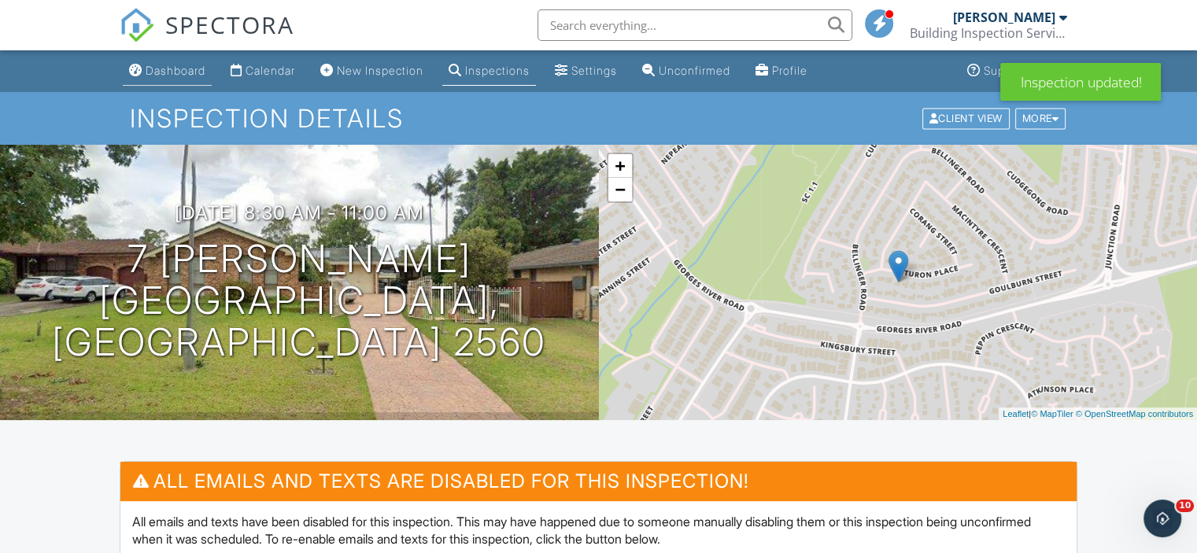
click at [181, 81] on link "Dashboard" at bounding box center [167, 71] width 89 height 29
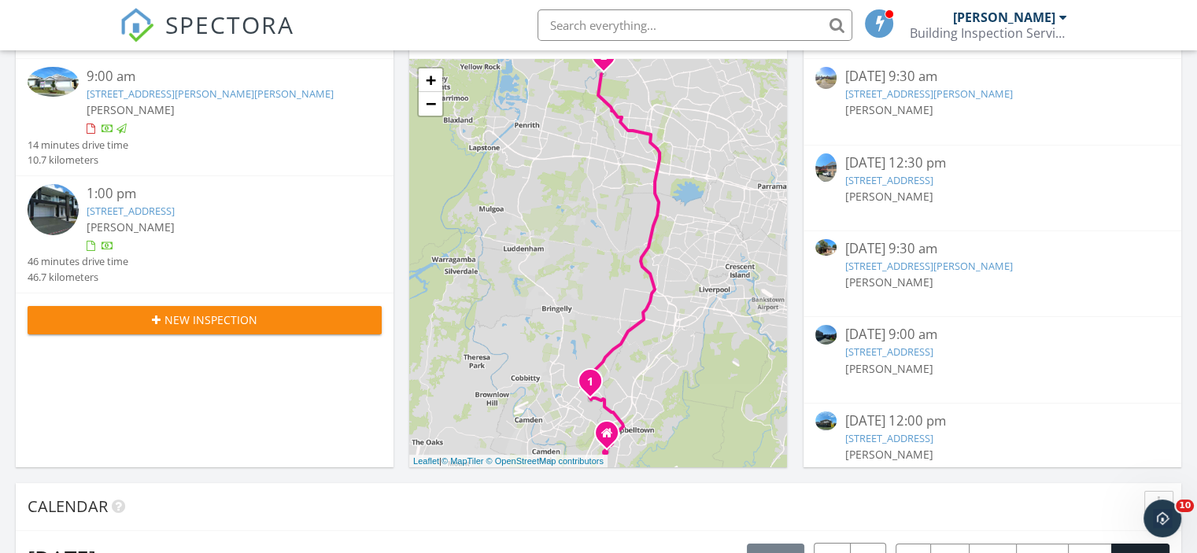
scroll to position [157, 0]
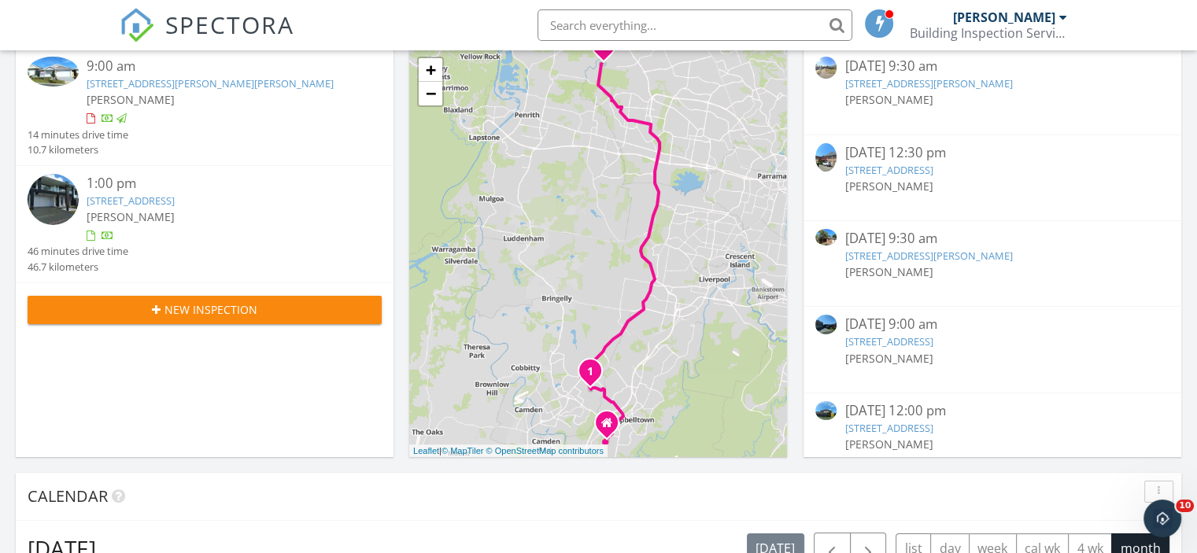
click at [142, 194] on link "[STREET_ADDRESS]" at bounding box center [131, 201] width 88 height 14
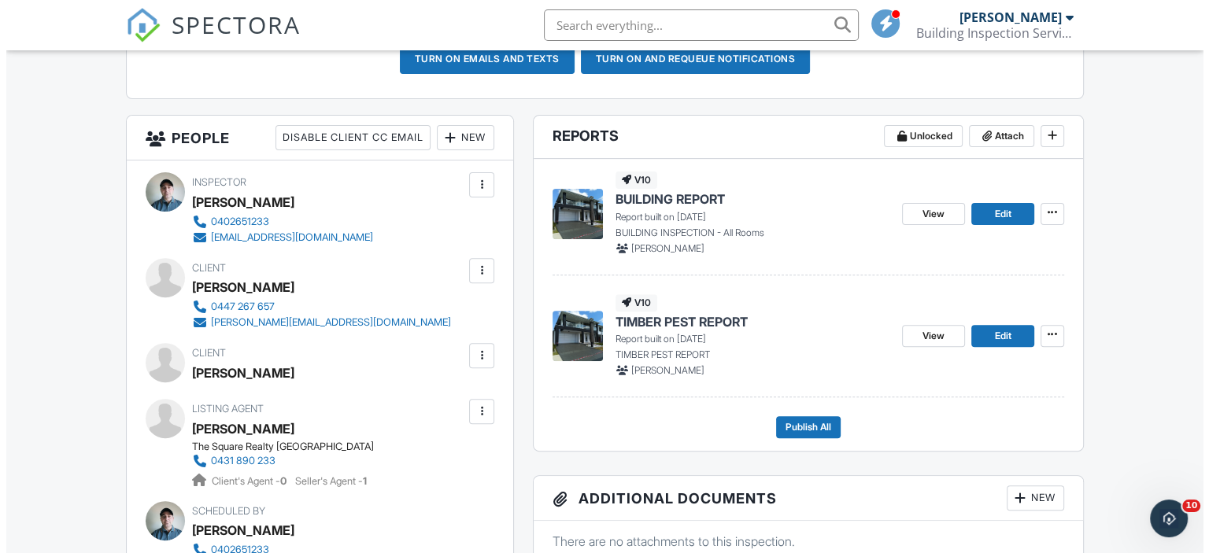
scroll to position [630, 0]
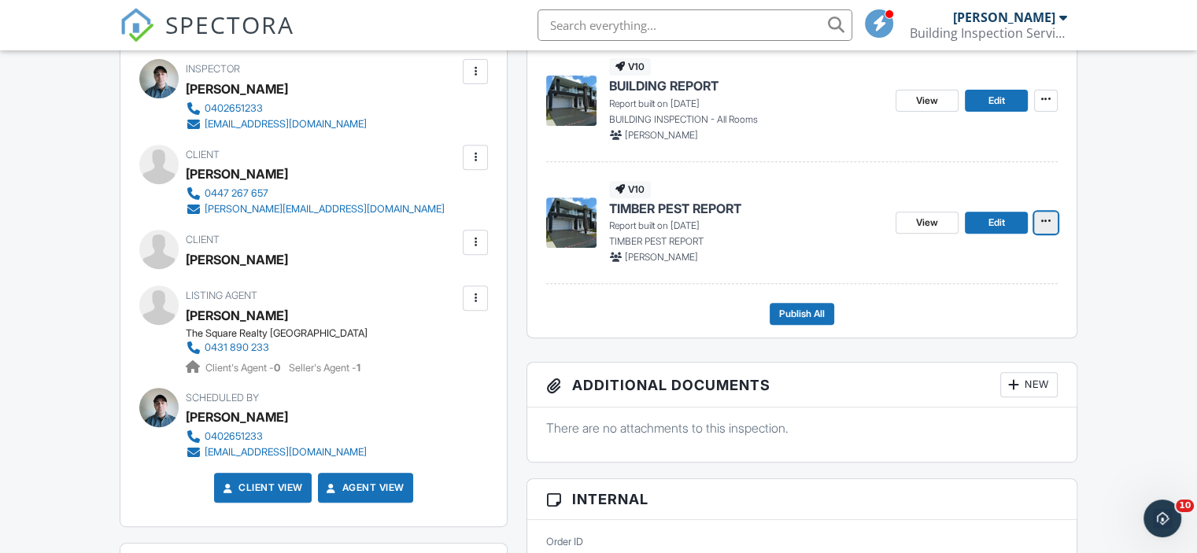
click at [1052, 213] on span at bounding box center [1046, 221] width 16 height 16
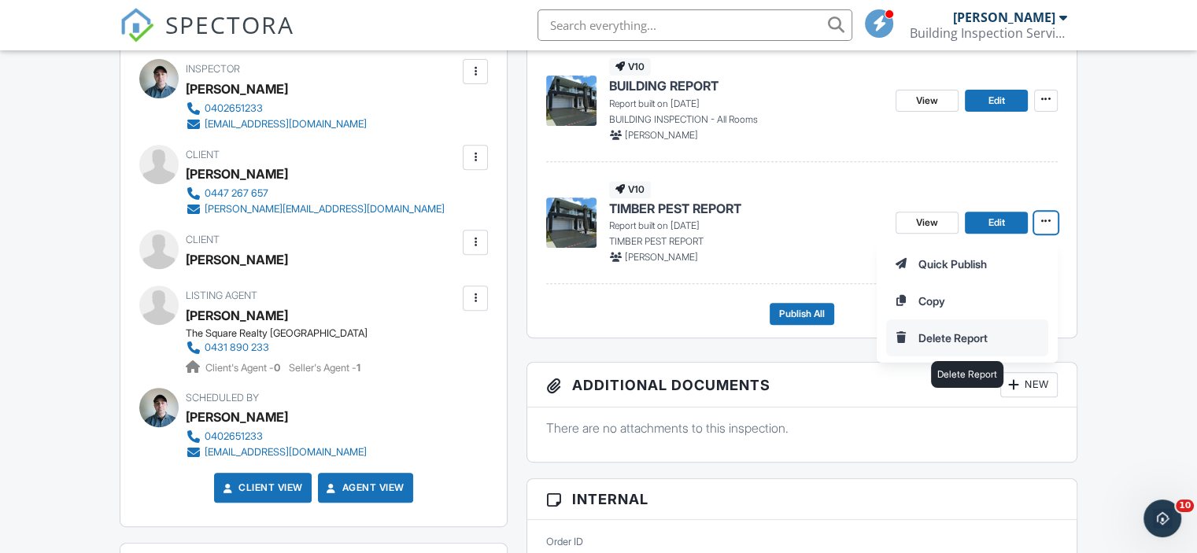
click at [1010, 333] on input "Delete Report" at bounding box center [967, 337] width 161 height 35
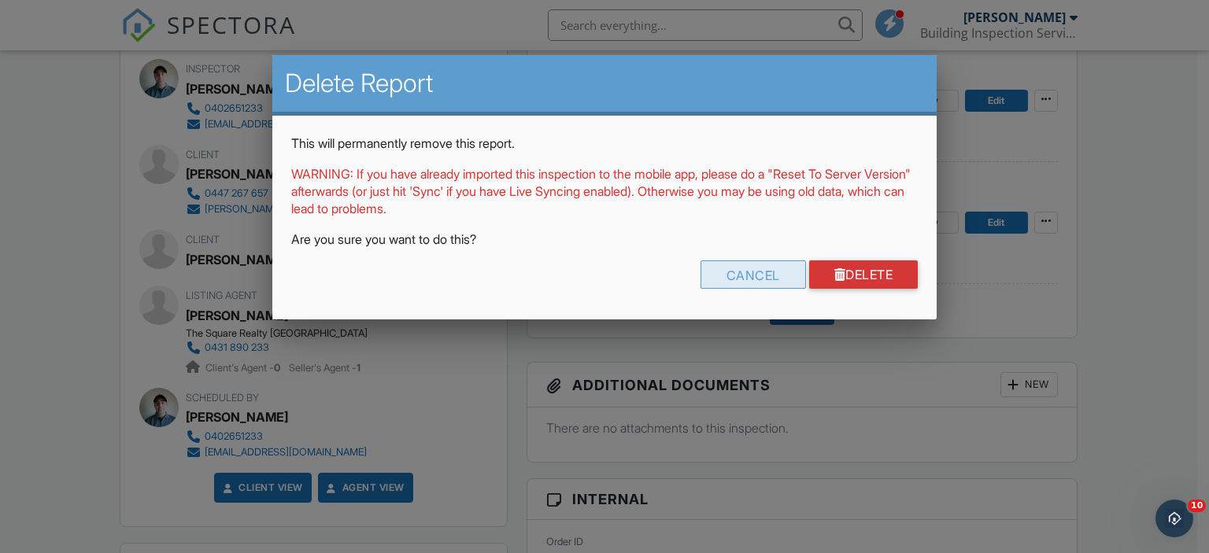
click at [771, 283] on div "Cancel" at bounding box center [753, 275] width 105 height 28
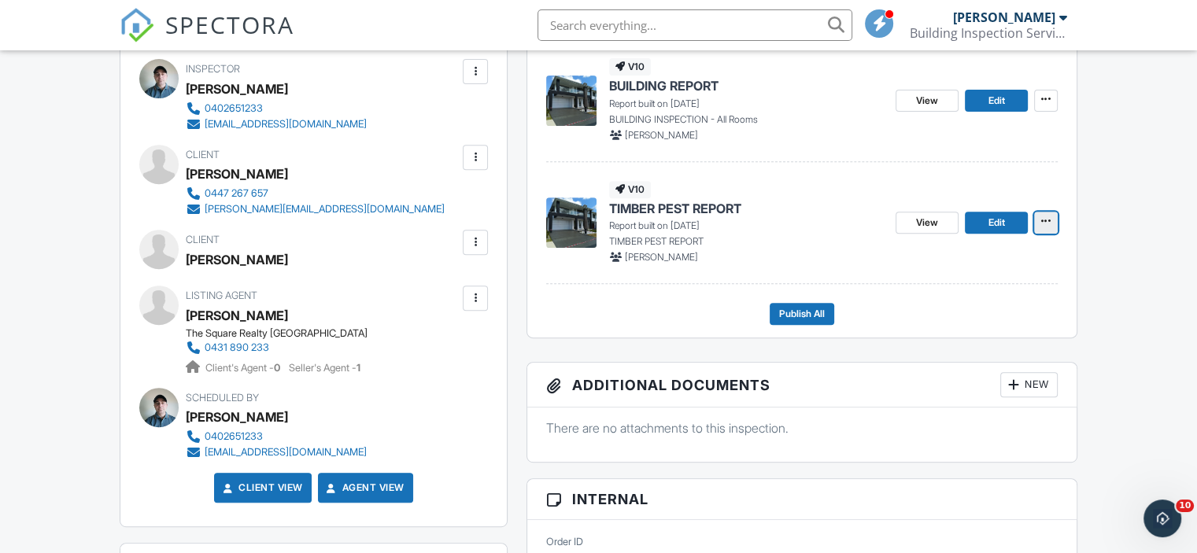
click at [1057, 215] on button at bounding box center [1046, 223] width 24 height 22
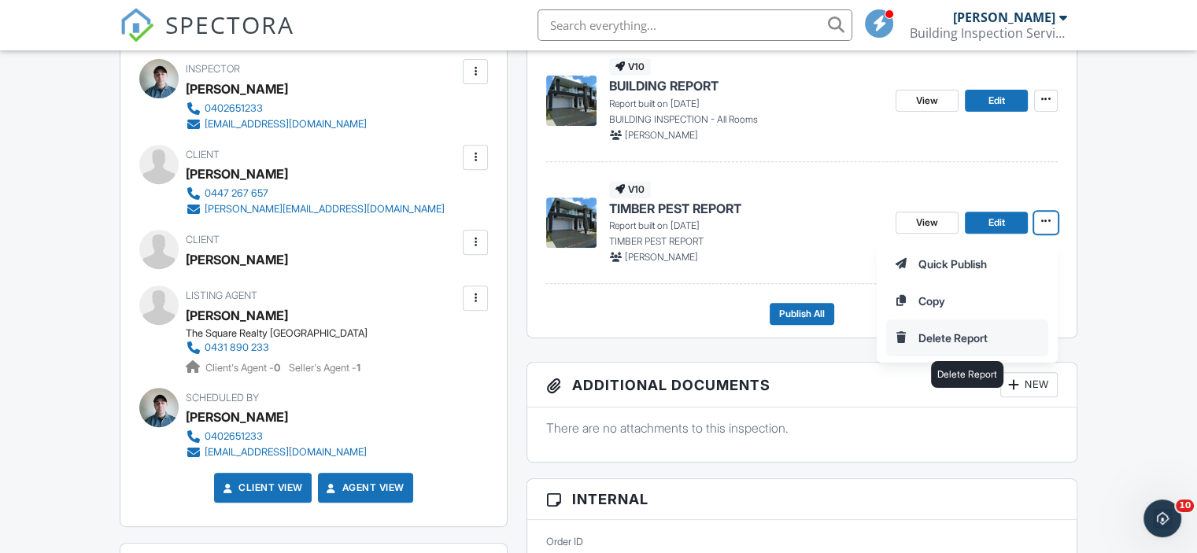
click at [982, 327] on input "Delete Report" at bounding box center [967, 337] width 161 height 35
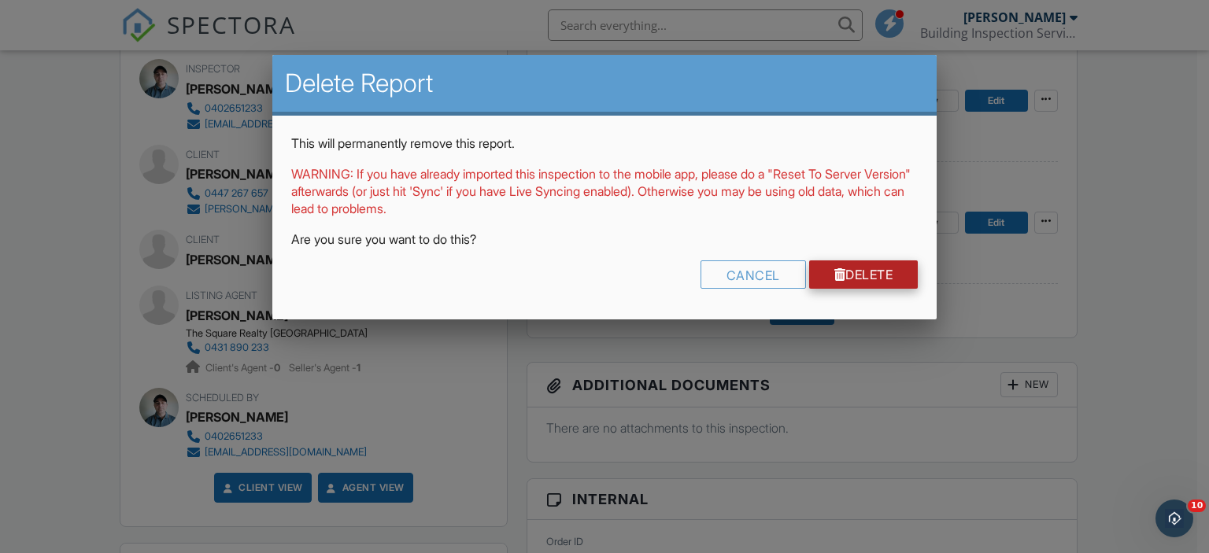
click at [839, 273] on div at bounding box center [840, 274] width 12 height 13
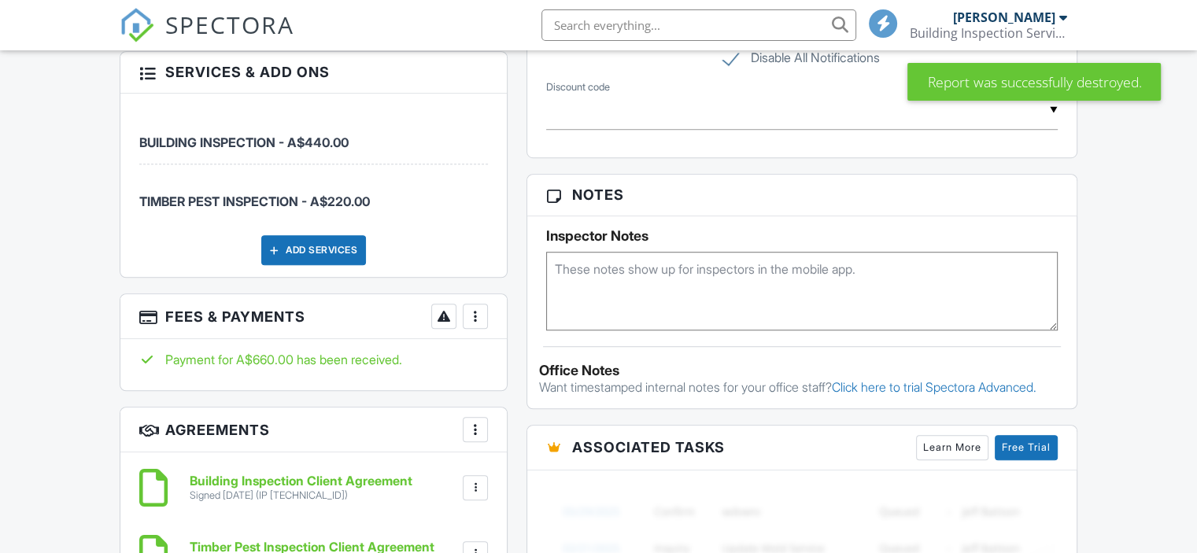
scroll to position [1259, 0]
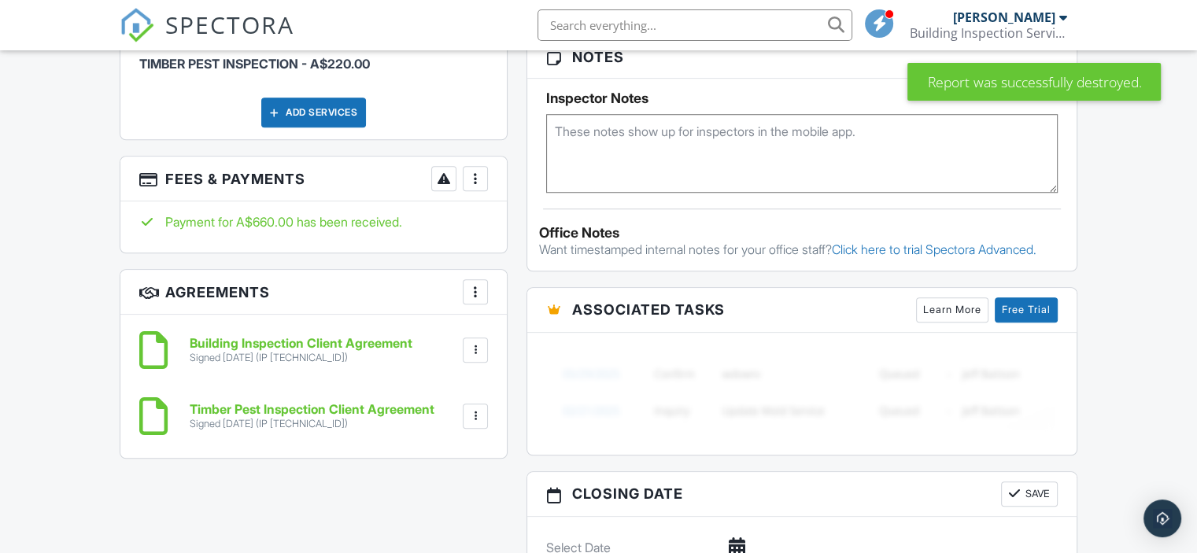
click at [474, 409] on div at bounding box center [476, 417] width 16 height 16
click at [405, 482] on li "Delete" at bounding box center [434, 498] width 90 height 39
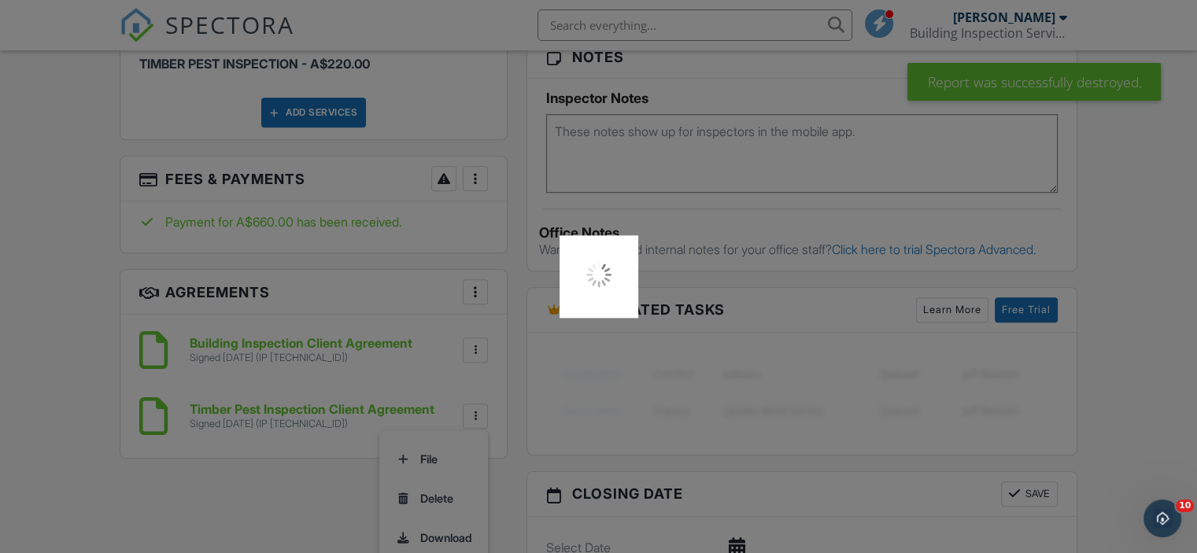
scroll to position [1208, 0]
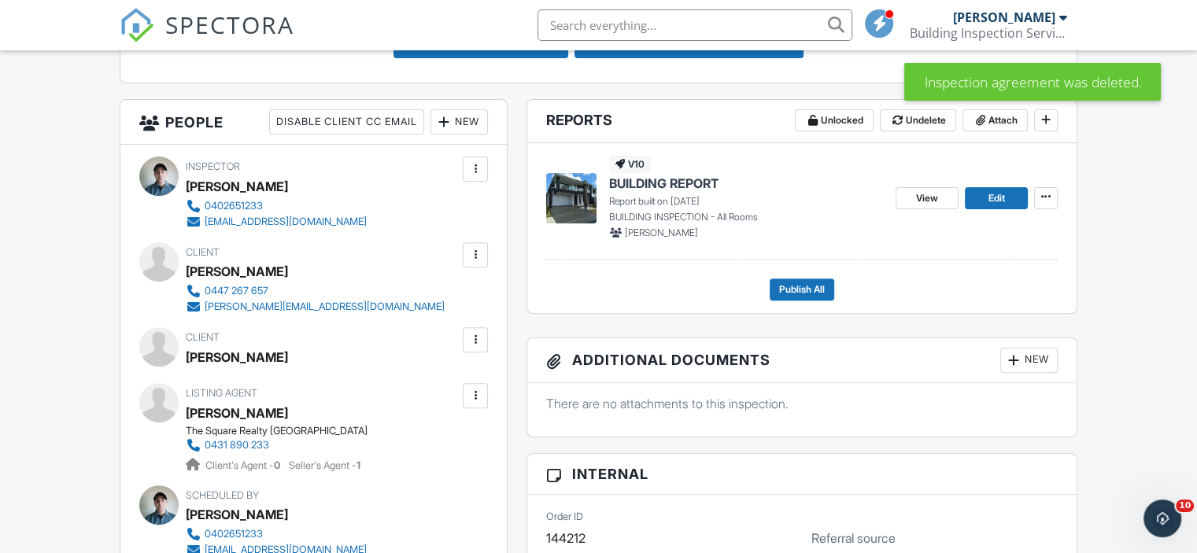
scroll to position [440, 0]
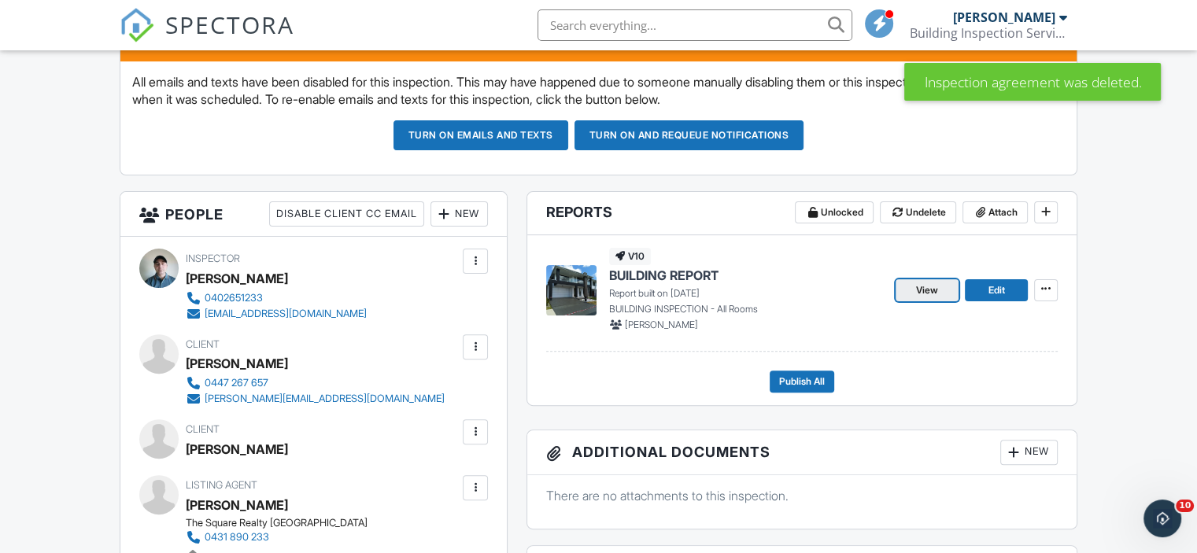
click at [952, 285] on link "View" at bounding box center [927, 290] width 63 height 22
